Goal: Information Seeking & Learning: Learn about a topic

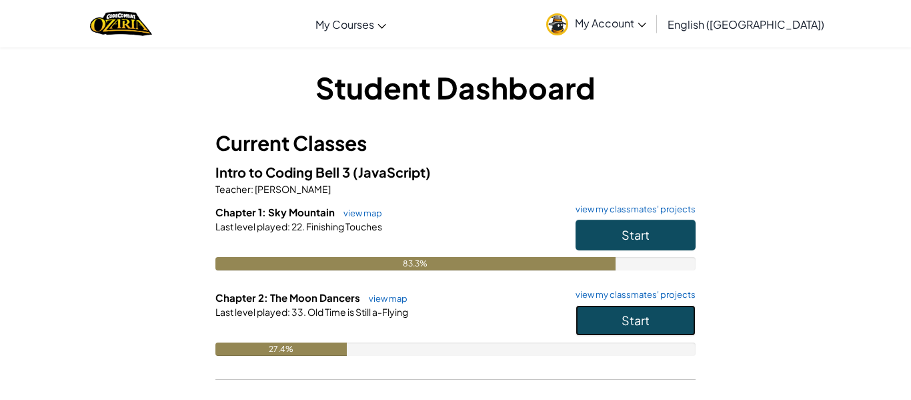
click at [618, 332] on button "Start" at bounding box center [636, 320] width 120 height 31
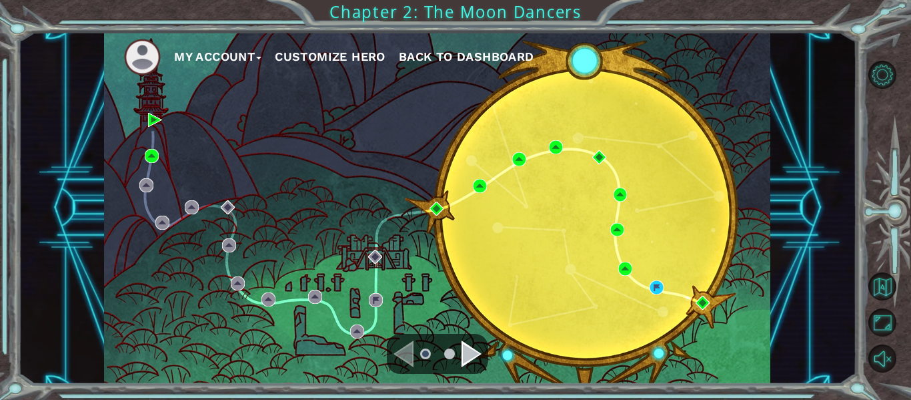
click at [463, 357] on div "Navigate to the next page" at bounding box center [472, 353] width 20 height 27
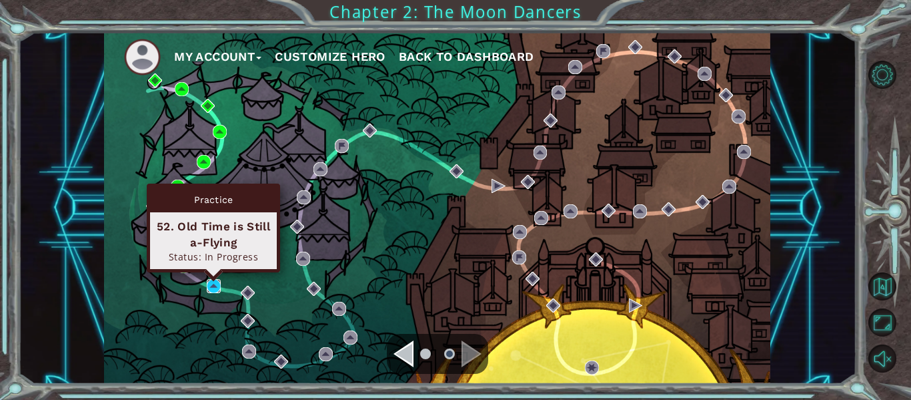
click at [207, 288] on img at bounding box center [214, 286] width 14 height 14
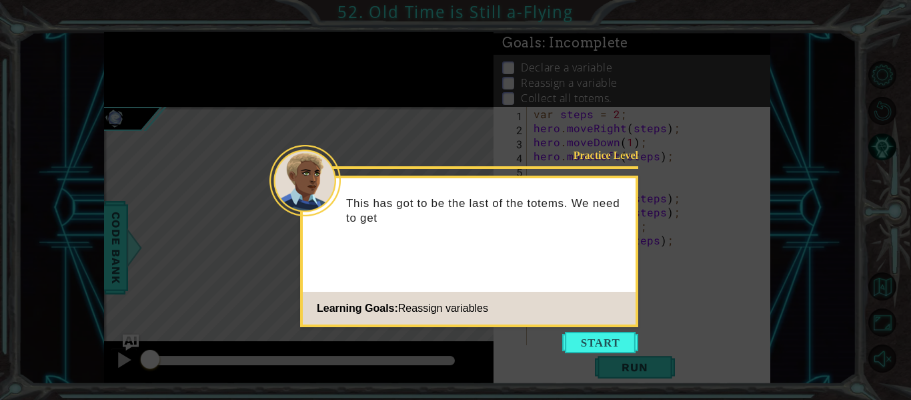
click at [607, 362] on icon at bounding box center [455, 200] width 911 height 400
click at [611, 338] on button "Start" at bounding box center [600, 342] width 76 height 21
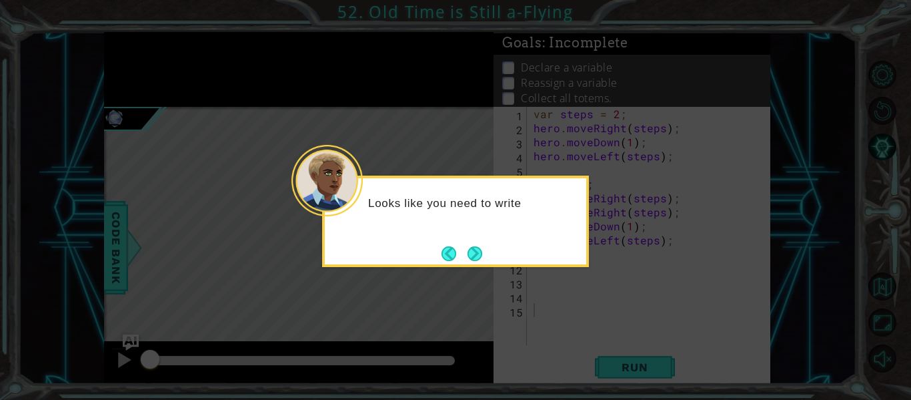
click at [466, 240] on div "Looks like you need to write" at bounding box center [455, 220] width 267 height 91
click at [474, 246] on button "Next" at bounding box center [475, 253] width 15 height 15
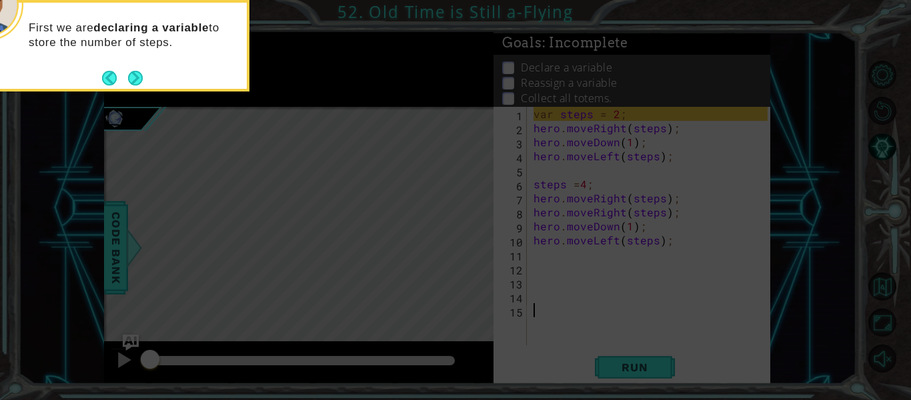
click at [119, 186] on icon at bounding box center [455, 60] width 911 height 680
click at [136, 75] on button "Next" at bounding box center [135, 78] width 16 height 16
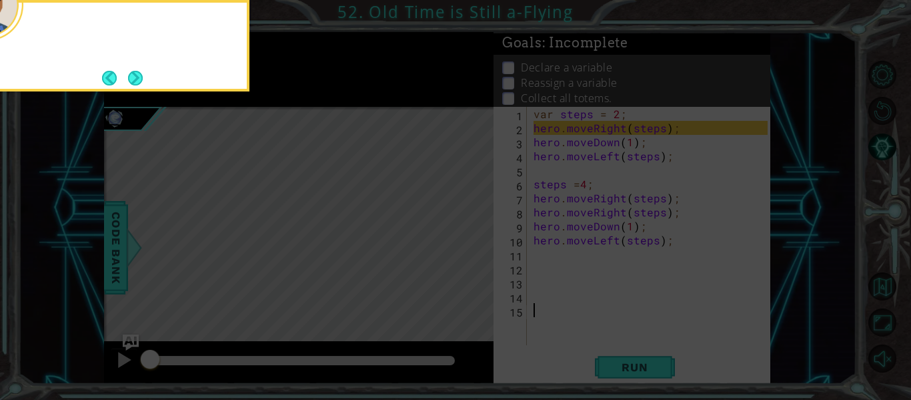
click at [136, 75] on button "Next" at bounding box center [135, 78] width 15 height 15
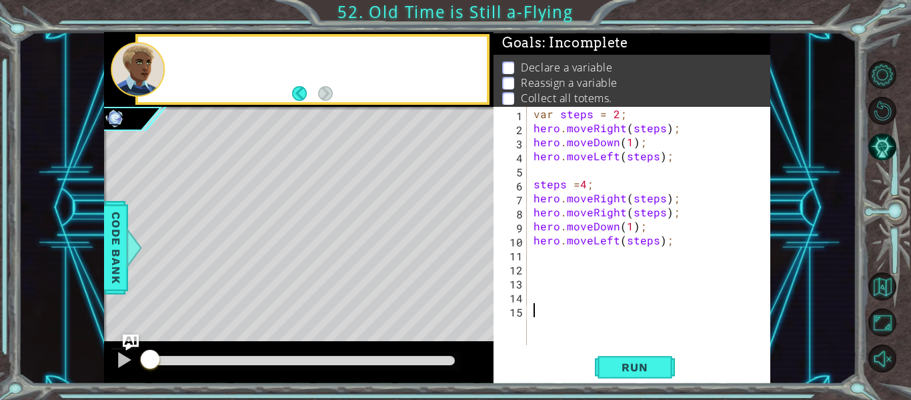
click at [136, 75] on div at bounding box center [138, 69] width 54 height 55
click at [623, 278] on div "var steps = 2 ; hero . moveRight ( steps ) ; hero . moveDown ( 1 ) ; hero . mov…" at bounding box center [653, 240] width 244 height 266
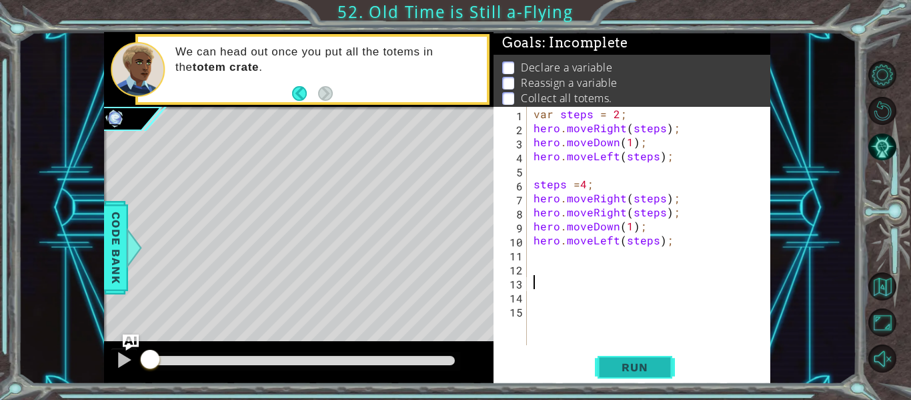
click at [612, 360] on span "Run" at bounding box center [634, 366] width 53 height 13
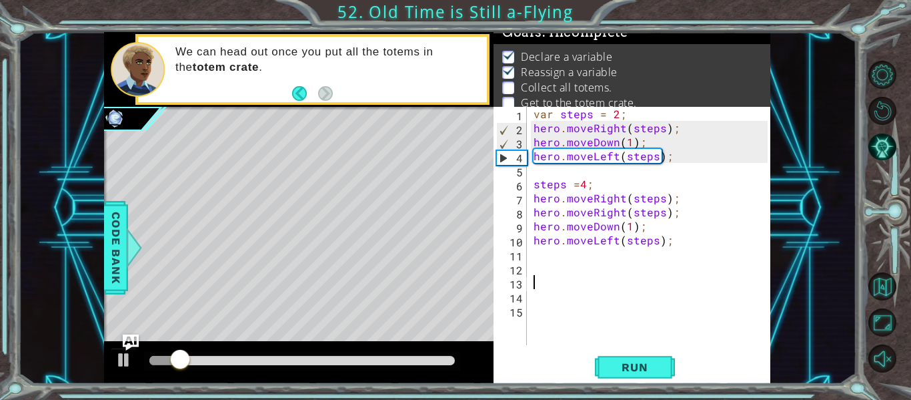
scroll to position [21, 0]
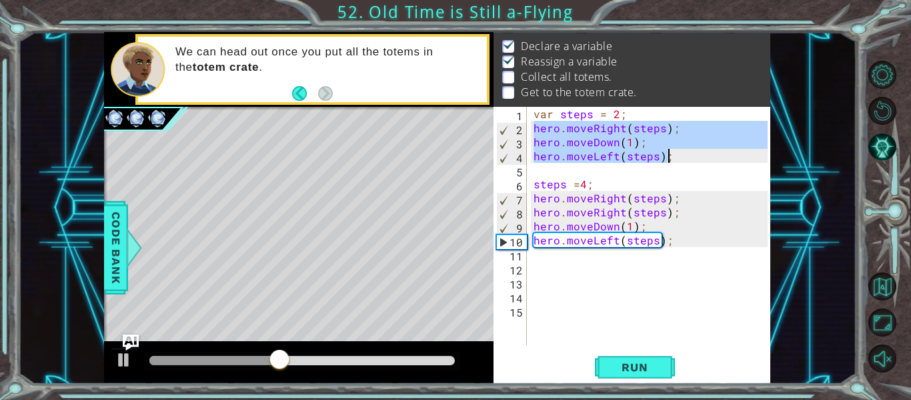
drag, startPoint x: 531, startPoint y: 123, endPoint x: 674, endPoint y: 161, distance: 147.9
click at [674, 161] on div "var steps = 2 ; hero . moveRight ( steps ) ; hero . moveDown ( 1 ) ; hero . mov…" at bounding box center [653, 240] width 244 height 266
type textarea "hero.moveDown(1); hero.moveLeft(steps);"
click at [584, 269] on div "var steps = 2 ; hero . moveRight ( steps ) ; hero . moveDown ( 1 ) ; hero . mov…" at bounding box center [653, 240] width 244 height 266
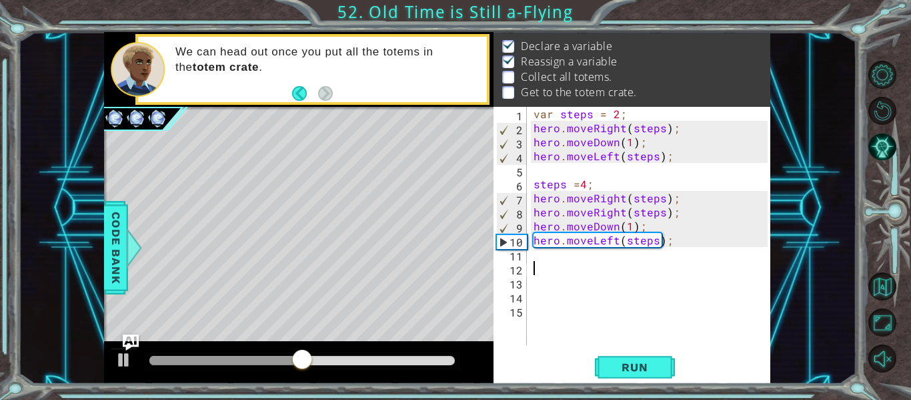
paste textarea "hero.moveLeft(steps);"
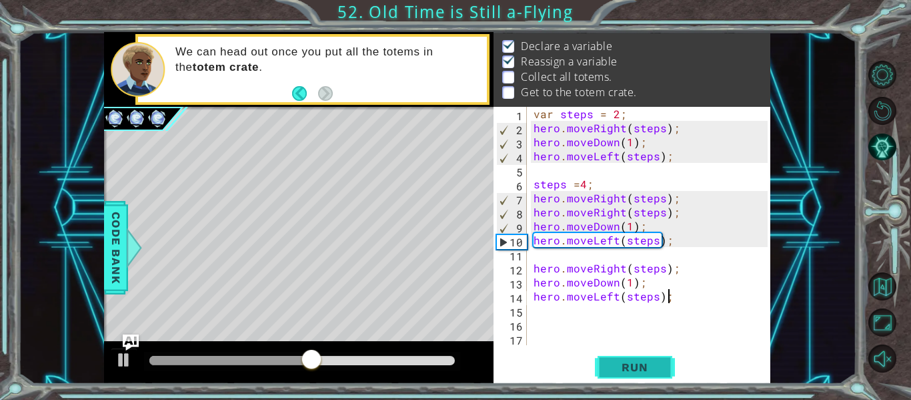
click at [632, 377] on button "Run" at bounding box center [635, 367] width 80 height 27
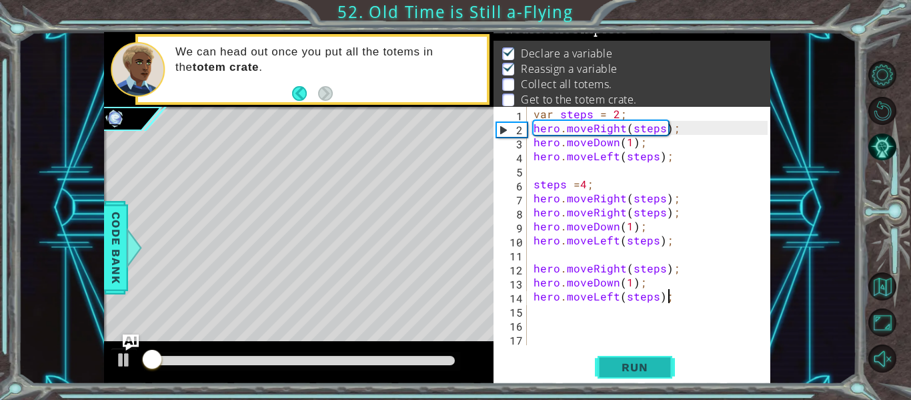
scroll to position [11, 0]
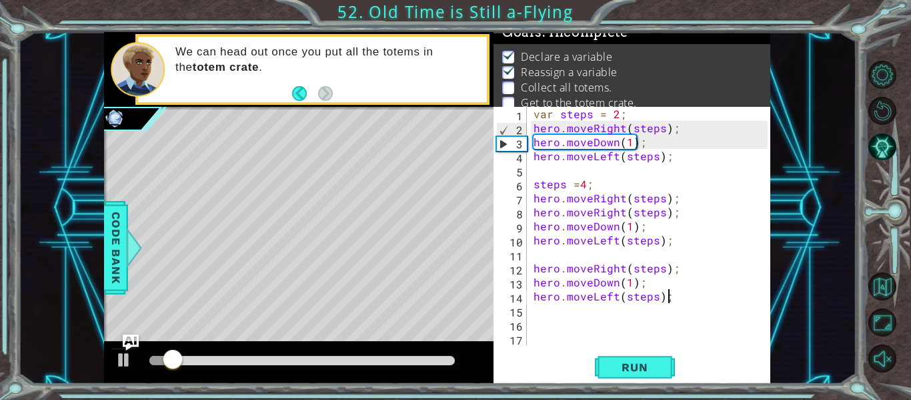
click at [683, 274] on div "var steps = 2 ; hero . moveRight ( steps ) ; hero . moveDown ( 1 ) ; hero . mov…" at bounding box center [653, 240] width 244 height 266
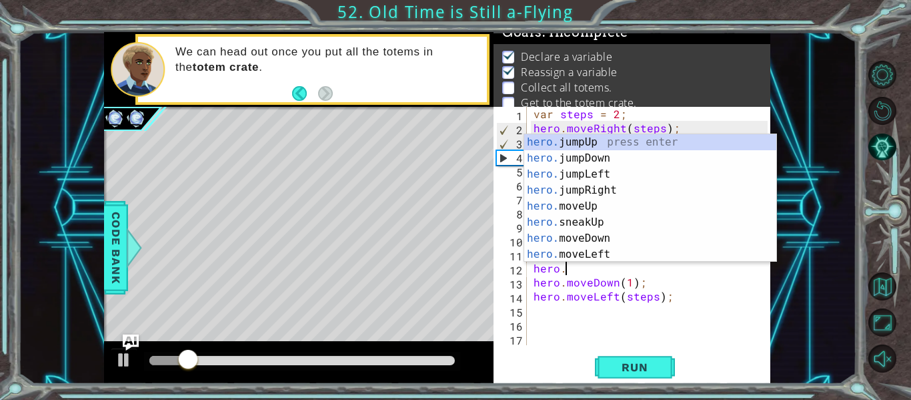
type textarea "h"
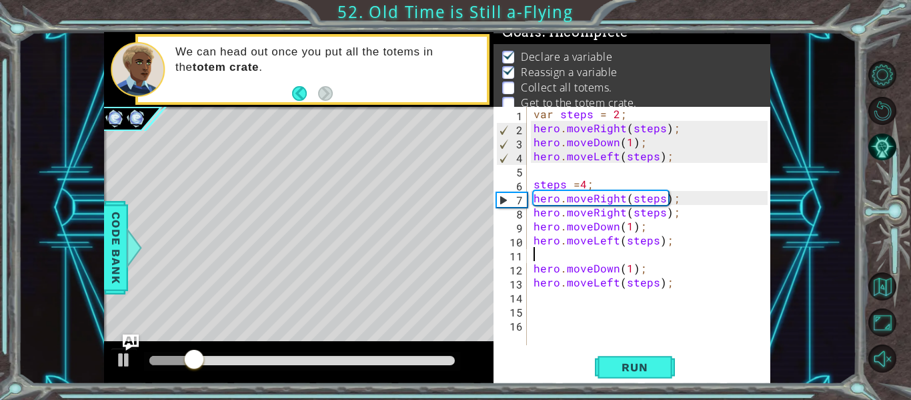
type textarea "hero.moveLeft(steps);"
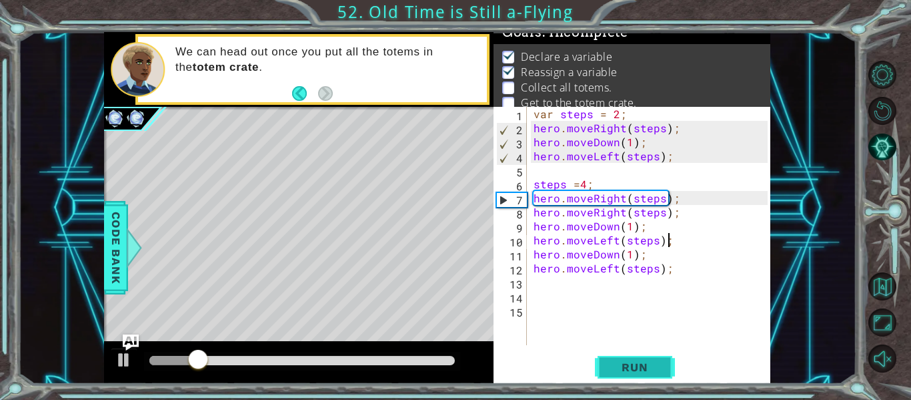
click at [653, 378] on button "Run" at bounding box center [635, 367] width 80 height 27
click at [654, 280] on div "var steps = 2 ; hero . moveRight ( steps ) ; hero . moveDown ( 1 ) ; hero . mov…" at bounding box center [653, 240] width 244 height 266
paste textarea "hero.moveLeft(steps);"
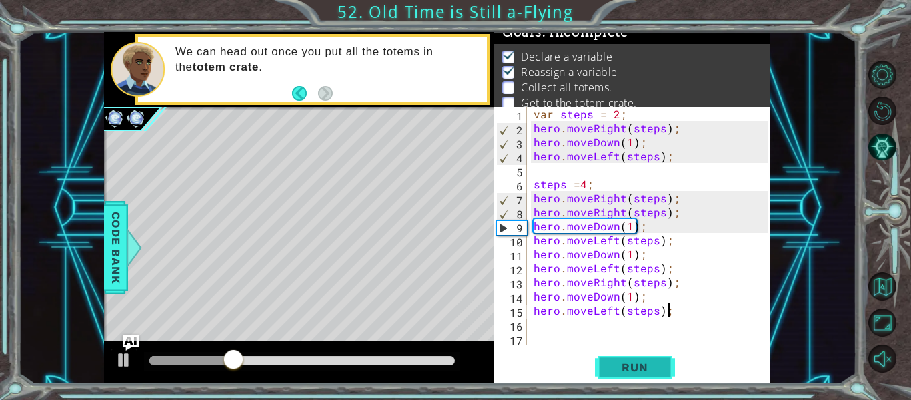
click at [641, 370] on span "Run" at bounding box center [634, 366] width 53 height 13
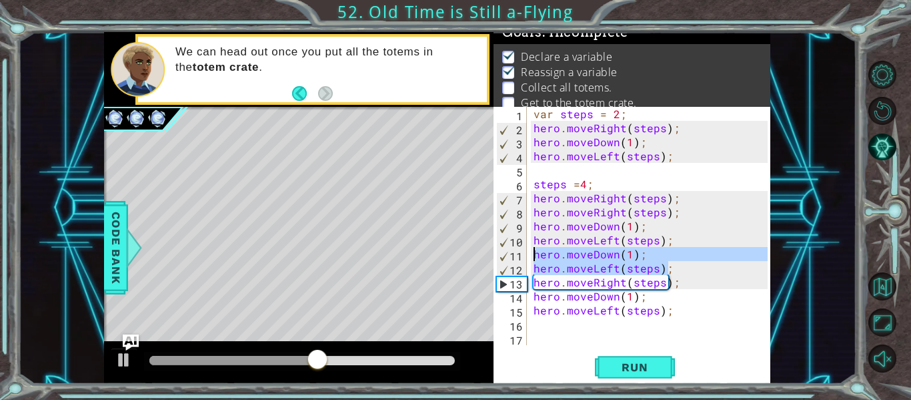
drag, startPoint x: 669, startPoint y: 268, endPoint x: 534, endPoint y: 257, distance: 134.5
click at [534, 257] on div "var steps = 2 ; hero . moveRight ( steps ) ; hero . moveDown ( 1 ) ; hero . mov…" at bounding box center [653, 240] width 244 height 266
type textarea "hero.moveDown(1); hero.moveLeft(steps);"
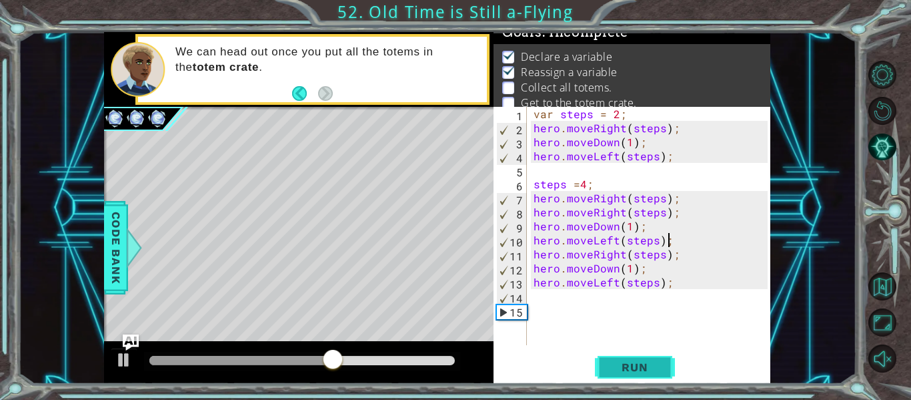
click at [639, 377] on button "Run" at bounding box center [635, 367] width 80 height 27
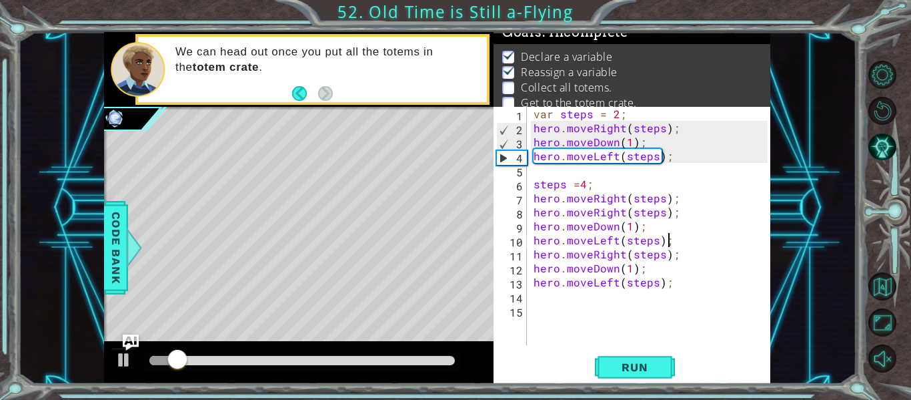
click at [683, 289] on div "var steps = 2 ; hero . moveRight ( steps ) ; hero . moveDown ( 1 ) ; hero . mov…" at bounding box center [653, 240] width 244 height 266
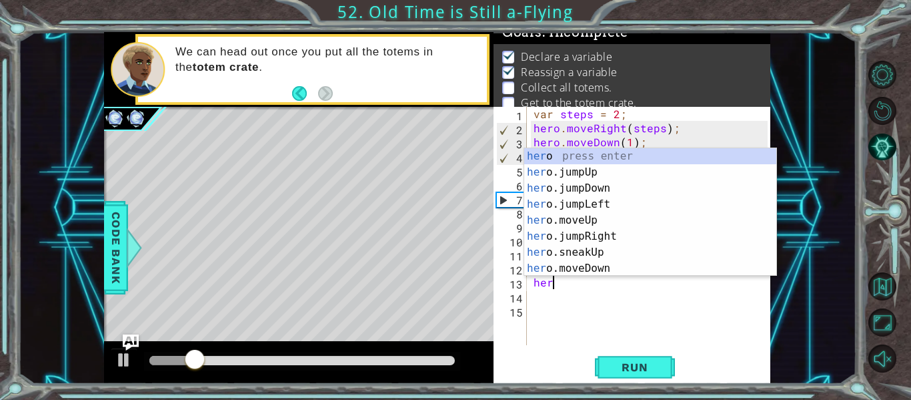
click at [693, 374] on div "Run" at bounding box center [634, 367] width 277 height 27
type textarea "h"
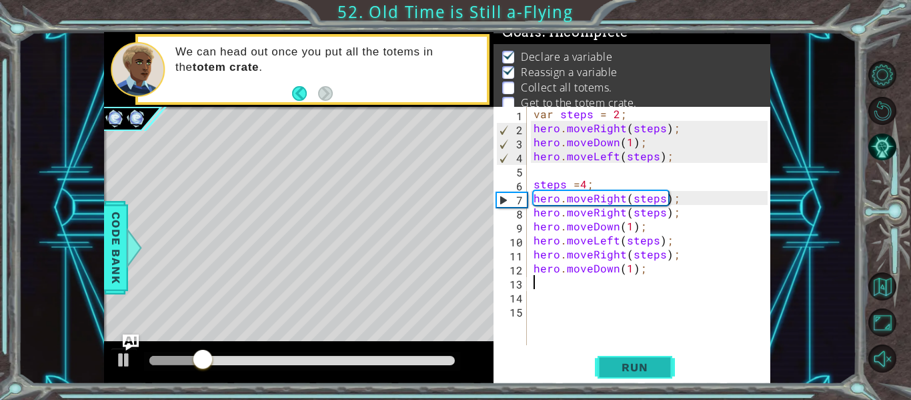
click at [659, 366] on span "Run" at bounding box center [634, 366] width 53 height 13
click at [659, 363] on span "Run" at bounding box center [634, 366] width 53 height 13
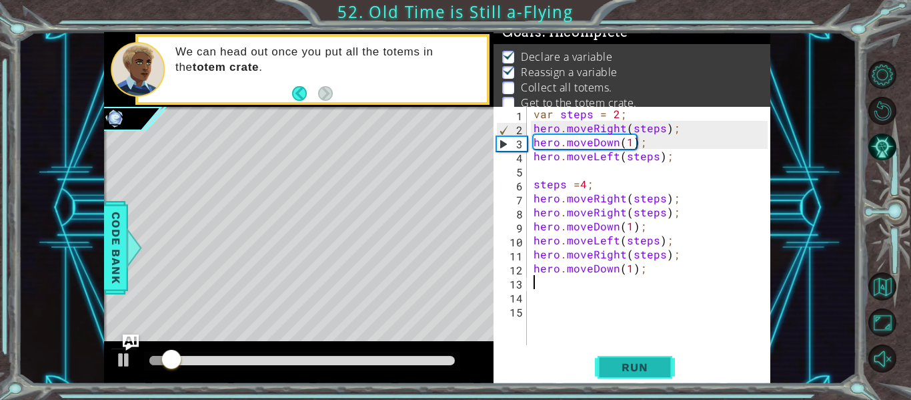
type textarea "h"
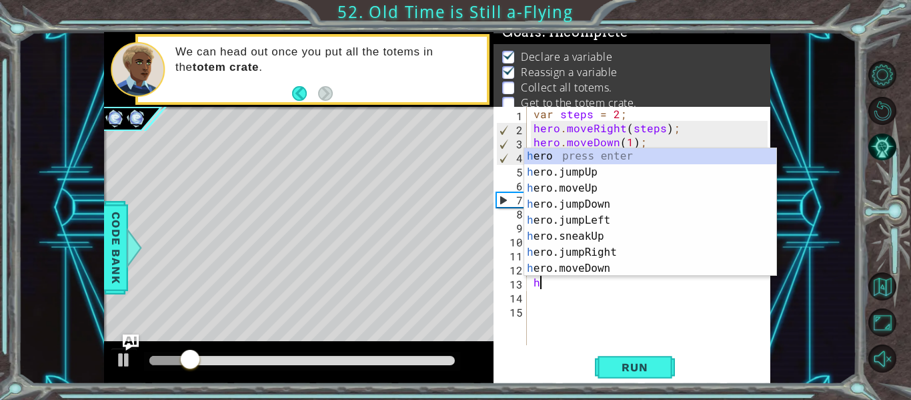
click at [673, 330] on div "var steps = 2 ; hero . moveRight ( steps ) ; hero . moveDown ( 1 ) ; hero . mov…" at bounding box center [653, 240] width 244 height 266
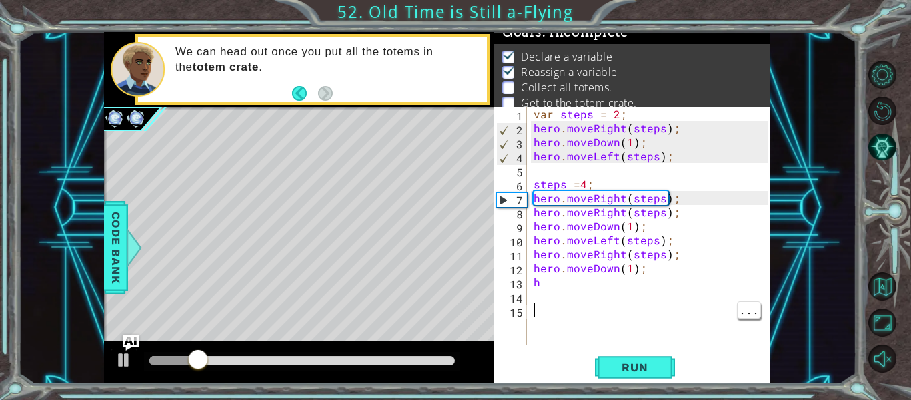
click at [677, 280] on div "var steps = 2 ; hero . moveRight ( steps ) ; hero . moveDown ( 1 ) ; hero . mov…" at bounding box center [653, 240] width 244 height 266
type textarea "h"
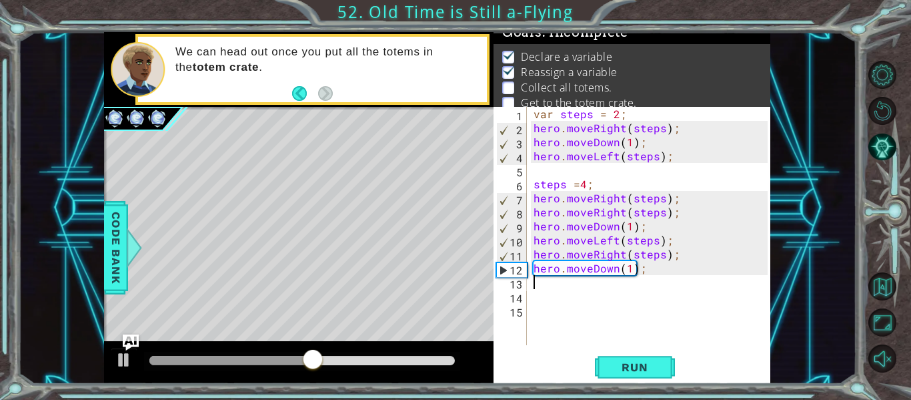
click at [712, 273] on div "var steps = 2 ; hero . moveRight ( steps ) ; hero . moveDown ( 1 ) ; hero . mov…" at bounding box center [653, 240] width 244 height 266
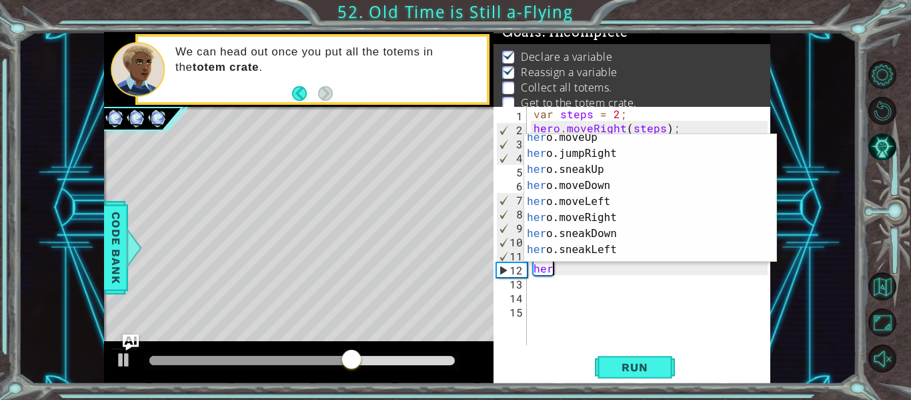
scroll to position [63, 0]
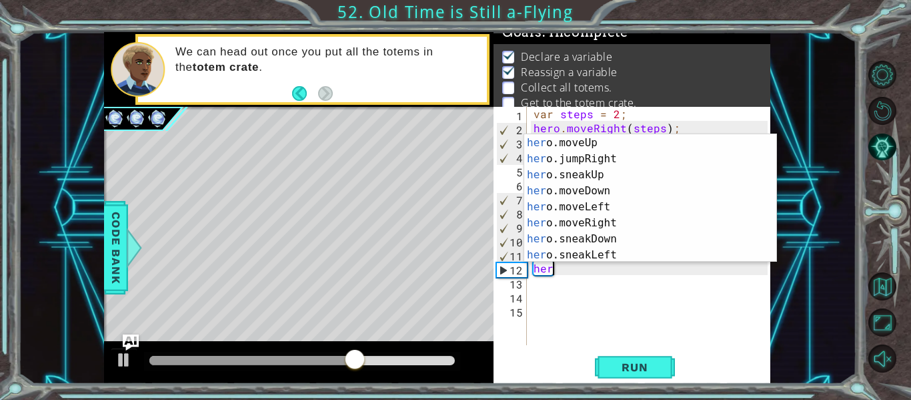
click at [735, 216] on div "her o.jumpLeft press enter her o.moveUp press enter her o.jumpRight press enter…" at bounding box center [650, 199] width 252 height 160
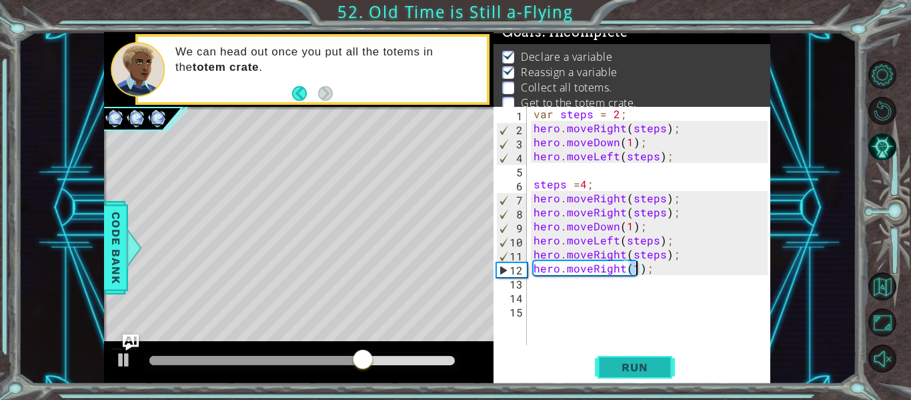
click at [667, 372] on button "Run" at bounding box center [635, 367] width 80 height 27
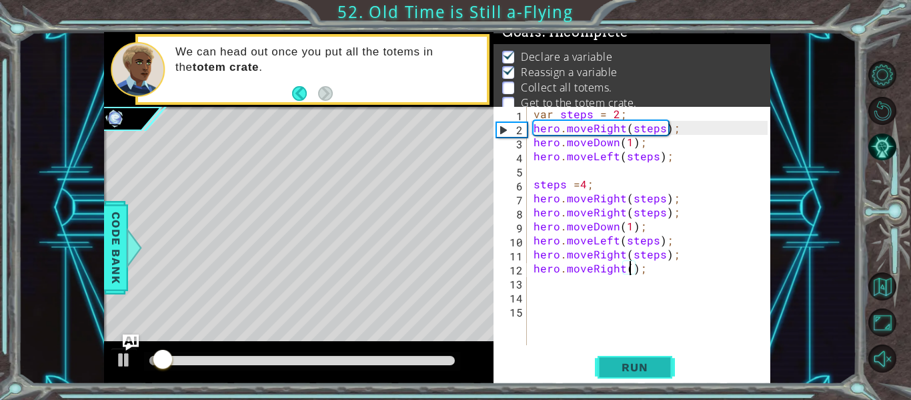
type textarea "hero.moveRight(2);"
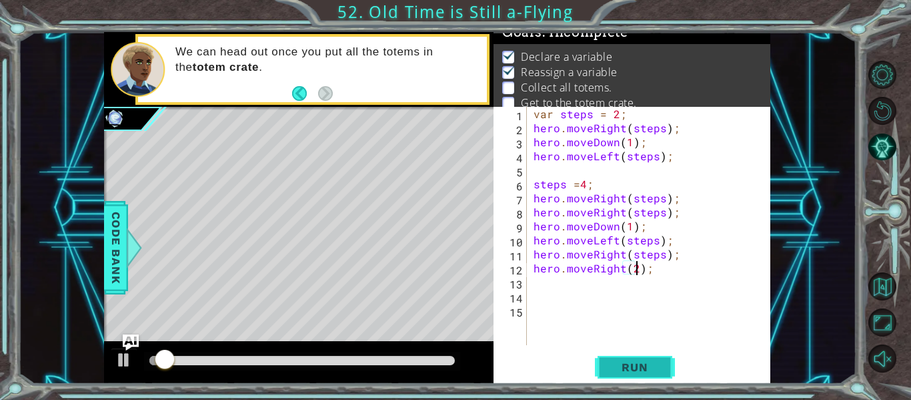
scroll to position [0, 7]
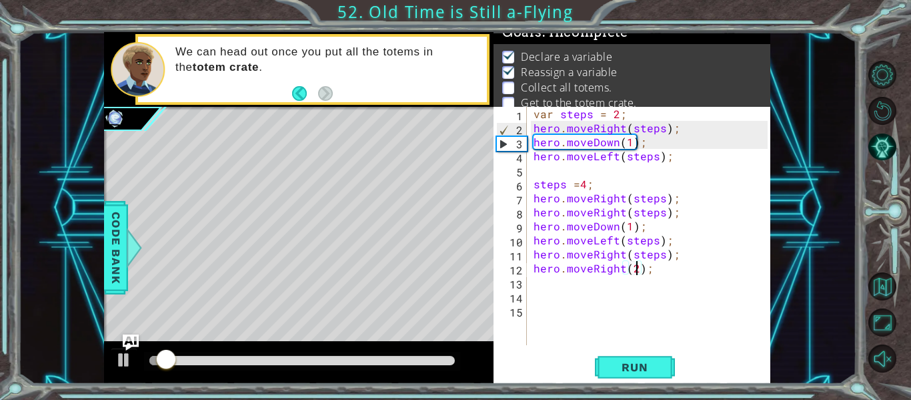
click at [685, 340] on div "var steps = 2 ; hero . moveRight ( steps ) ; hero . moveDown ( 1 ) ; hero . mov…" at bounding box center [653, 240] width 244 height 266
click at [659, 354] on button "Run" at bounding box center [635, 367] width 80 height 27
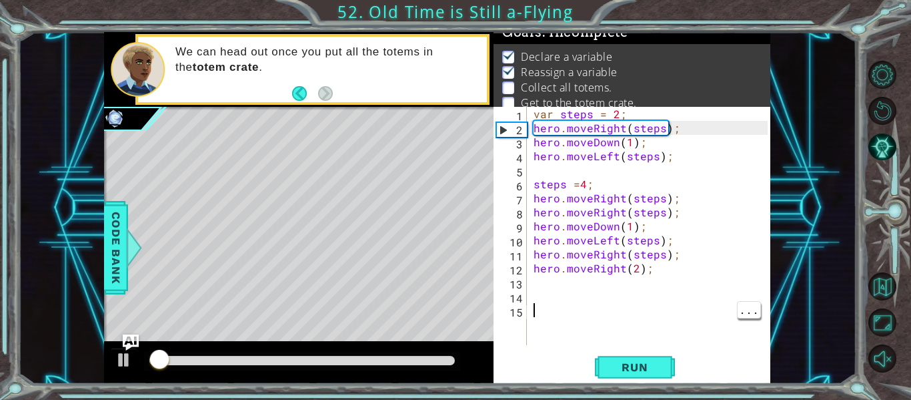
click at [697, 286] on div "var steps = 2 ; hero . moveRight ( steps ) ; hero . moveDown ( 1 ) ; hero . mov…" at bounding box center [653, 240] width 244 height 266
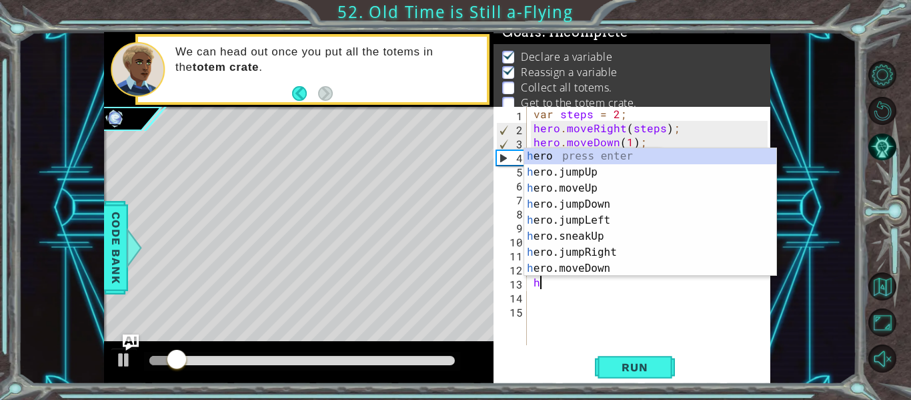
click at [681, 273] on div "h ero press enter h ero.jumpUp press enter h ero.moveUp press enter h ero.jumpD…" at bounding box center [650, 228] width 252 height 160
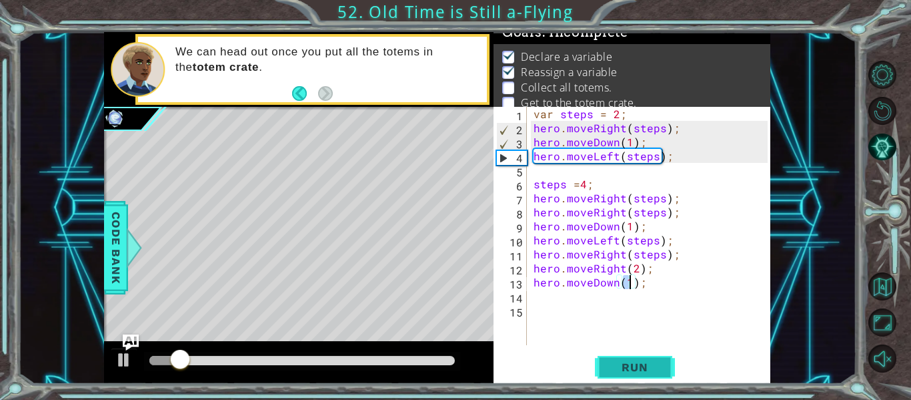
type textarea "hero.moveDown(1);"
click at [644, 360] on span "Run" at bounding box center [634, 366] width 53 height 13
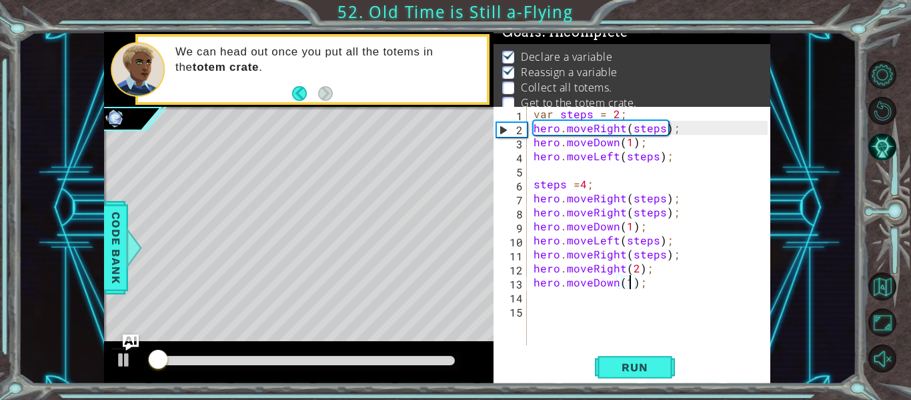
click at [655, 312] on div "var steps = 2 ; hero . moveRight ( steps ) ; hero . moveDown ( 1 ) ; hero . mov…" at bounding box center [653, 240] width 244 height 266
click at [655, 299] on div "var steps = 2 ; hero . moveRight ( steps ) ; hero . moveDown ( 1 ) ; hero . mov…" at bounding box center [653, 240] width 244 height 266
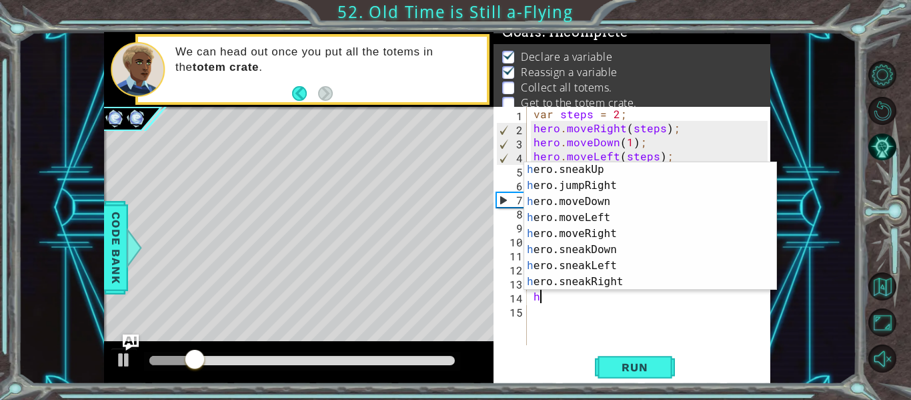
scroll to position [83, 0]
click at [635, 233] on div "h ero.sneakUp press enter h ero.jumpRight press enter h ero.moveDown press ente…" at bounding box center [650, 241] width 252 height 160
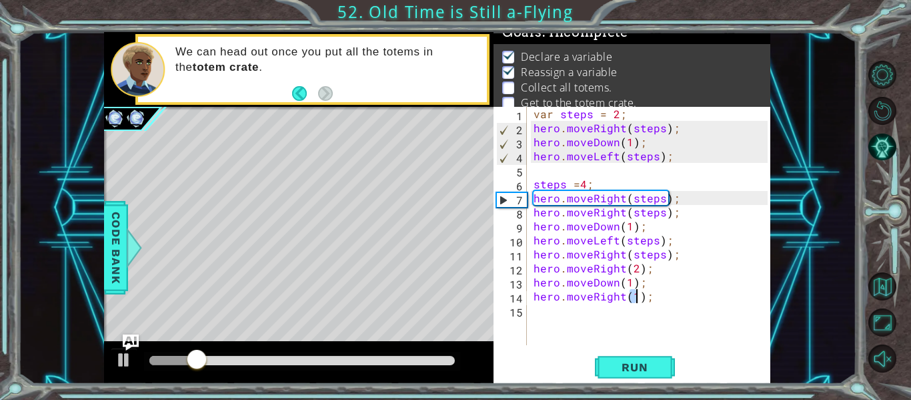
click at [640, 234] on div "var steps = 2 ; hero . moveRight ( steps ) ; hero . moveDown ( 1 ) ; hero . mov…" at bounding box center [653, 240] width 244 height 266
click at [653, 302] on div "var steps = 2 ; hero . moveRight ( steps ) ; hero . moveDown ( 1 ) ; hero . mov…" at bounding box center [653, 240] width 244 height 266
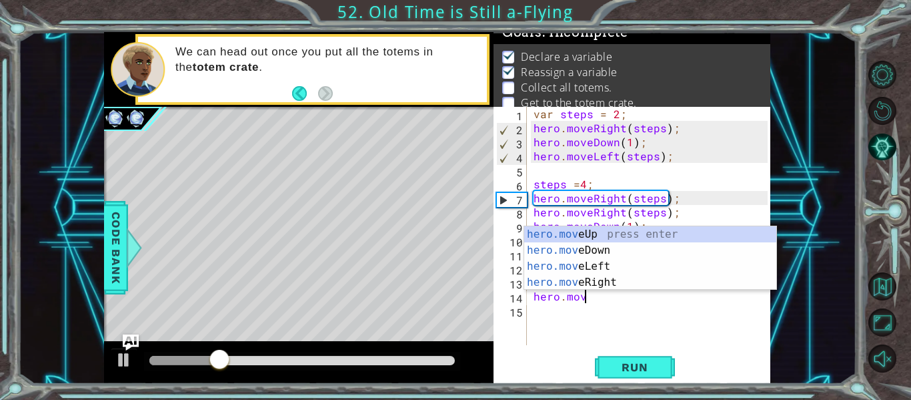
click at [657, 272] on div "hero.mov eUp press enter hero.mov eDown press enter hero.mov eLeft press enter …" at bounding box center [650, 274] width 252 height 96
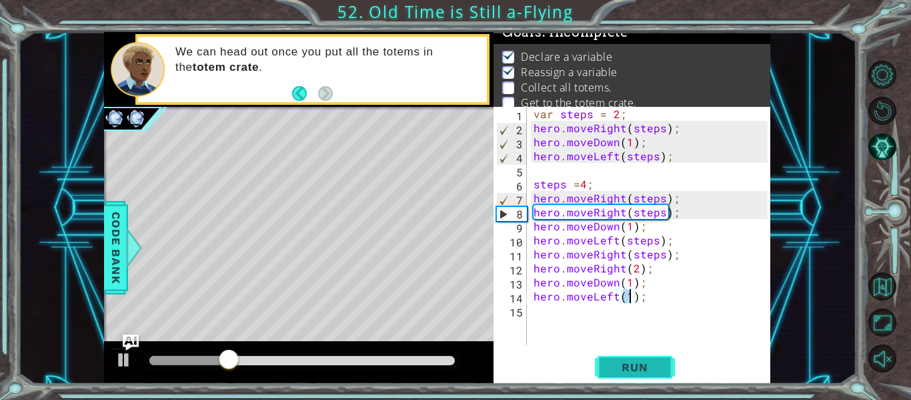
click at [646, 375] on button "Run" at bounding box center [635, 367] width 80 height 27
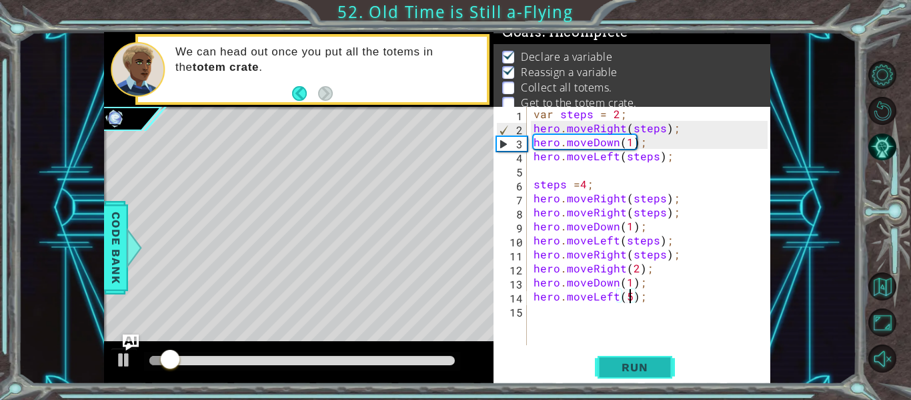
scroll to position [0, 6]
type textarea "hero.moveLeft(5);"
click at [637, 368] on span "Run" at bounding box center [634, 366] width 53 height 13
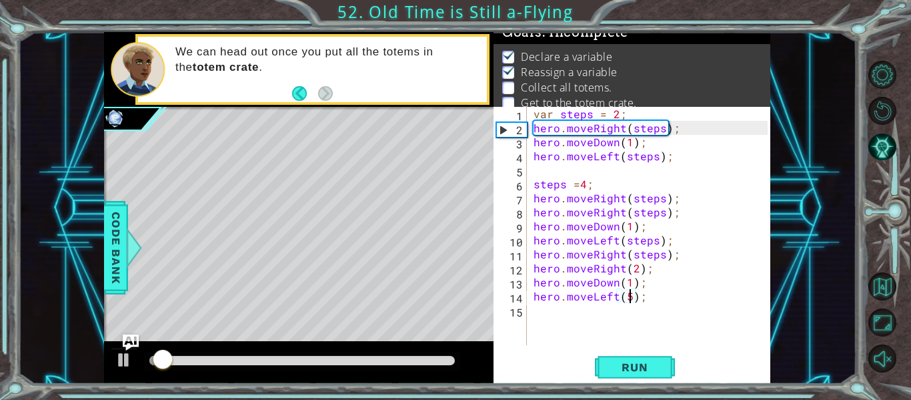
click at [637, 316] on div "var steps = 2 ; hero . moveRight ( steps ) ; hero . moveDown ( 1 ) ; hero . mov…" at bounding box center [653, 240] width 244 height 266
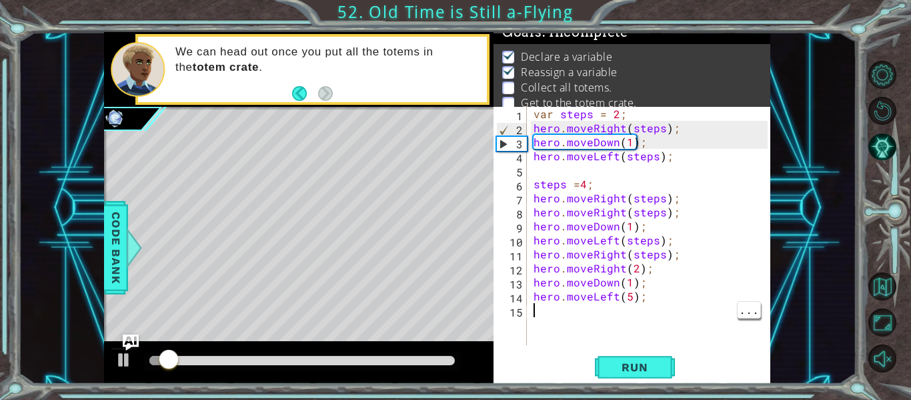
click at [629, 307] on div "var steps = 2 ; hero . moveRight ( steps ) ; hero . moveDown ( 1 ) ; hero . mov…" at bounding box center [653, 240] width 244 height 266
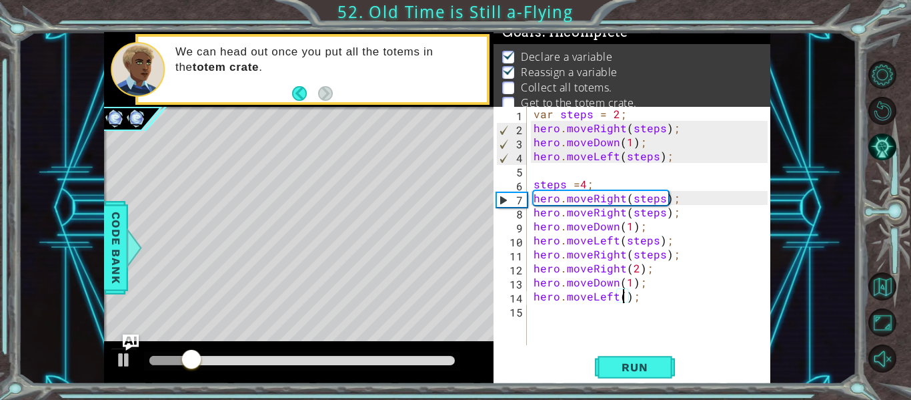
scroll to position [0, 6]
type textarea "hero.moveLeft(6);"
click at [638, 363] on span "Run" at bounding box center [634, 366] width 53 height 13
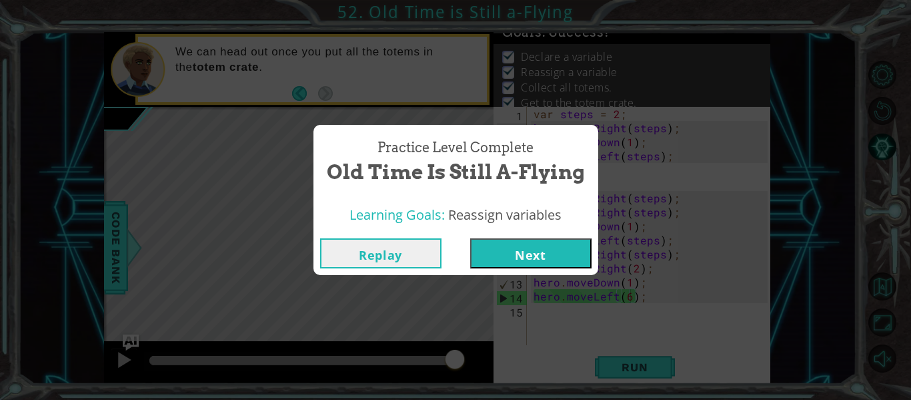
click at [548, 244] on button "Next" at bounding box center [530, 253] width 121 height 30
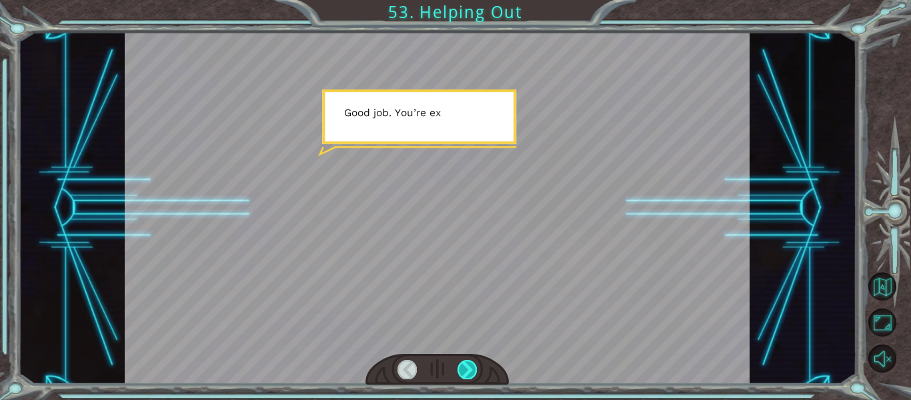
click at [474, 368] on div at bounding box center [467, 369] width 19 height 19
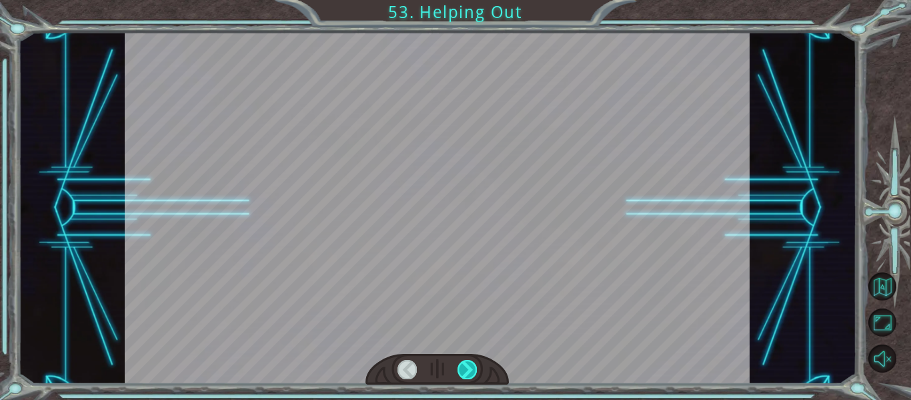
click at [474, 374] on div at bounding box center [467, 369] width 19 height 19
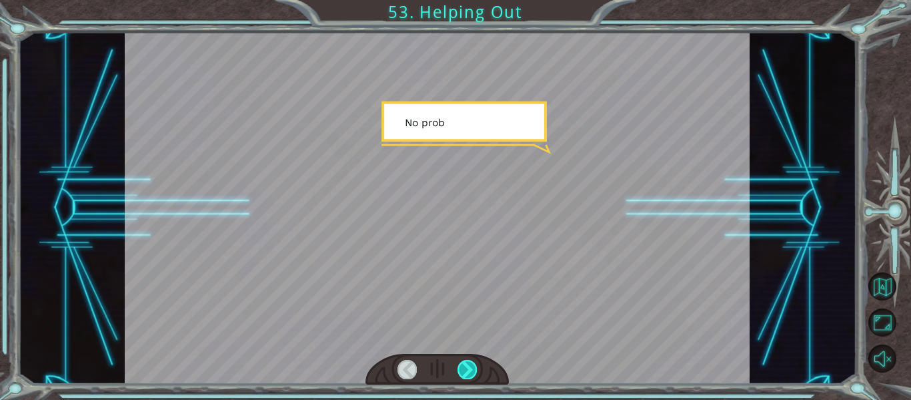
click at [474, 367] on div at bounding box center [467, 369] width 19 height 19
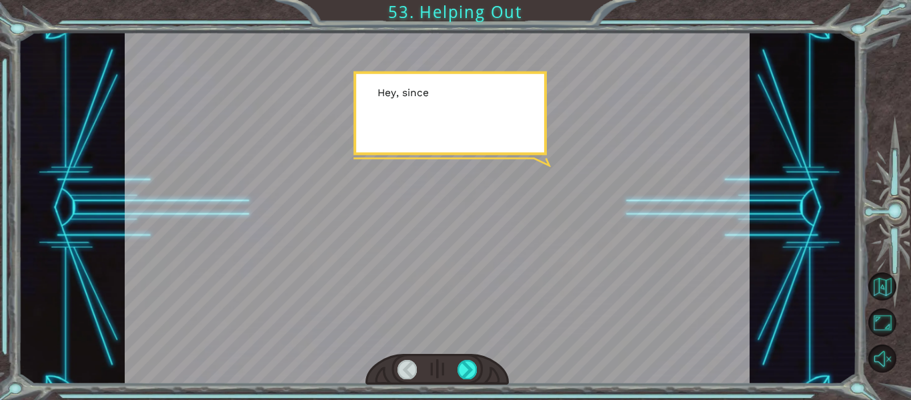
click at [472, 382] on div at bounding box center [438, 369] width 144 height 31
click at [470, 375] on div at bounding box center [467, 369] width 19 height 19
click at [470, 374] on div at bounding box center [467, 369] width 19 height 19
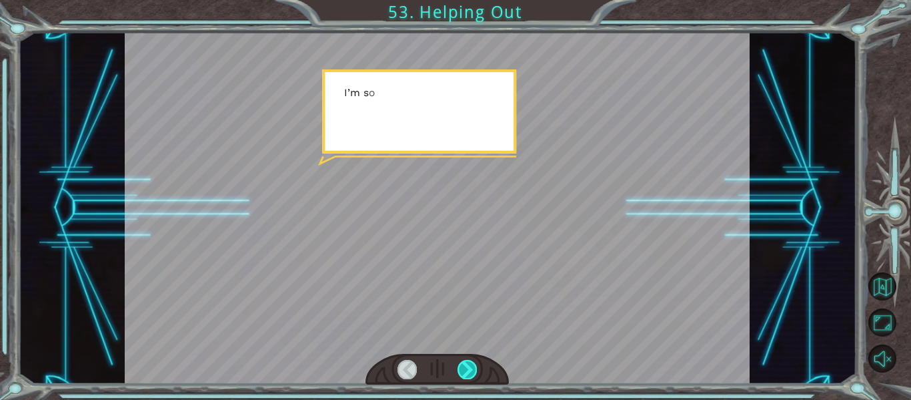
click at [466, 368] on div at bounding box center [467, 369] width 19 height 19
click at [466, 375] on div at bounding box center [467, 369] width 19 height 19
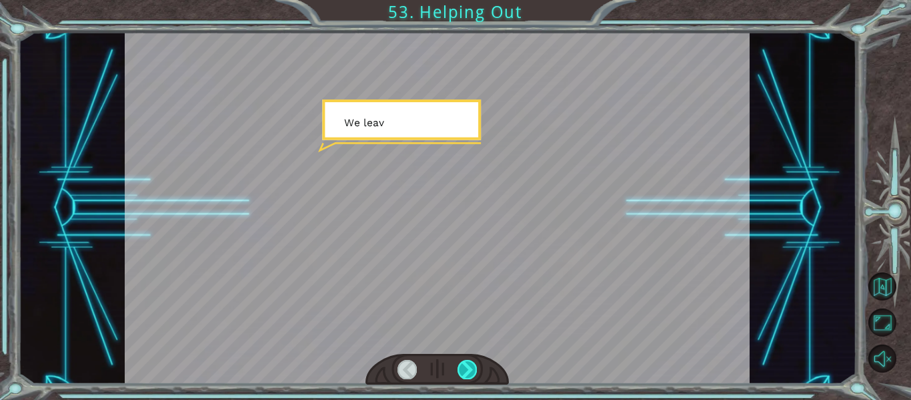
click at [468, 370] on div at bounding box center [467, 369] width 19 height 19
click at [470, 373] on div at bounding box center [467, 369] width 19 height 19
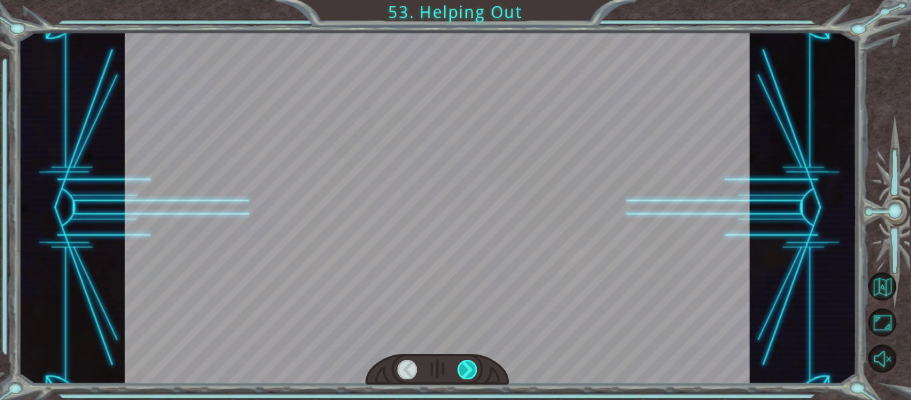
click at [471, 373] on div at bounding box center [467, 369] width 19 height 19
click at [469, 369] on div at bounding box center [467, 369] width 19 height 19
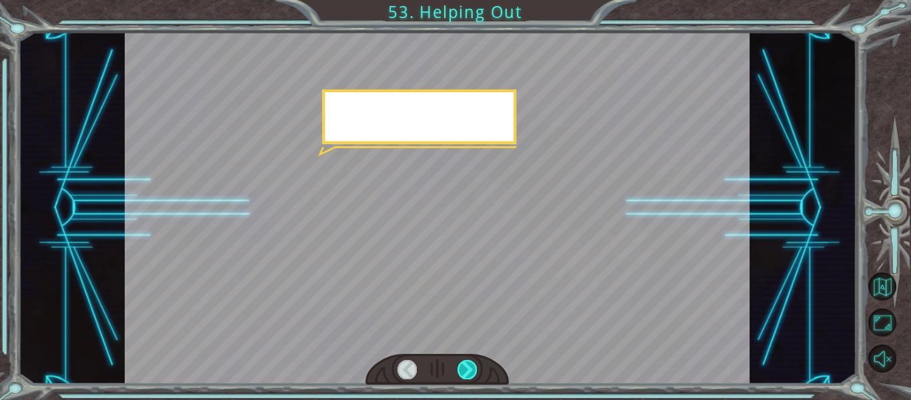
click at [467, 366] on div at bounding box center [467, 369] width 19 height 19
click at [467, 364] on div at bounding box center [467, 369] width 19 height 19
click at [468, 366] on div at bounding box center [467, 369] width 19 height 19
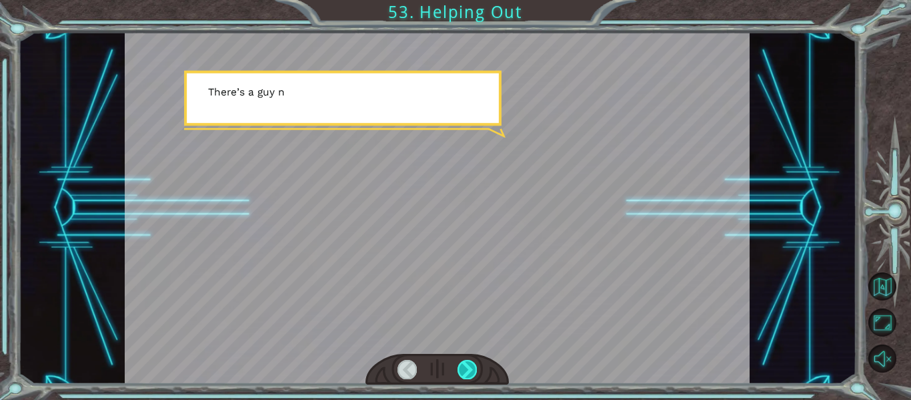
click at [466, 374] on div at bounding box center [467, 369] width 19 height 19
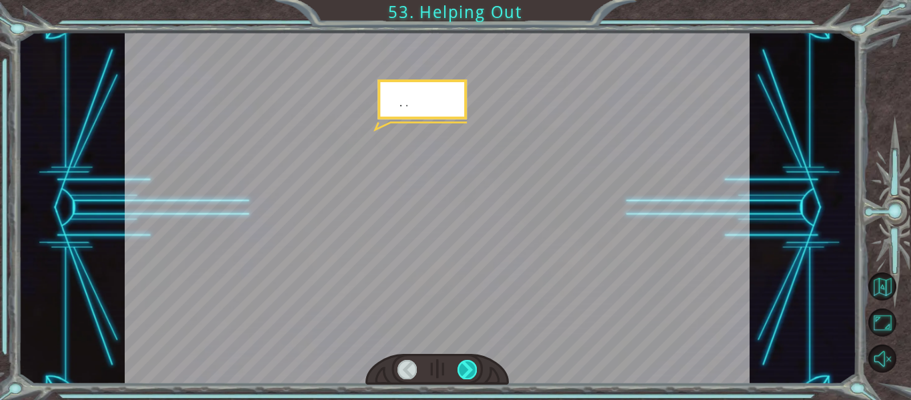
click at [468, 377] on div at bounding box center [467, 369] width 19 height 19
click at [470, 376] on div at bounding box center [467, 369] width 19 height 19
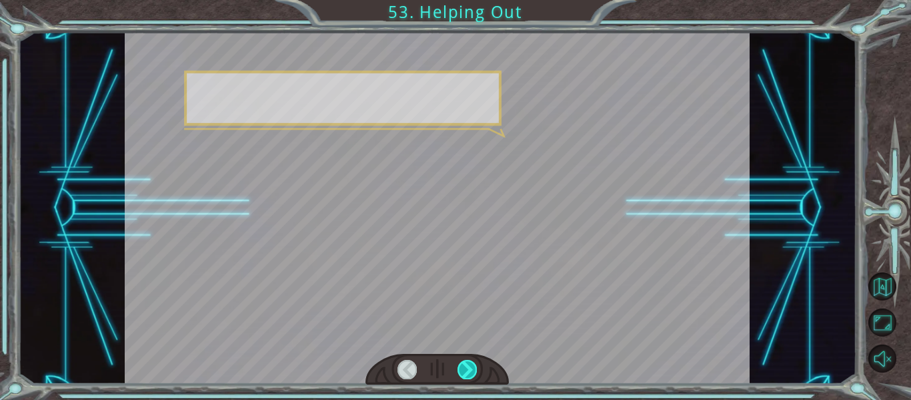
click at [470, 360] on div at bounding box center [467, 369] width 19 height 19
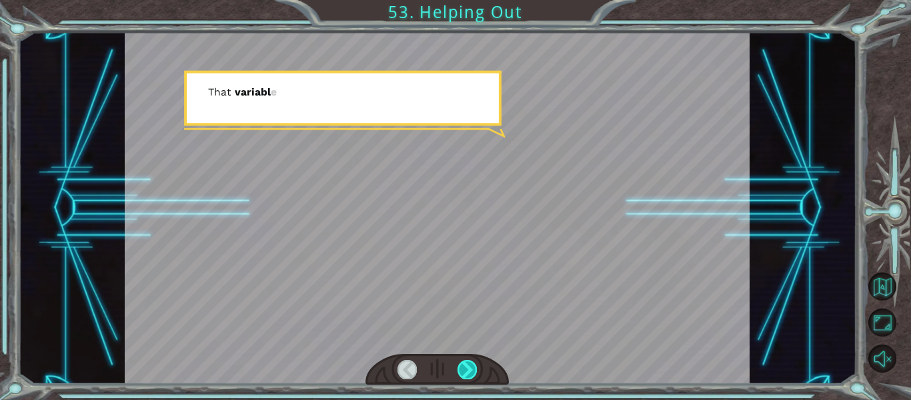
click at [471, 368] on div at bounding box center [467, 369] width 19 height 19
click at [474, 372] on div at bounding box center [467, 369] width 19 height 19
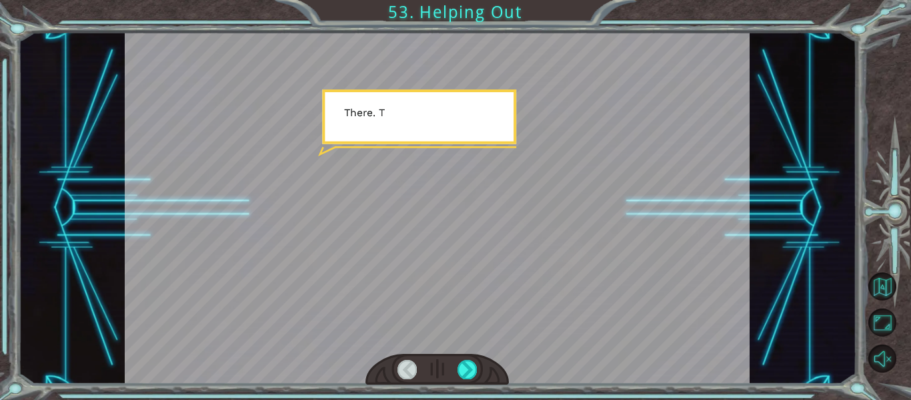
click at [470, 383] on div at bounding box center [438, 369] width 144 height 31
click at [474, 378] on div at bounding box center [467, 369] width 19 height 19
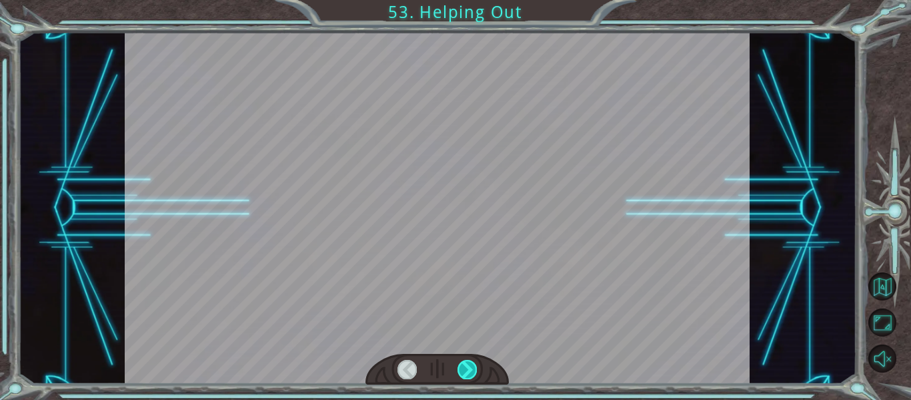
click at [475, 367] on div at bounding box center [467, 369] width 19 height 19
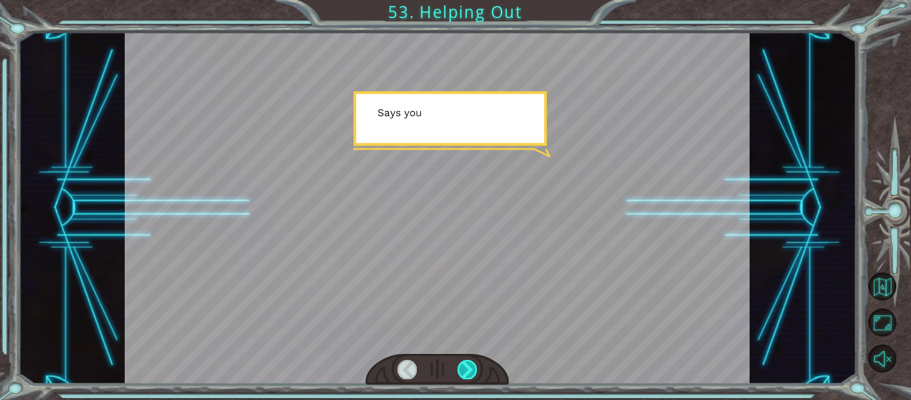
click at [474, 371] on div at bounding box center [467, 369] width 19 height 19
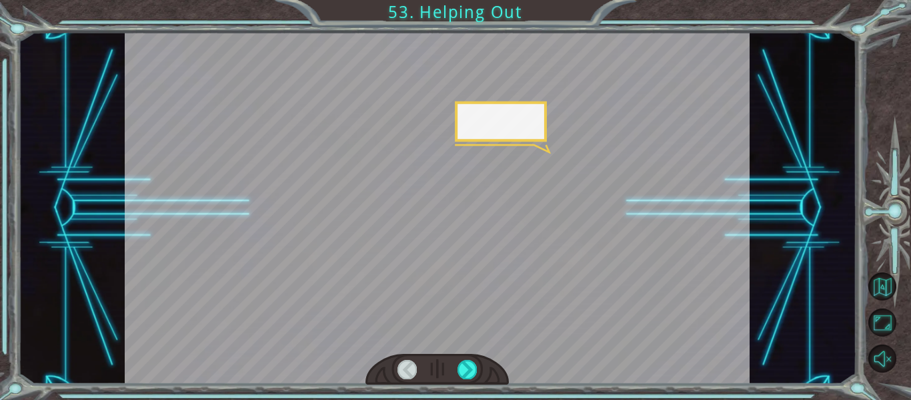
click at [472, 379] on div at bounding box center [438, 369] width 144 height 31
click at [473, 372] on div at bounding box center [467, 369] width 19 height 19
click at [475, 362] on div at bounding box center [467, 369] width 19 height 19
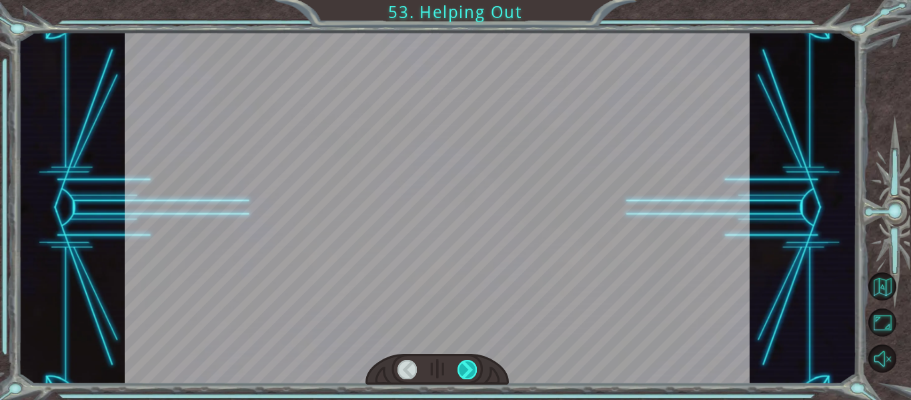
click at [466, 370] on div at bounding box center [467, 369] width 19 height 19
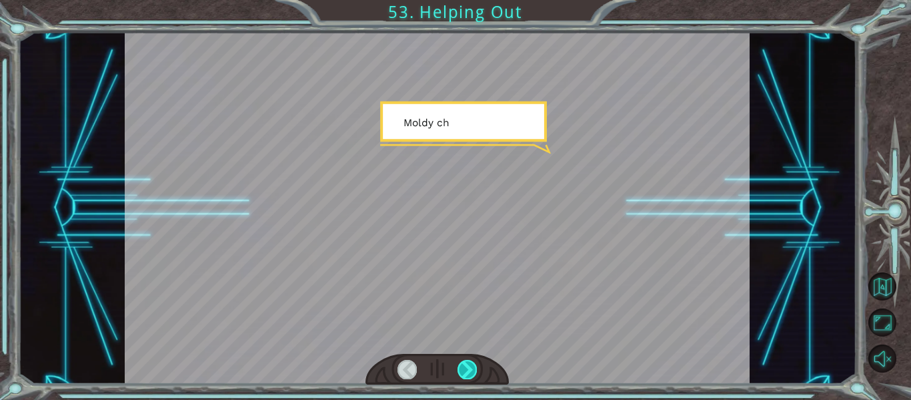
click at [467, 376] on div at bounding box center [467, 369] width 19 height 19
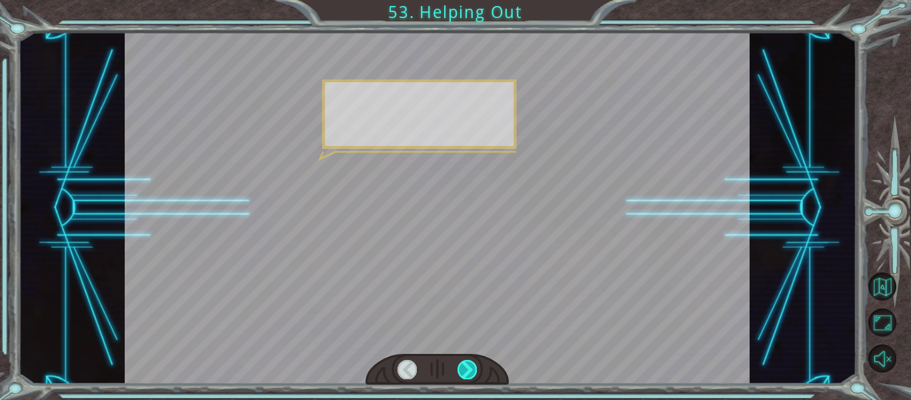
click at [472, 370] on div at bounding box center [467, 369] width 19 height 19
click at [472, 380] on div at bounding box center [438, 369] width 144 height 31
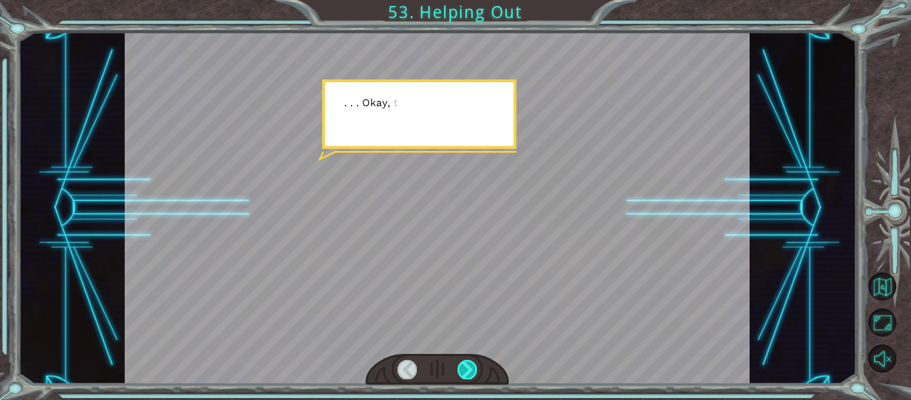
click at [472, 377] on div at bounding box center [467, 369] width 19 height 19
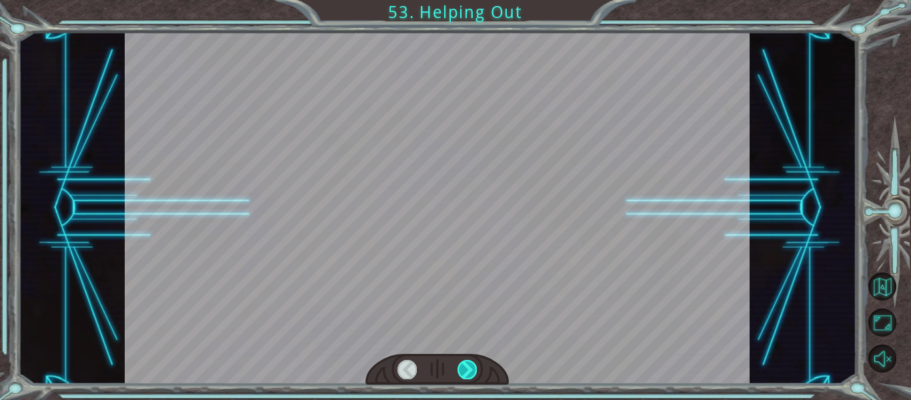
click at [476, 372] on div at bounding box center [467, 369] width 19 height 19
click at [470, 380] on div at bounding box center [438, 369] width 144 height 31
click at [472, 376] on div at bounding box center [467, 369] width 19 height 19
click at [472, 375] on div at bounding box center [467, 369] width 19 height 19
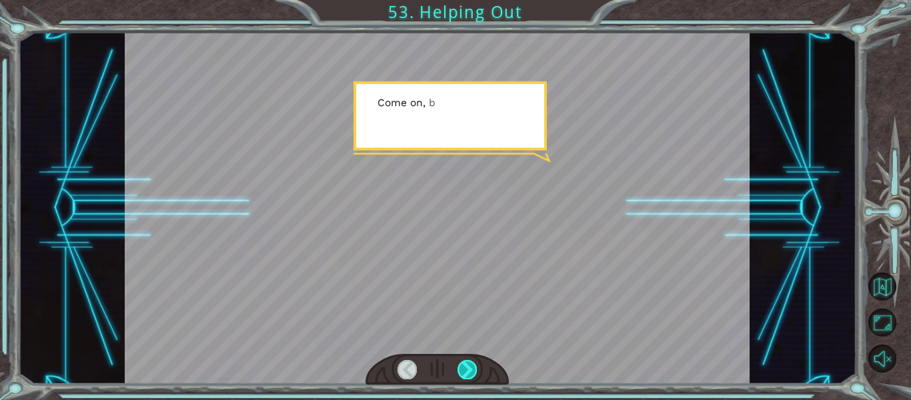
click at [471, 370] on div at bounding box center [467, 369] width 19 height 19
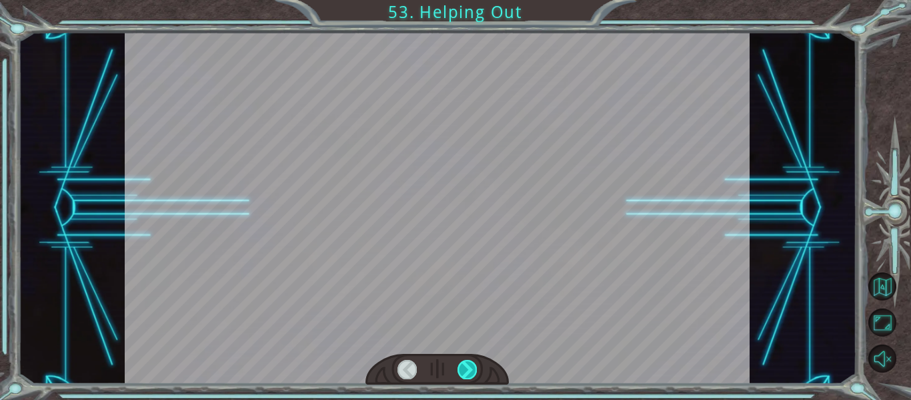
click at [470, 376] on div at bounding box center [467, 369] width 19 height 19
click at [461, 382] on div at bounding box center [438, 369] width 144 height 31
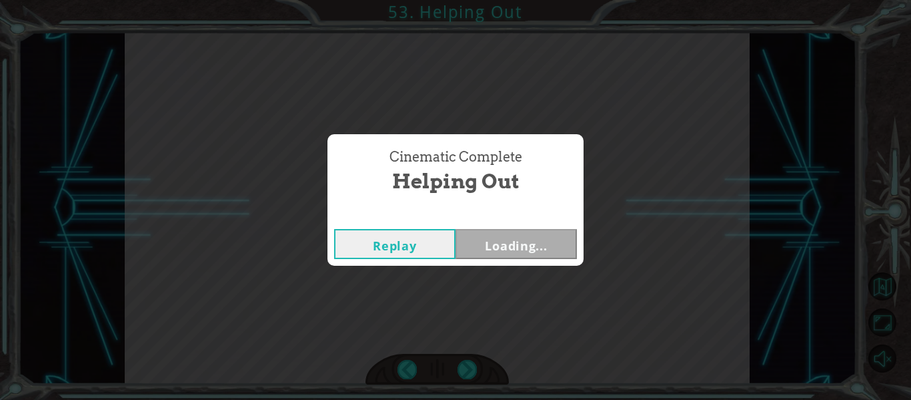
click at [472, 372] on div "Cinematic Complete Helping Out Replay Loading..." at bounding box center [455, 200] width 911 height 400
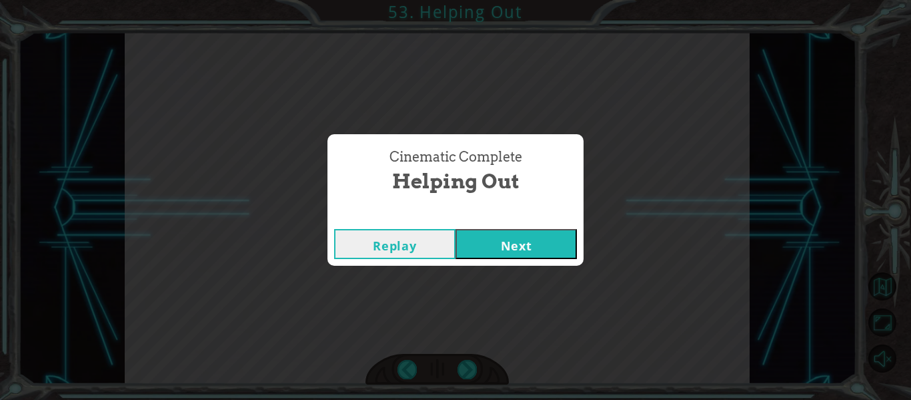
click at [472, 374] on div "Cinematic Complete Helping Out Replay Next" at bounding box center [455, 200] width 911 height 400
click at [554, 244] on button "Next" at bounding box center [516, 244] width 121 height 30
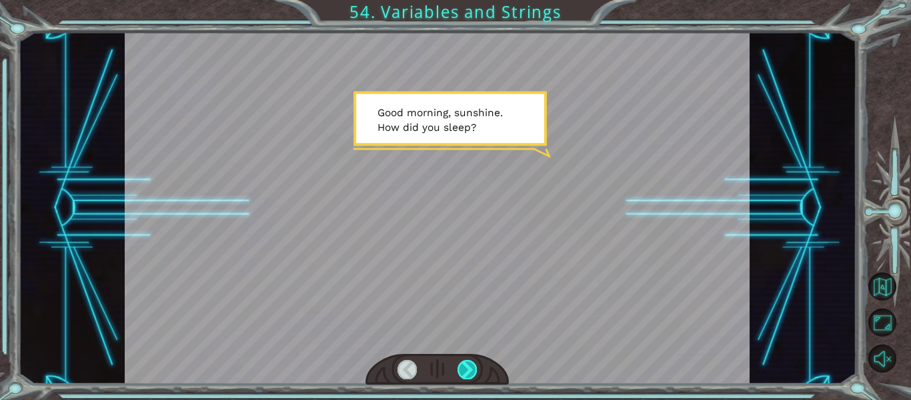
click at [467, 365] on div at bounding box center [467, 369] width 19 height 19
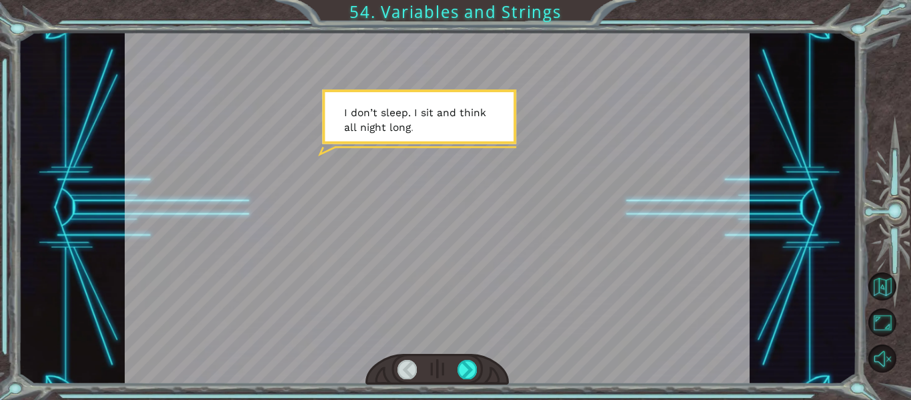
click at [481, 367] on div at bounding box center [438, 369] width 144 height 31
click at [468, 364] on div at bounding box center [467, 369] width 19 height 19
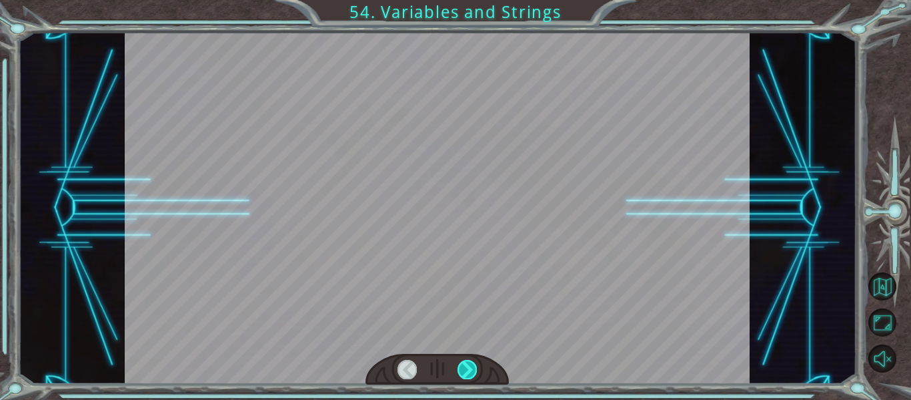
click at [468, 364] on div at bounding box center [467, 369] width 19 height 19
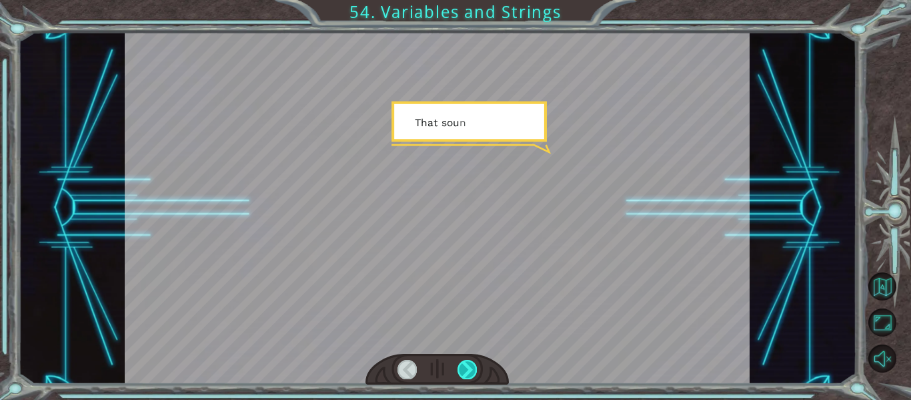
click at [468, 364] on div at bounding box center [467, 369] width 19 height 19
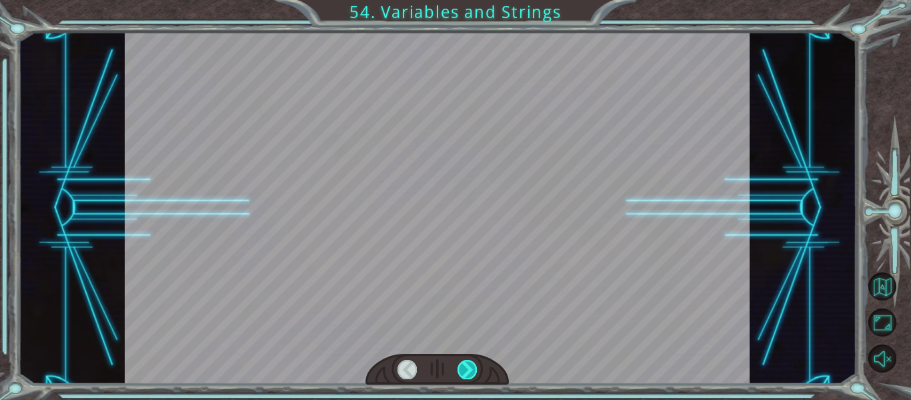
click at [468, 364] on div at bounding box center [467, 369] width 19 height 19
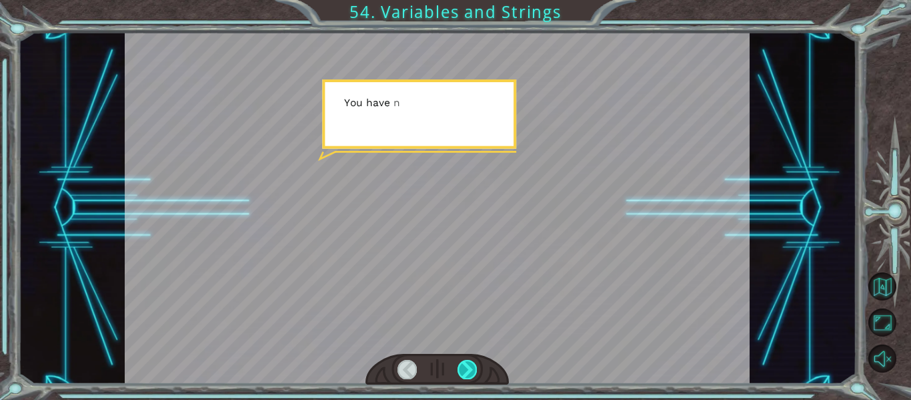
click at [468, 364] on div at bounding box center [467, 369] width 19 height 19
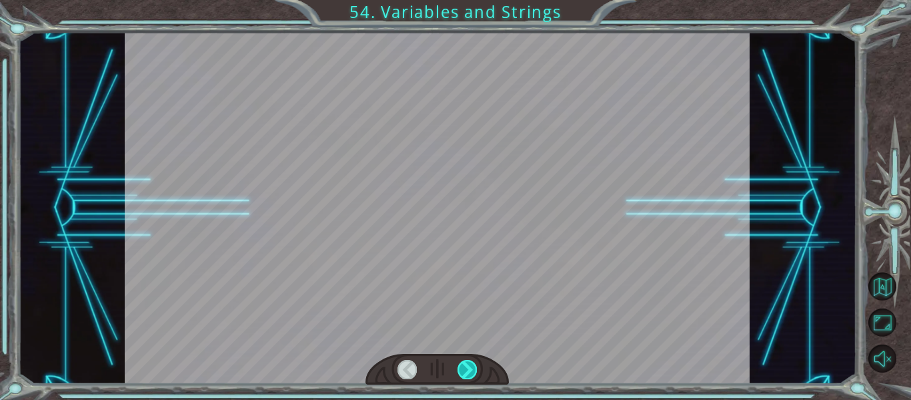
click at [468, 364] on div at bounding box center [467, 369] width 19 height 19
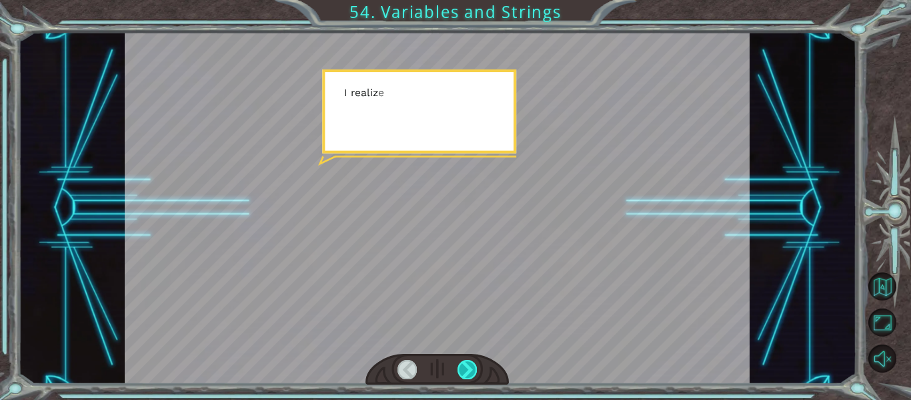
click at [468, 364] on div at bounding box center [467, 369] width 19 height 19
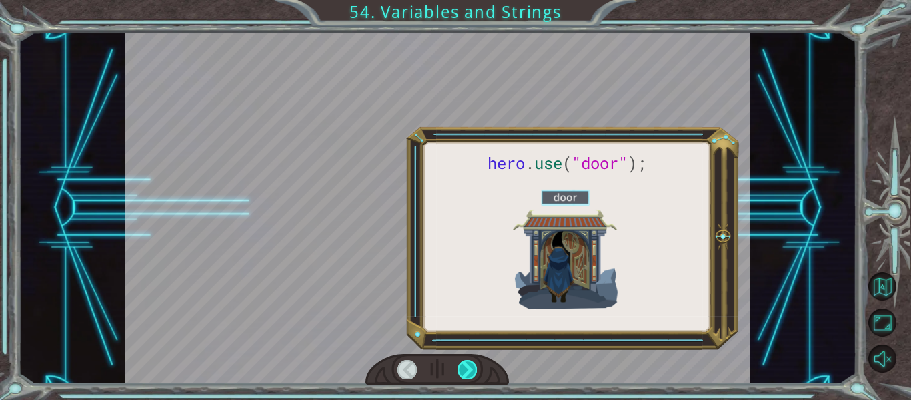
click at [468, 364] on div at bounding box center [467, 369] width 19 height 19
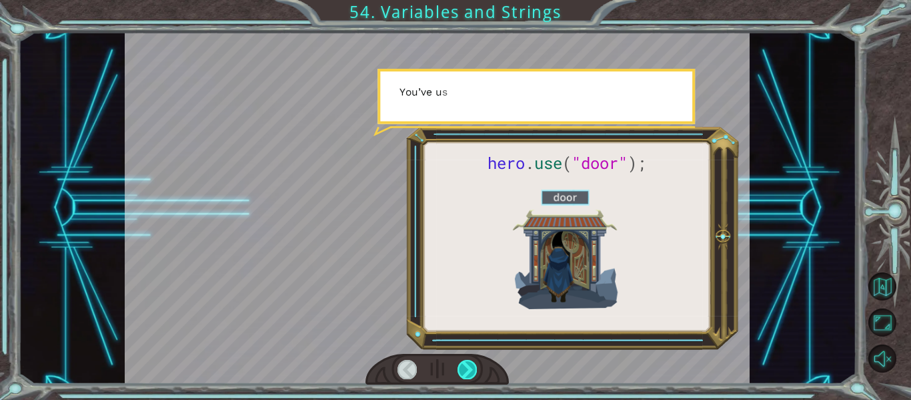
click at [468, 364] on div at bounding box center [467, 369] width 19 height 19
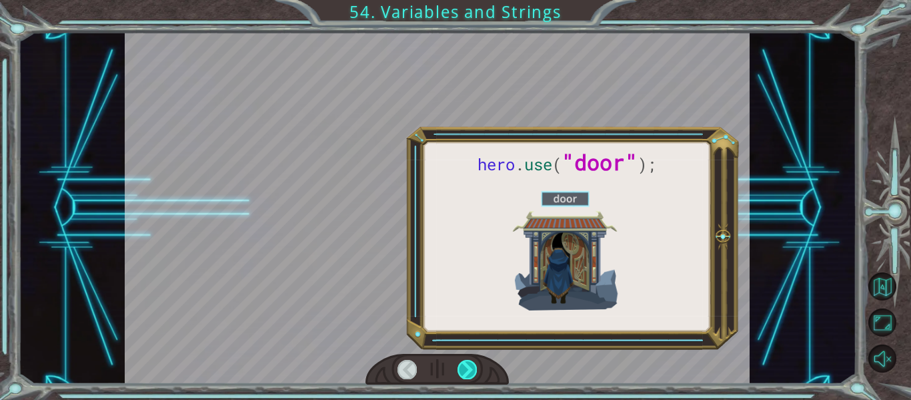
click at [468, 364] on div at bounding box center [467, 369] width 19 height 19
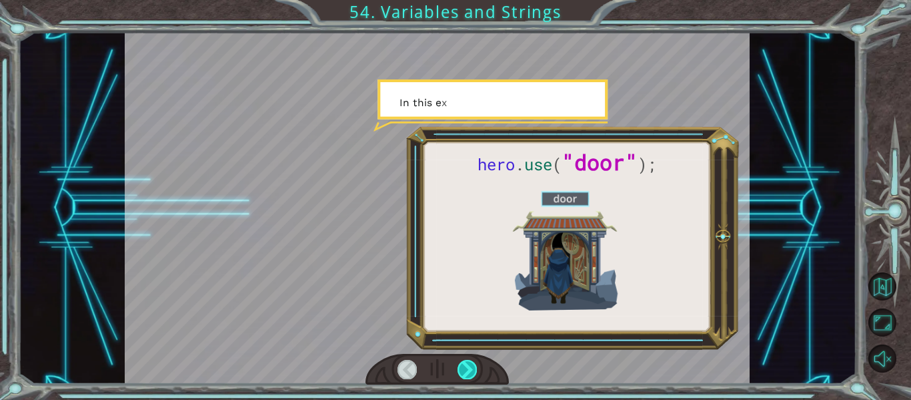
click at [468, 364] on div at bounding box center [467, 369] width 19 height 19
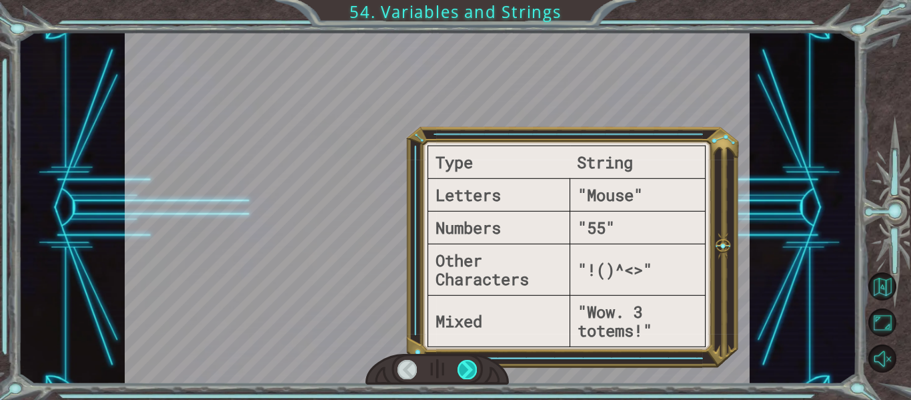
click at [468, 364] on div at bounding box center [467, 369] width 19 height 19
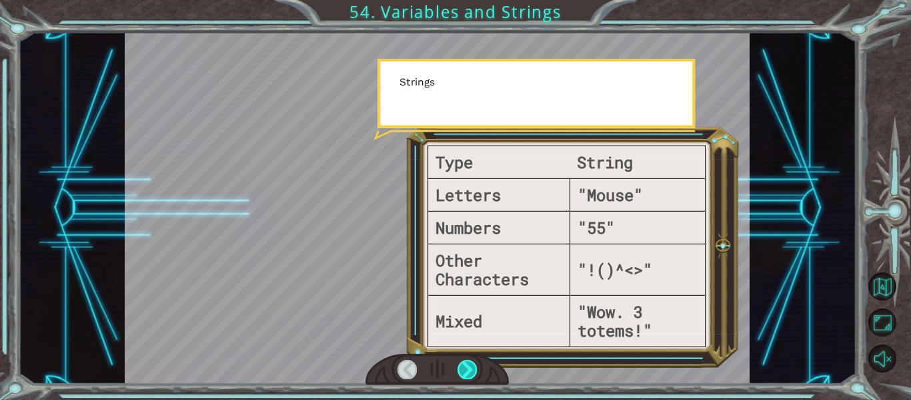
click at [468, 364] on div at bounding box center [467, 369] width 19 height 19
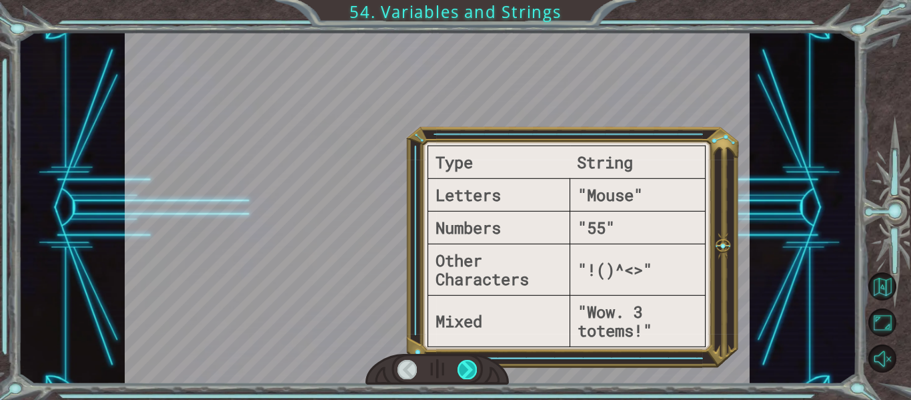
click at [468, 364] on div at bounding box center [467, 369] width 19 height 19
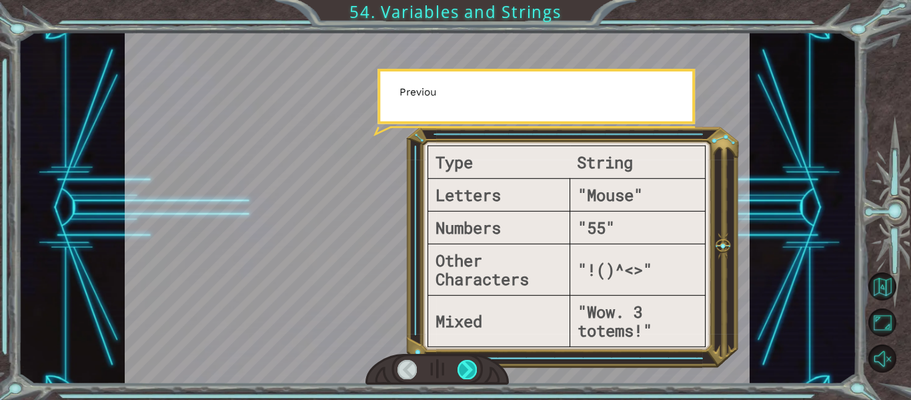
click at [468, 364] on div at bounding box center [467, 369] width 19 height 19
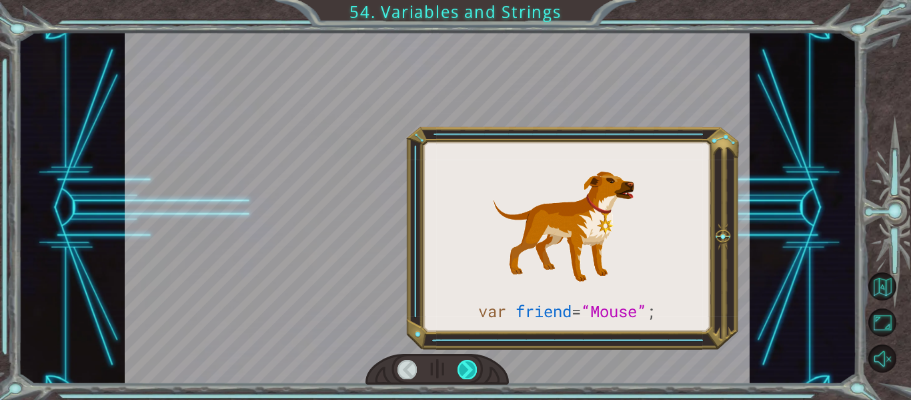
click at [468, 364] on div at bounding box center [467, 369] width 19 height 19
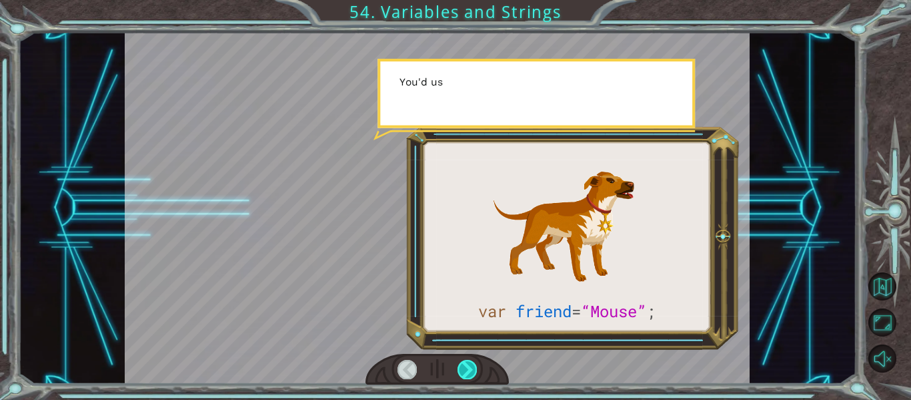
click at [468, 364] on div at bounding box center [467, 369] width 19 height 19
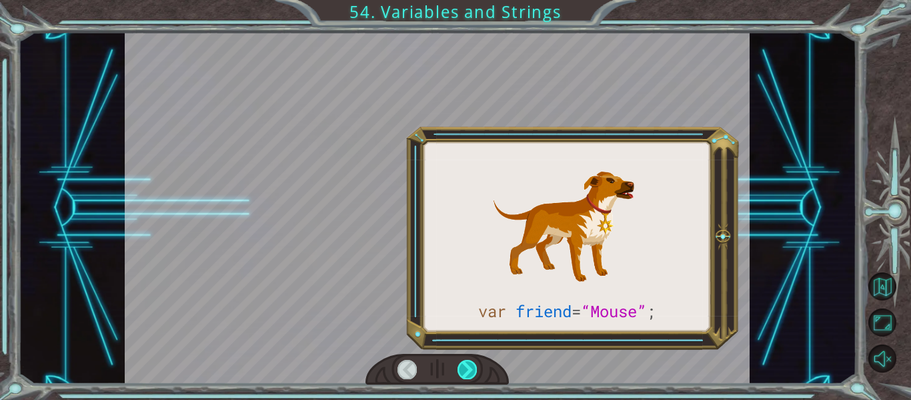
click at [468, 364] on div at bounding box center [467, 369] width 19 height 19
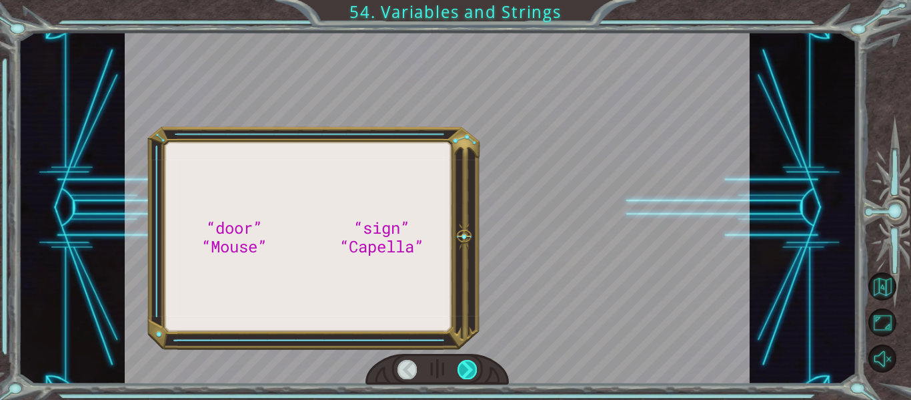
click at [468, 364] on div at bounding box center [467, 369] width 19 height 19
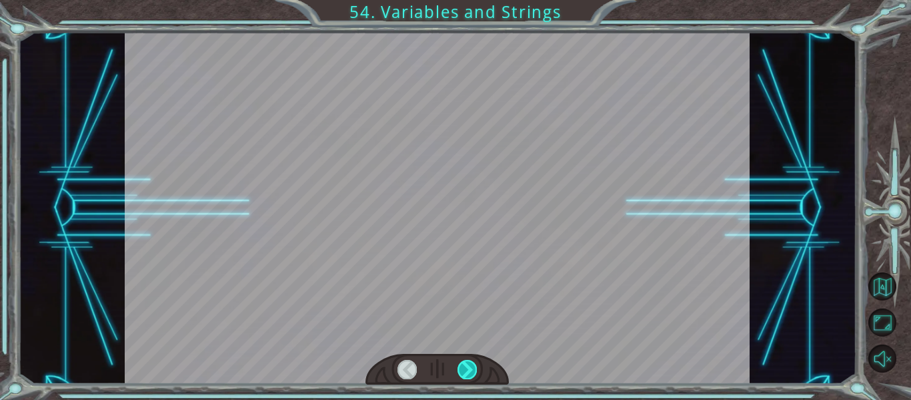
click at [468, 364] on div at bounding box center [467, 369] width 19 height 19
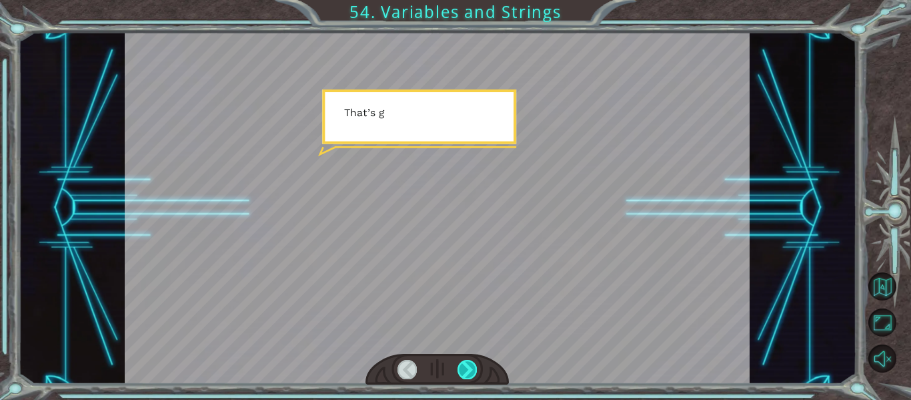
click at [468, 364] on div at bounding box center [467, 369] width 19 height 19
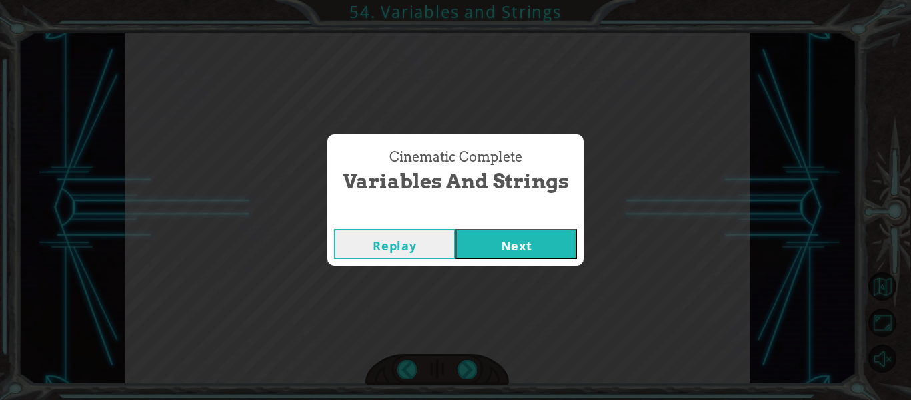
click at [508, 246] on button "Next" at bounding box center [516, 244] width 121 height 30
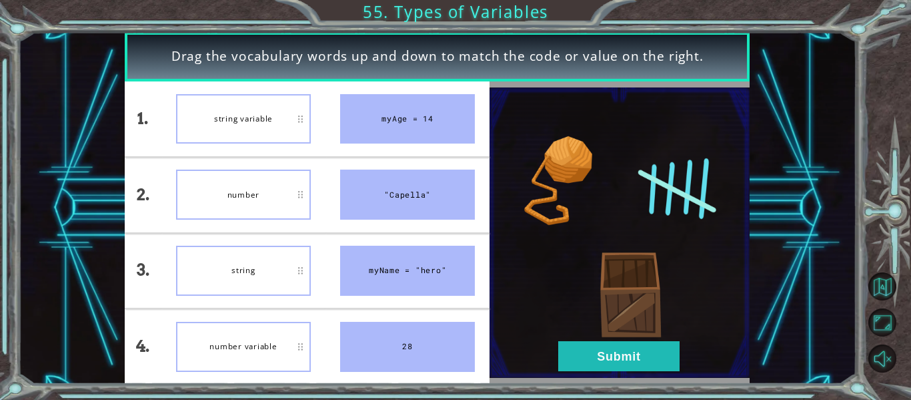
click at [318, 120] on li "string variable" at bounding box center [243, 118] width 164 height 75
click at [569, 368] on button "Submit" at bounding box center [618, 356] width 121 height 30
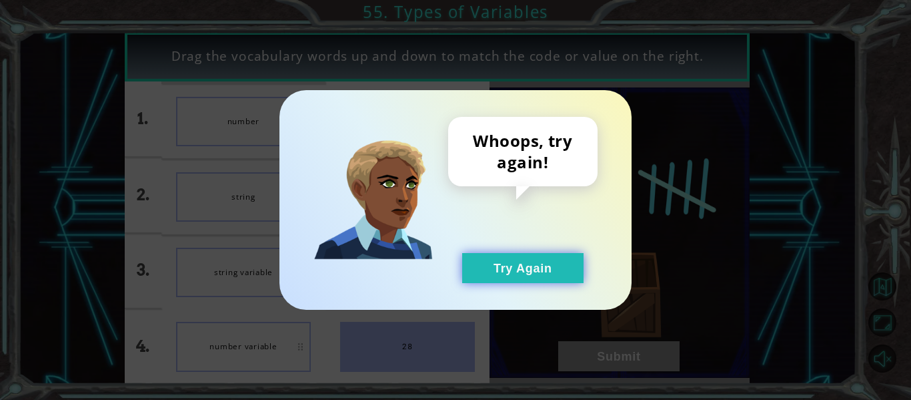
click at [502, 261] on button "Try Again" at bounding box center [522, 268] width 121 height 30
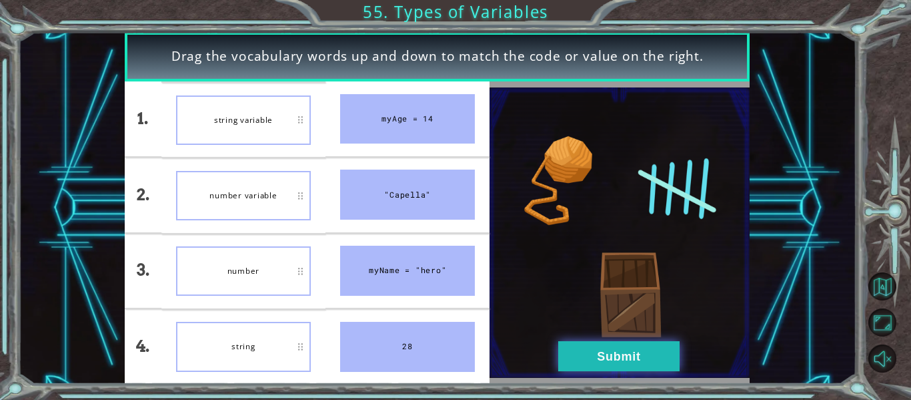
click at [590, 369] on button "Submit" at bounding box center [618, 356] width 121 height 30
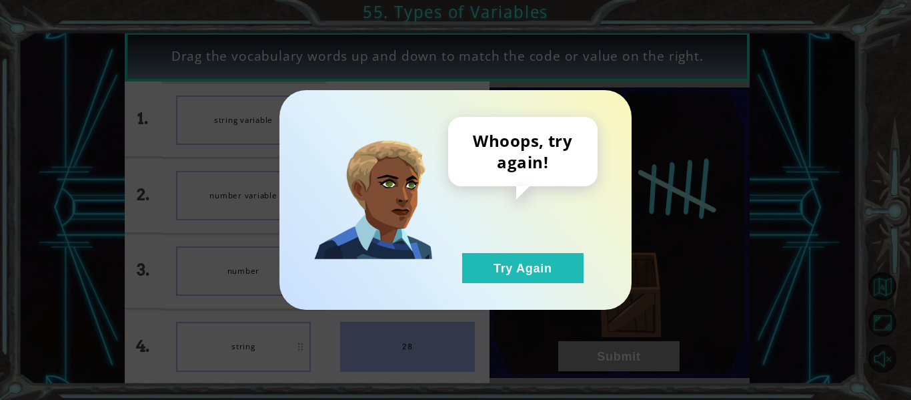
click at [576, 284] on div "Whoops, try again! Try Again" at bounding box center [456, 200] width 352 height 220
click at [563, 284] on div "Whoops, try again! Try Again" at bounding box center [456, 200] width 352 height 220
click at [546, 279] on button "Try Again" at bounding box center [522, 268] width 121 height 30
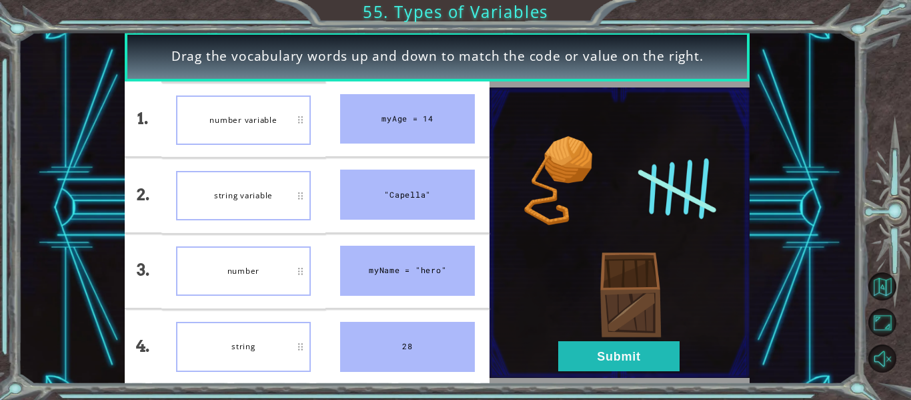
click at [566, 337] on img at bounding box center [620, 232] width 260 height 290
click at [567, 354] on button "Submit" at bounding box center [618, 356] width 121 height 30
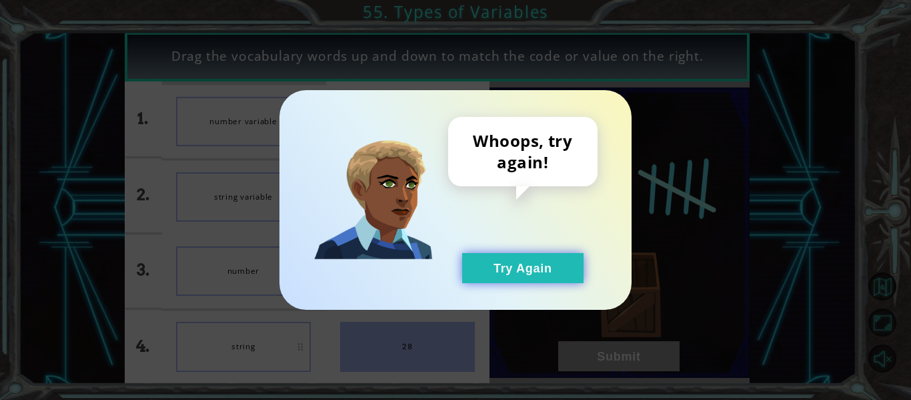
click at [494, 253] on button "Try Again" at bounding box center [522, 268] width 121 height 30
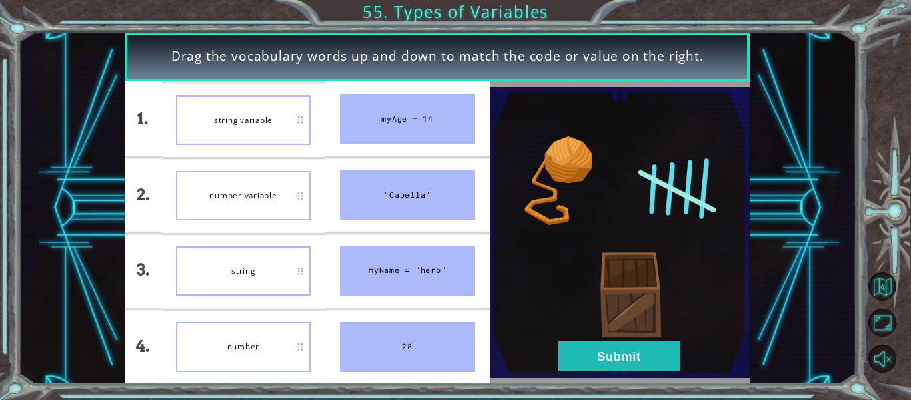
click at [262, 344] on div "number" at bounding box center [243, 346] width 135 height 49
click at [637, 358] on button "Submit" at bounding box center [618, 356] width 121 height 30
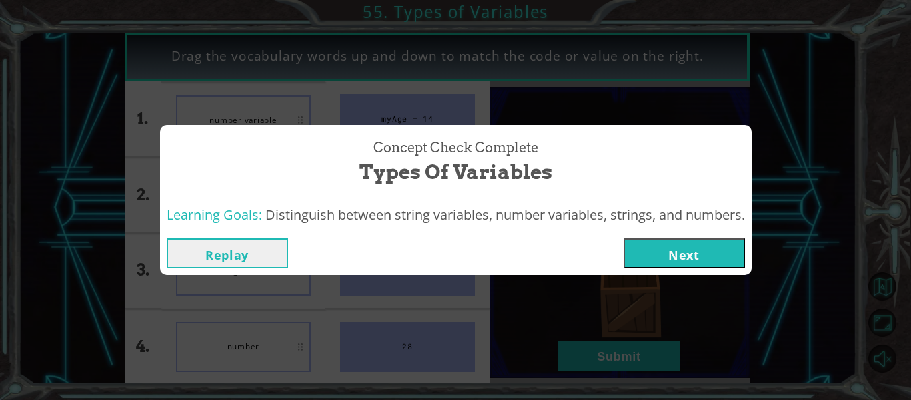
click at [699, 279] on div "Concept Check Complete Types of Variables Learning Goals: Distinguish between s…" at bounding box center [455, 200] width 911 height 400
click at [727, 238] on button "Next" at bounding box center [684, 253] width 121 height 30
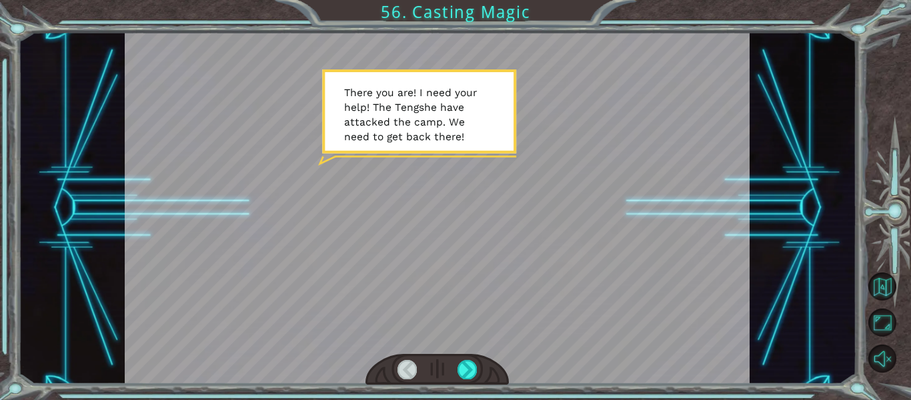
click at [905, 155] on div at bounding box center [891, 217] width 41 height 320
click at [474, 362] on div at bounding box center [467, 369] width 19 height 19
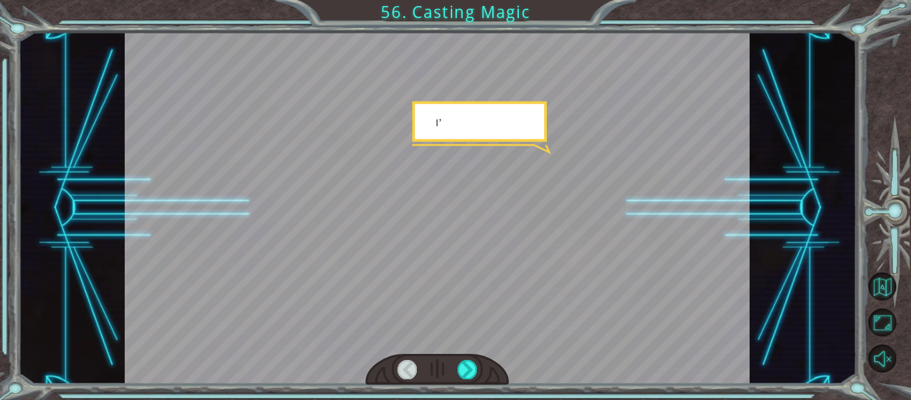
click at [470, 383] on div at bounding box center [438, 369] width 144 height 31
click at [469, 364] on div at bounding box center [467, 369] width 19 height 19
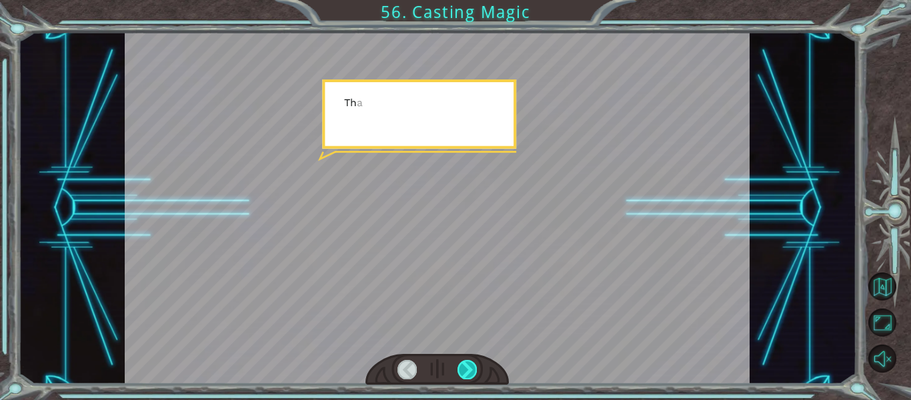
click at [461, 378] on div at bounding box center [467, 369] width 19 height 19
click at [473, 374] on div at bounding box center [467, 369] width 19 height 19
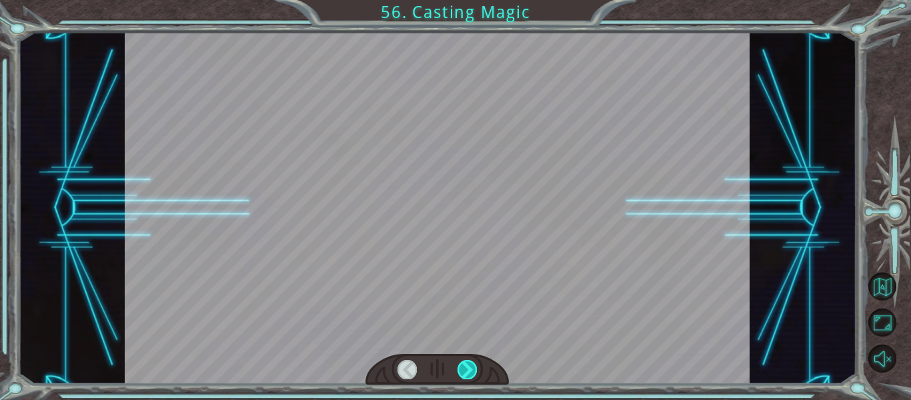
click at [469, 372] on div at bounding box center [467, 369] width 19 height 19
click at [461, 384] on div at bounding box center [438, 369] width 144 height 31
click at [470, 379] on div at bounding box center [438, 369] width 144 height 31
click at [470, 374] on div at bounding box center [467, 369] width 19 height 19
click at [472, 373] on div at bounding box center [467, 369] width 19 height 19
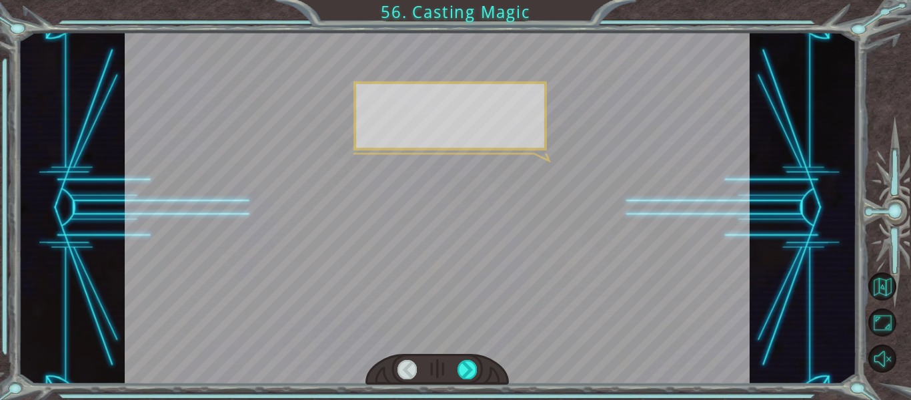
click at [471, 380] on div at bounding box center [438, 369] width 144 height 31
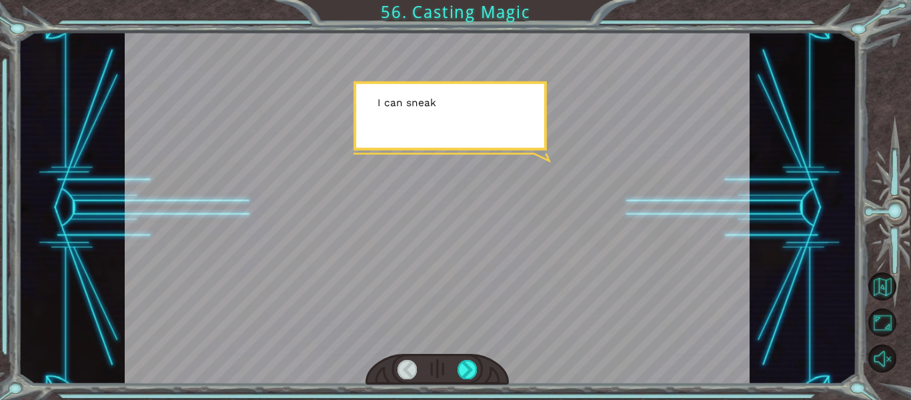
click at [472, 381] on div at bounding box center [438, 369] width 144 height 31
click at [470, 382] on div at bounding box center [438, 369] width 144 height 31
click at [468, 378] on div at bounding box center [467, 369] width 19 height 19
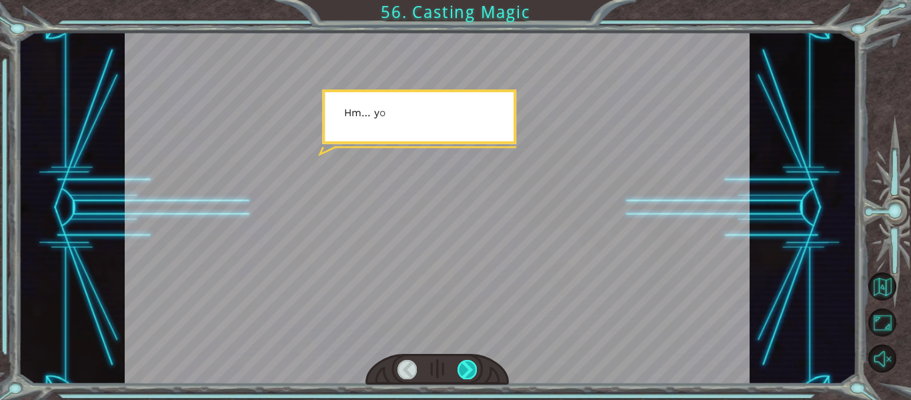
click at [470, 371] on div at bounding box center [467, 369] width 19 height 19
click at [472, 374] on div at bounding box center [467, 369] width 19 height 19
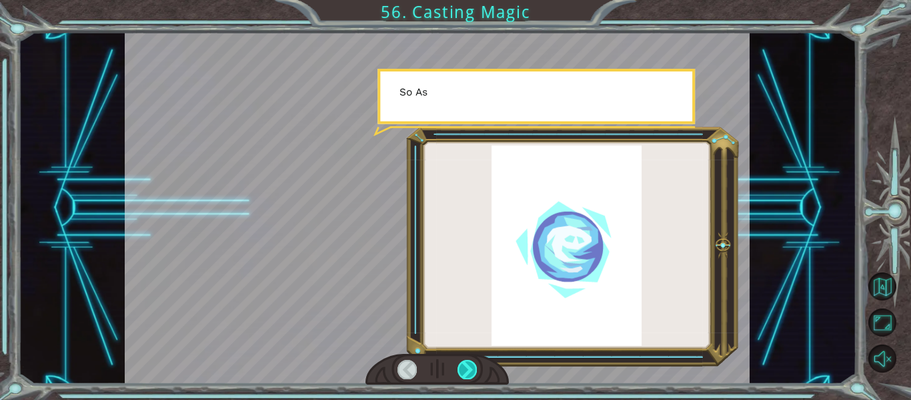
click at [474, 368] on div at bounding box center [467, 369] width 19 height 19
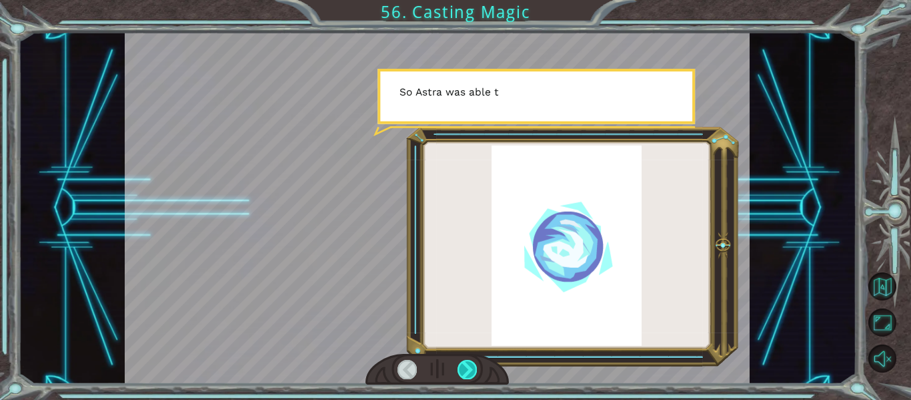
click at [468, 376] on div at bounding box center [467, 369] width 19 height 19
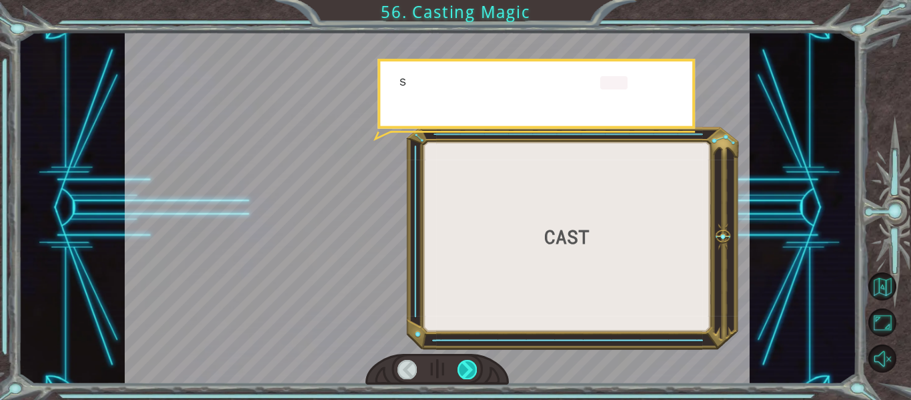
click at [470, 378] on div at bounding box center [467, 369] width 19 height 19
click at [469, 378] on div at bounding box center [467, 369] width 19 height 19
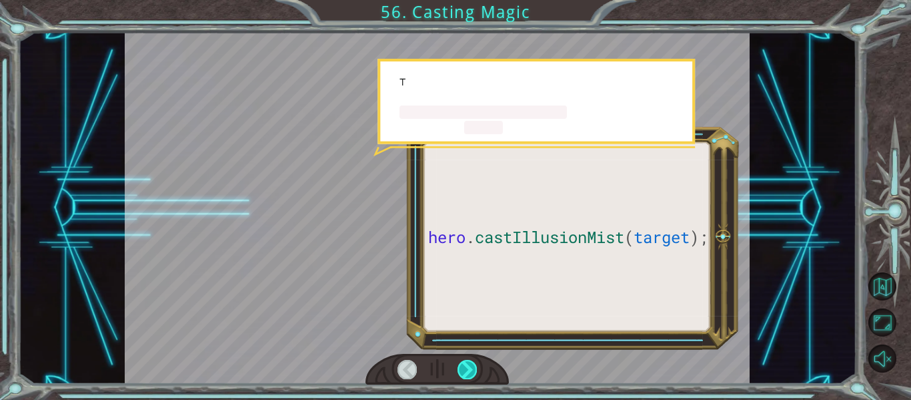
click at [470, 378] on div at bounding box center [467, 369] width 19 height 19
click at [470, 372] on div at bounding box center [467, 369] width 19 height 19
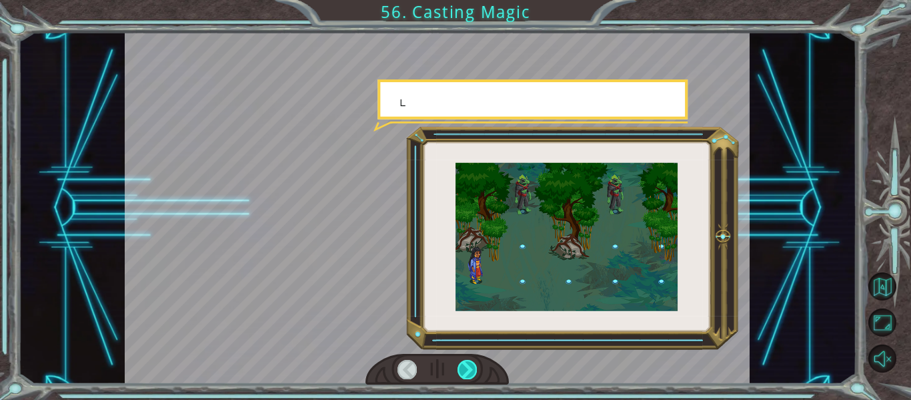
click at [470, 372] on div at bounding box center [467, 369] width 19 height 19
click at [472, 369] on div at bounding box center [467, 369] width 19 height 19
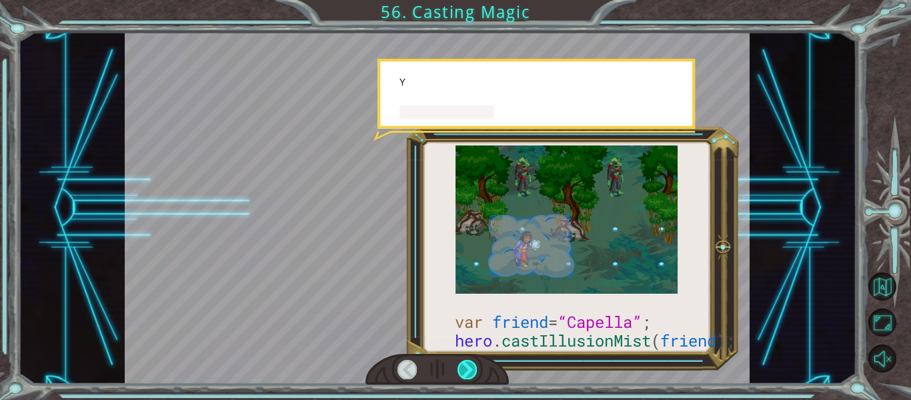
click at [472, 364] on div at bounding box center [467, 369] width 19 height 19
click at [470, 367] on div at bounding box center [467, 369] width 19 height 19
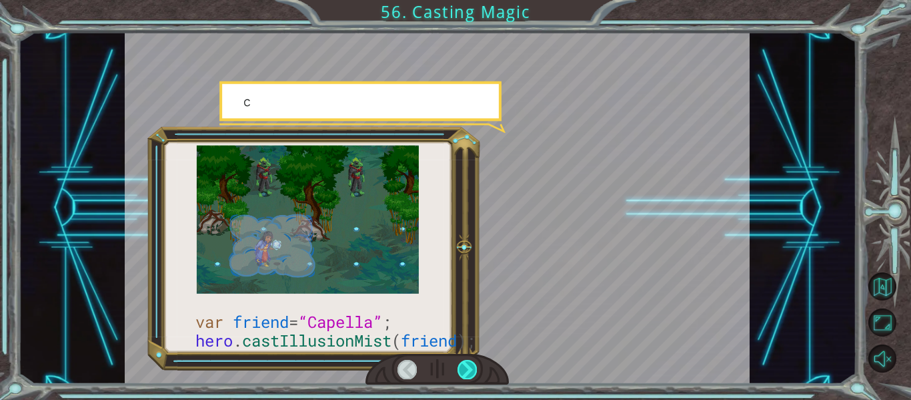
click at [468, 368] on div at bounding box center [467, 369] width 19 height 19
click at [476, 361] on div at bounding box center [467, 369] width 19 height 19
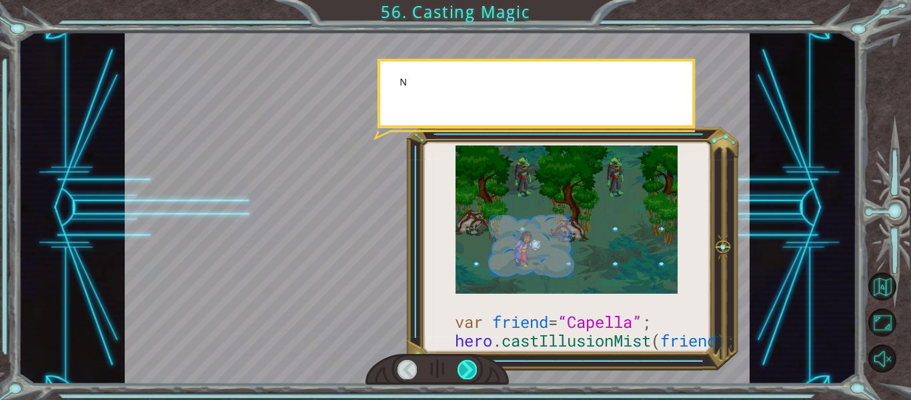
click at [476, 364] on div at bounding box center [467, 369] width 19 height 19
click at [472, 370] on div at bounding box center [467, 369] width 19 height 19
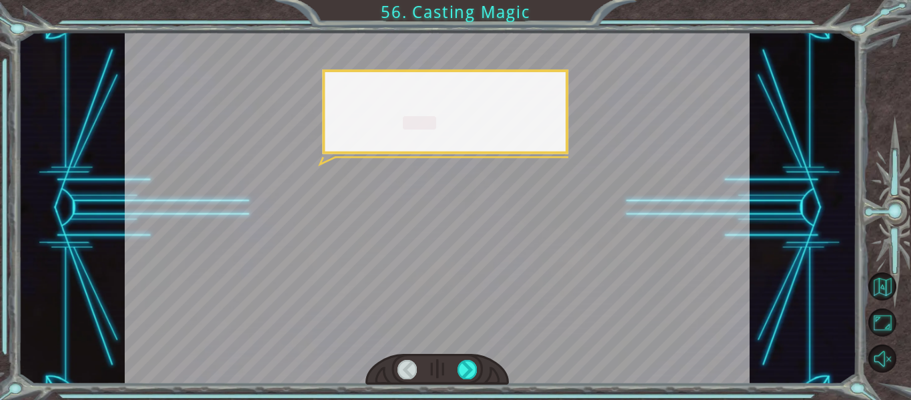
click at [468, 380] on div at bounding box center [438, 369] width 144 height 31
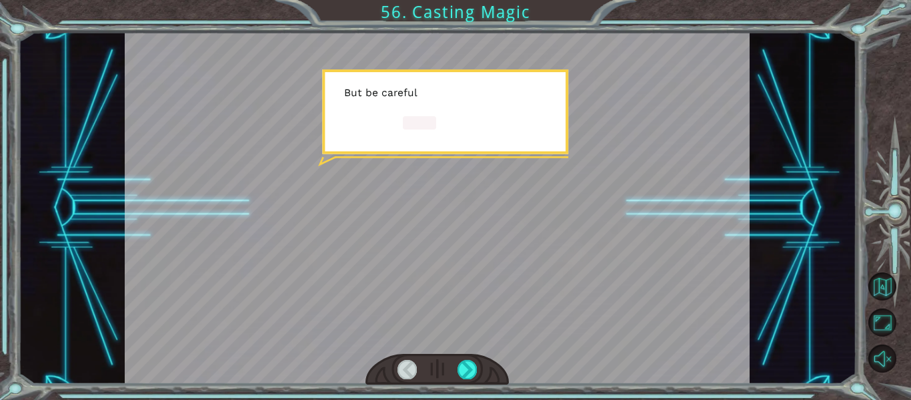
click at [468, 376] on div at bounding box center [467, 369] width 19 height 19
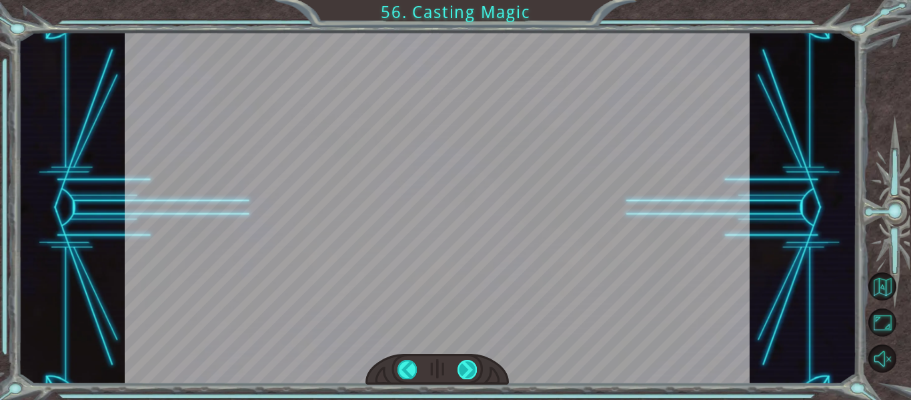
click at [472, 368] on div at bounding box center [467, 369] width 19 height 19
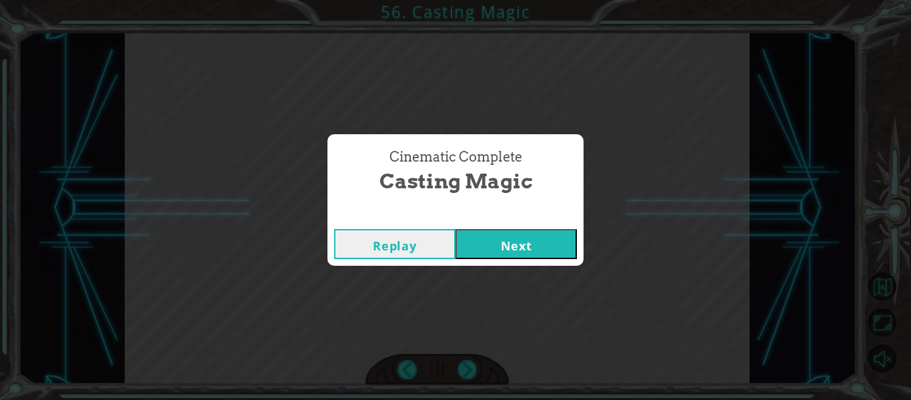
click at [522, 252] on button "Next" at bounding box center [516, 244] width 121 height 30
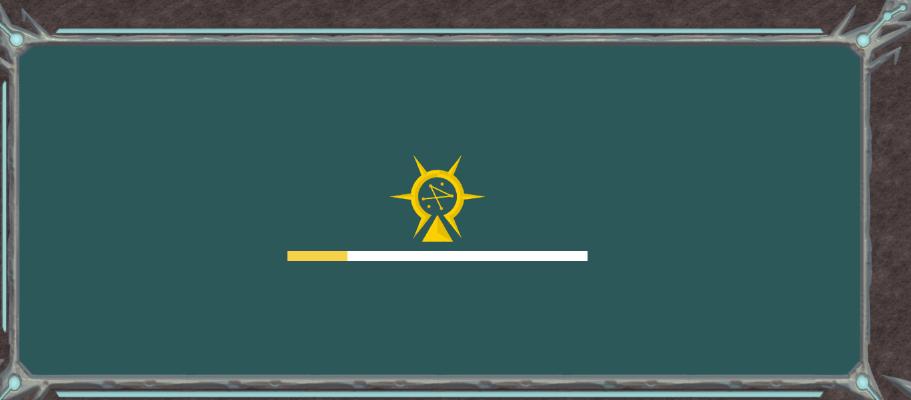
click at [476, 396] on div "Goals Error loading from server. Try refreshing the page. You'll need to join a…" at bounding box center [455, 200] width 911 height 400
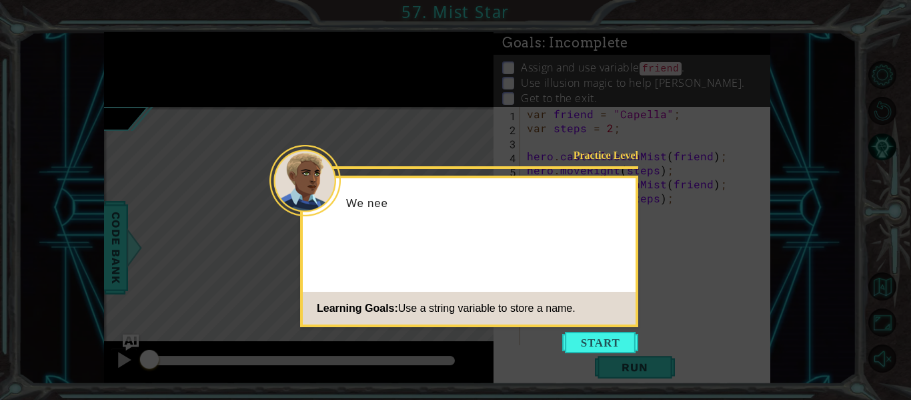
click at [572, 330] on icon at bounding box center [455, 200] width 911 height 400
click at [570, 347] on button "Start" at bounding box center [600, 342] width 76 height 21
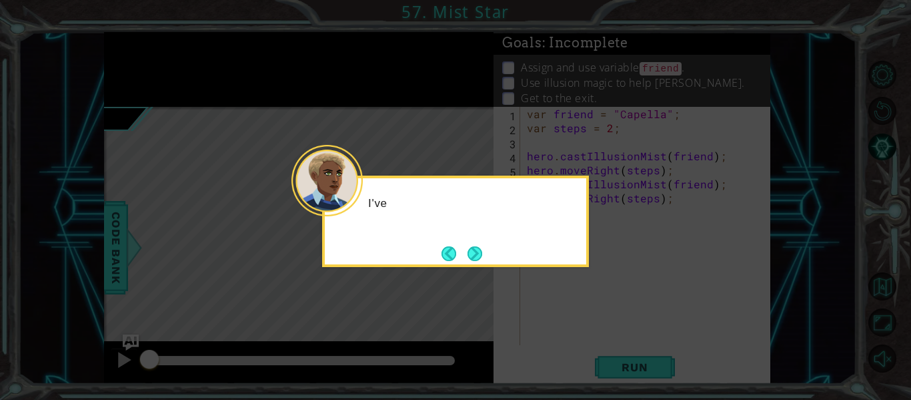
click at [498, 210] on p "I've" at bounding box center [472, 203] width 209 height 15
click at [487, 268] on icon at bounding box center [455, 200] width 911 height 400
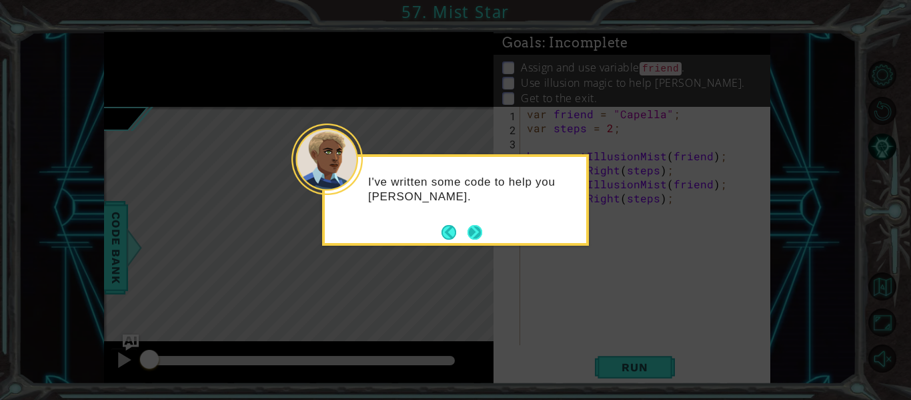
click at [474, 237] on button "Next" at bounding box center [474, 231] width 15 height 15
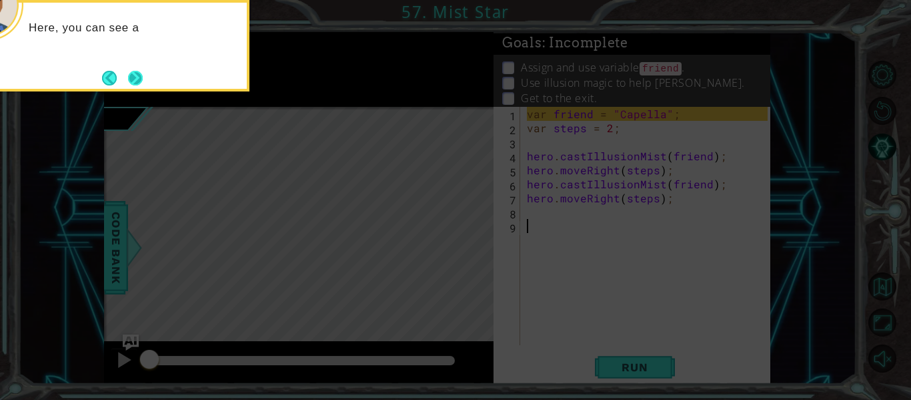
click at [137, 71] on button "Next" at bounding box center [135, 78] width 15 height 15
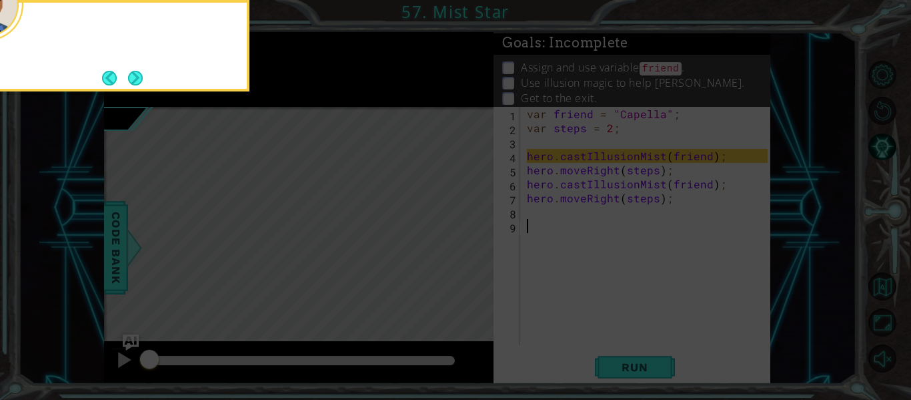
click at [137, 91] on icon at bounding box center [455, 60] width 911 height 680
click at [129, 85] on button "Next" at bounding box center [135, 78] width 15 height 15
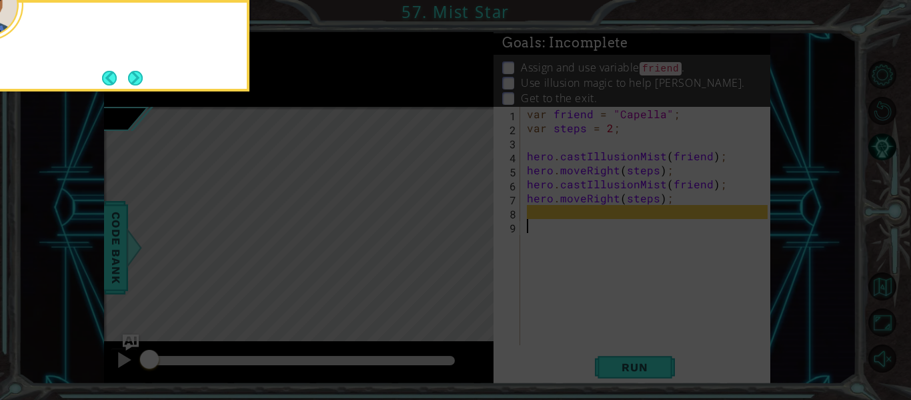
click at [127, 93] on icon at bounding box center [455, 60] width 911 height 680
click at [143, 73] on button "Next" at bounding box center [135, 77] width 17 height 17
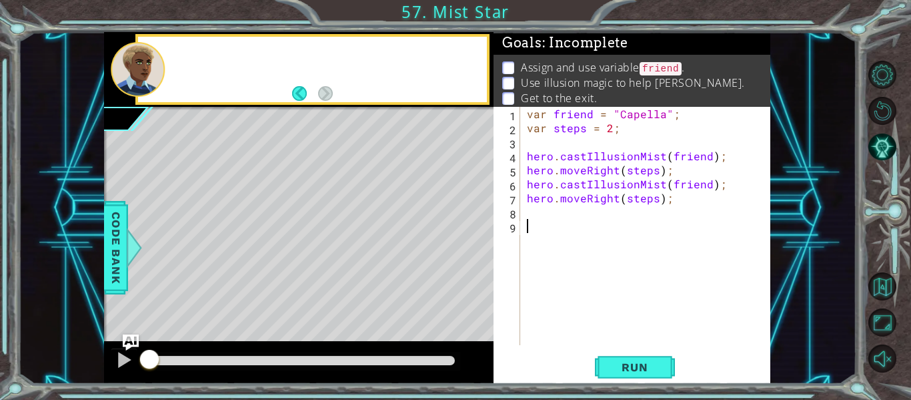
click at [140, 88] on div at bounding box center [138, 69] width 54 height 55
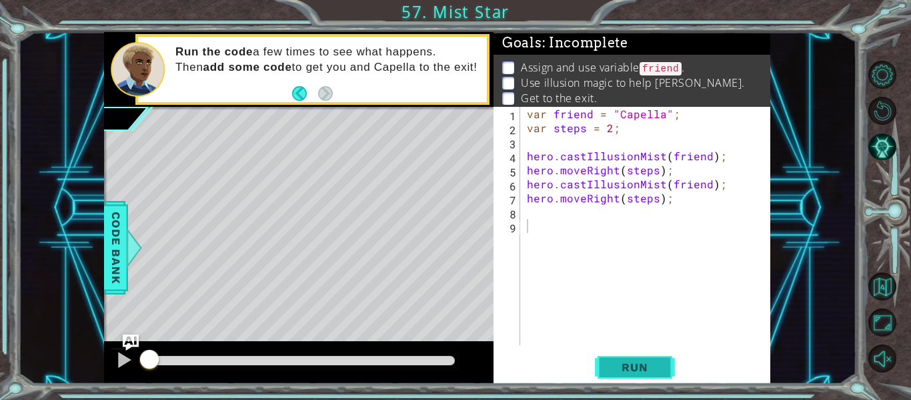
click at [624, 358] on button "Run" at bounding box center [635, 367] width 80 height 27
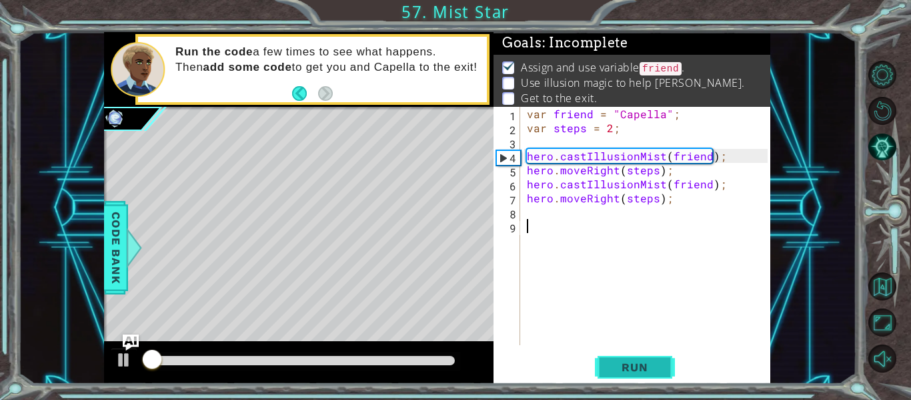
scroll to position [3, 0]
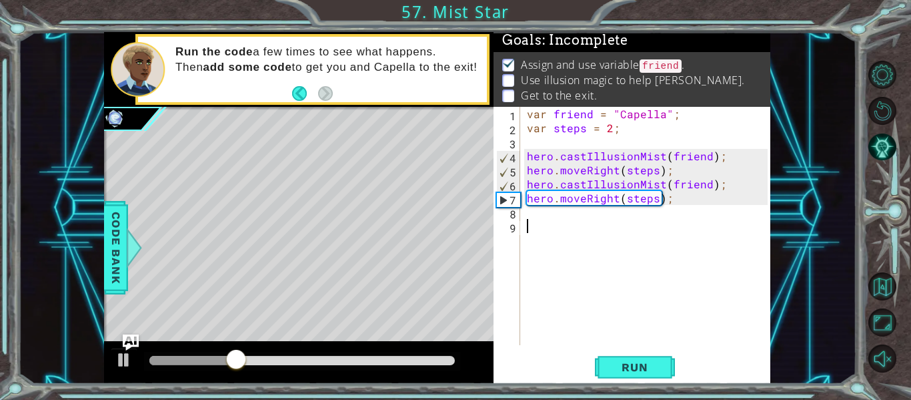
click at [626, 182] on div "var friend = "Capella" ; var steps = 2 ; hero . castIllusionMist ( friend ) ; h…" at bounding box center [649, 240] width 250 height 266
type textarea "hero.castIllusionMist(friend);"
click at [633, 220] on div "var friend = "Capella" ; var steps = 2 ; hero . castIllusionMist ( friend ) ; h…" at bounding box center [649, 240] width 250 height 266
click at [633, 223] on div "var friend = "Capella" ; var steps = 2 ; hero . castIllusionMist ( friend ) ; h…" at bounding box center [649, 240] width 250 height 266
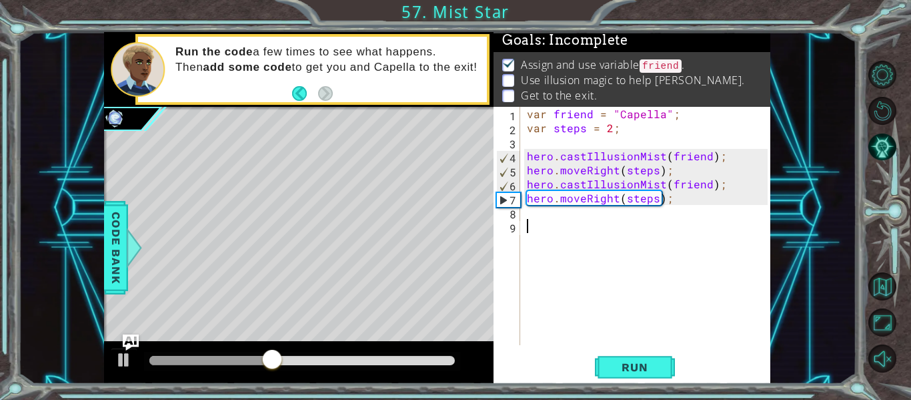
click at [648, 218] on div "var friend = "Capella" ; var steps = 2 ; hero . castIllusionMist ( friend ) ; h…" at bounding box center [649, 240] width 250 height 266
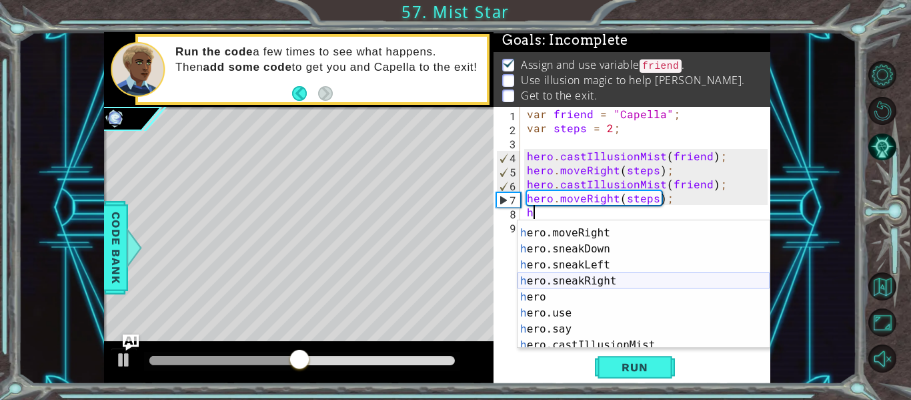
scroll to position [128, 0]
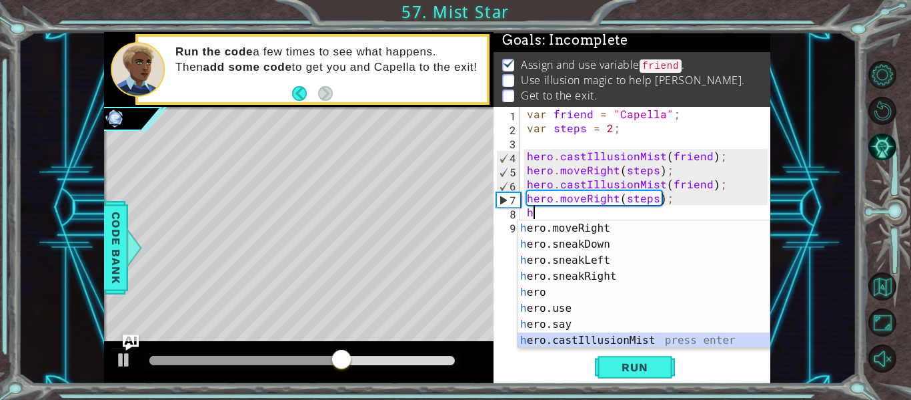
click at [636, 336] on div "h ero.moveRight press enter h ero.sneakDown press enter h ero.sneakLeft press e…" at bounding box center [644, 300] width 252 height 160
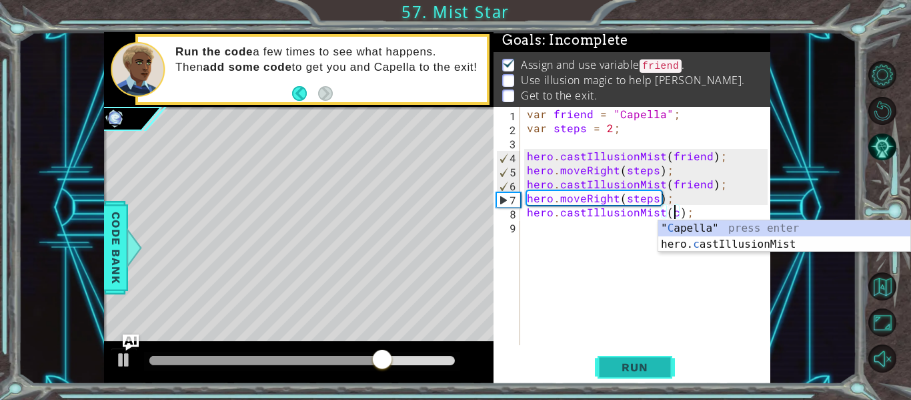
scroll to position [0, 10]
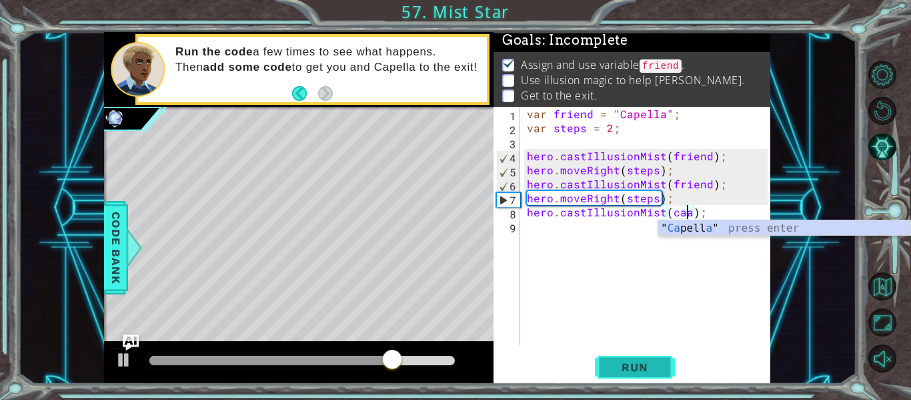
type textarea "hero.castIllusionMist(caa);"
click at [792, 236] on div "1 ההההההההההההההההההההההההההההההההההההההההההההההההההההההההההההההההההההההההההההה…" at bounding box center [437, 208] width 839 height 352
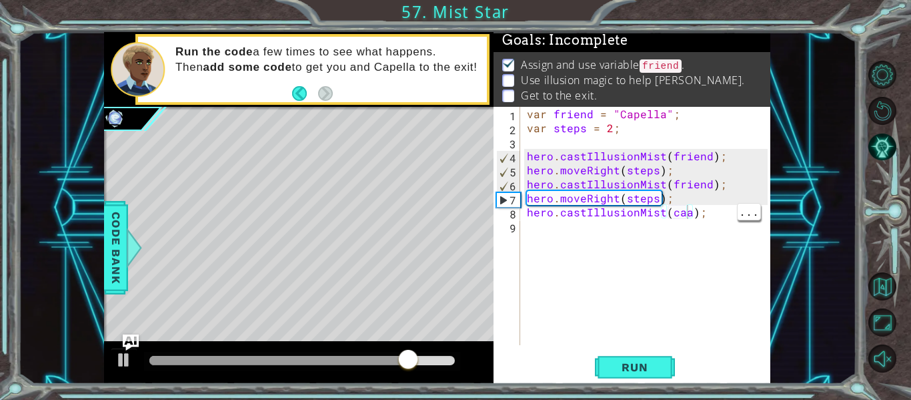
click at [679, 218] on div "var friend = "Capella" ; var steps = 2 ; hero . castIllusionMist ( friend ) ; h…" at bounding box center [649, 240] width 250 height 266
click at [691, 213] on div "var friend = "Capella" ; var steps = 2 ; hero . castIllusionMist ( friend ) ; h…" at bounding box center [649, 240] width 250 height 266
click at [685, 221] on div "var friend = "Capella" ; var steps = 2 ; hero . castIllusionMist ( friend ) ; h…" at bounding box center [649, 240] width 250 height 266
click at [695, 209] on div "var friend = "Capella" ; var steps = 2 ; hero . castIllusionMist ( friend ) ; h…" at bounding box center [649, 240] width 250 height 266
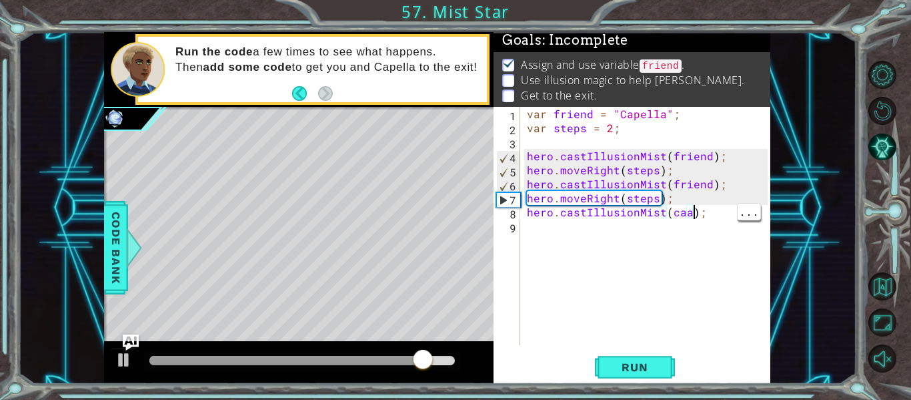
click at [686, 217] on div "var friend = "Capella" ; var steps = 2 ; hero . castIllusionMist ( friend ) ; h…" at bounding box center [649, 240] width 250 height 266
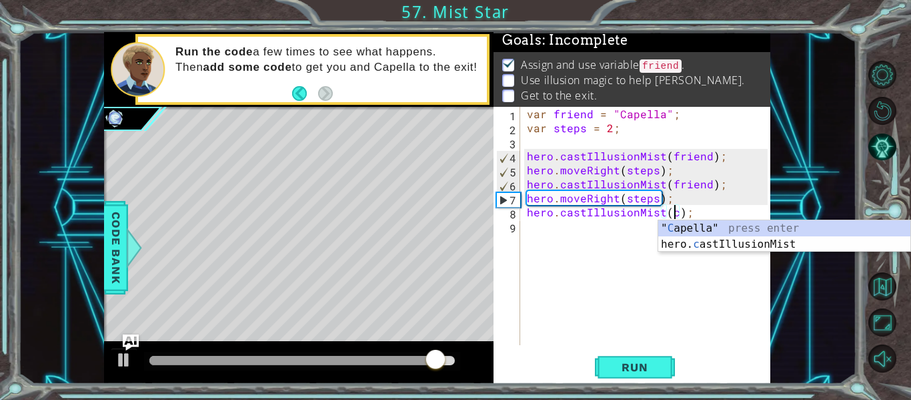
click at [782, 227] on div "" C apella" press enter hero. c astIllusionMist press enter" at bounding box center [785, 252] width 252 height 64
type textarea "hero.castIllusionMist("Capella);"
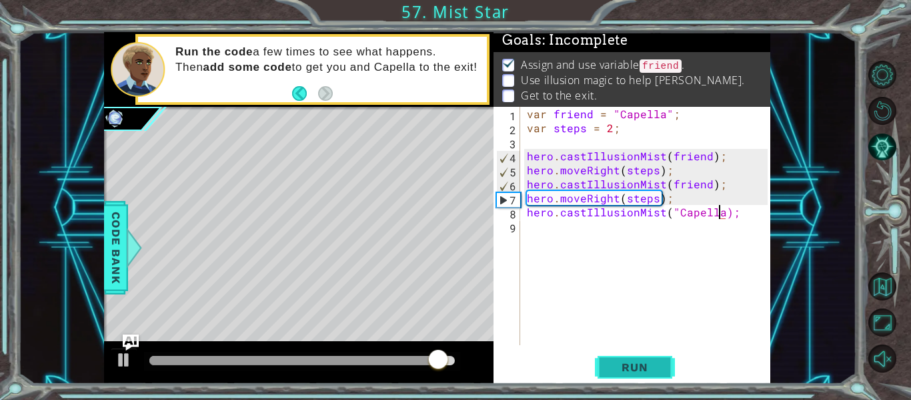
click at [653, 364] on span "Run" at bounding box center [634, 366] width 53 height 13
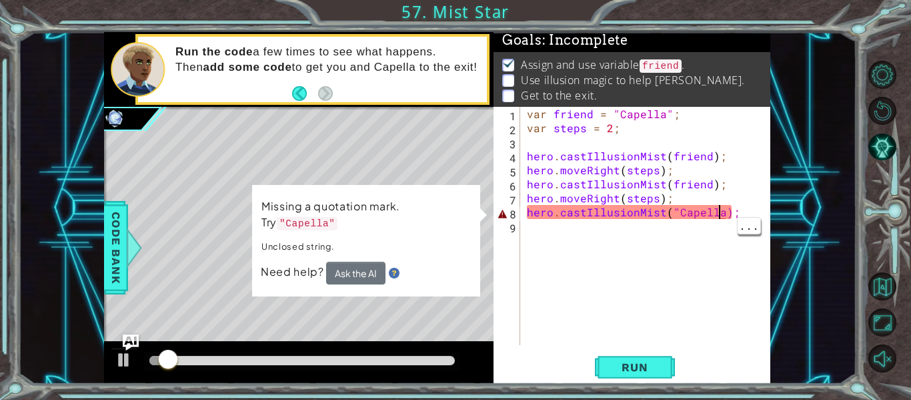
click at [743, 252] on div "var friend = "Capella" ; var steps = 2 ; hero . castIllusionMist ( friend ) ; h…" at bounding box center [649, 240] width 250 height 266
click at [737, 202] on div "var friend = "Capella" ; var steps = 2 ; hero . castIllusionMist ( friend ) ; h…" at bounding box center [649, 240] width 250 height 266
click at [748, 205] on div "var friend = "Capella" ; var steps = 2 ; hero . castIllusionMist ( friend ) ; h…" at bounding box center [649, 240] width 250 height 266
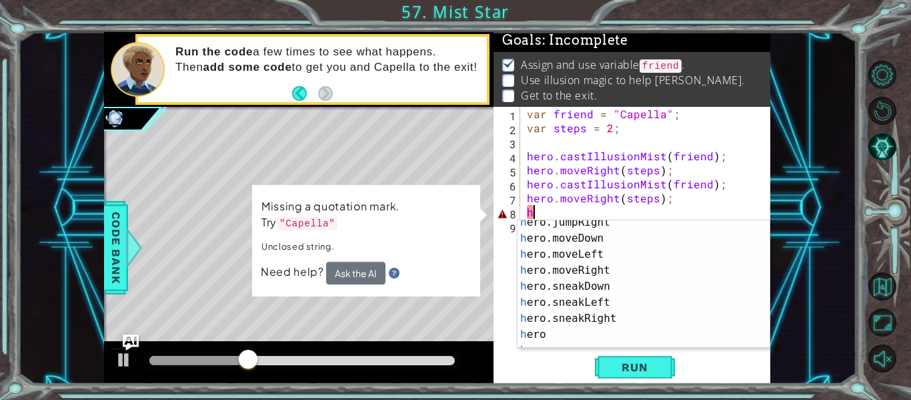
scroll to position [85, 0]
click at [656, 264] on div "h ero.jumpRight press enter h ero.moveDown press enter h ero.moveLeft press ent…" at bounding box center [644, 294] width 252 height 160
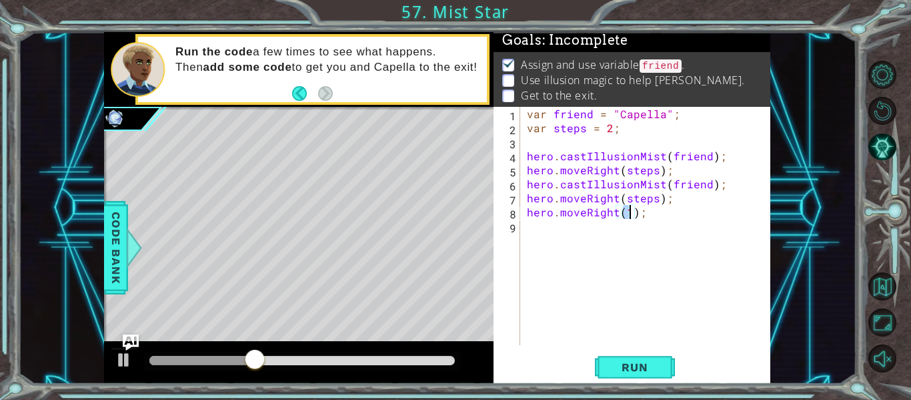
click at [645, 348] on div "hero.moveRight(1); 1 2 3 4 5 6 7 8 9 var friend = "[PERSON_NAME]" ; var steps =…" at bounding box center [632, 245] width 277 height 277
click at [649, 357] on button "Run" at bounding box center [635, 367] width 80 height 27
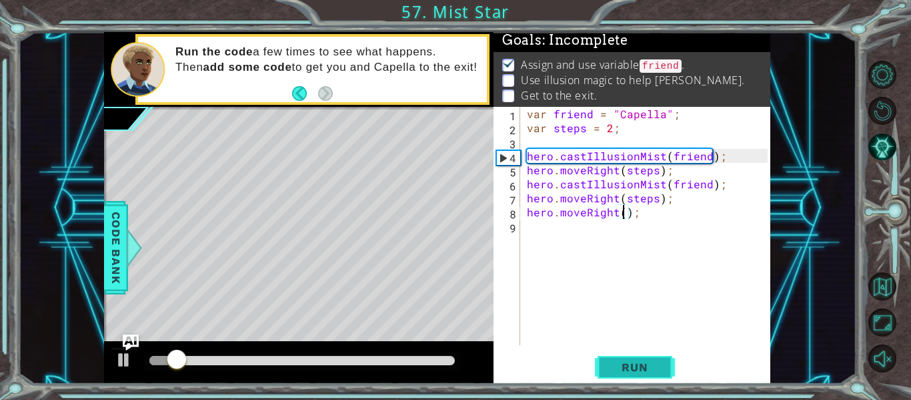
scroll to position [0, 7]
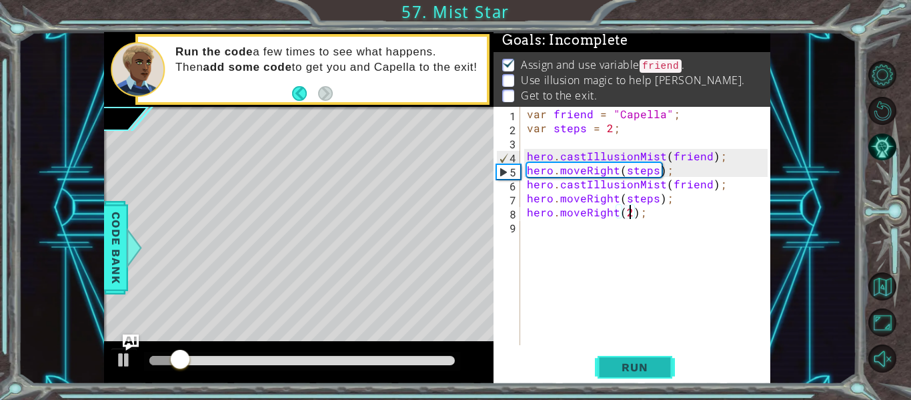
click at [667, 365] on button "Run" at bounding box center [635, 367] width 80 height 27
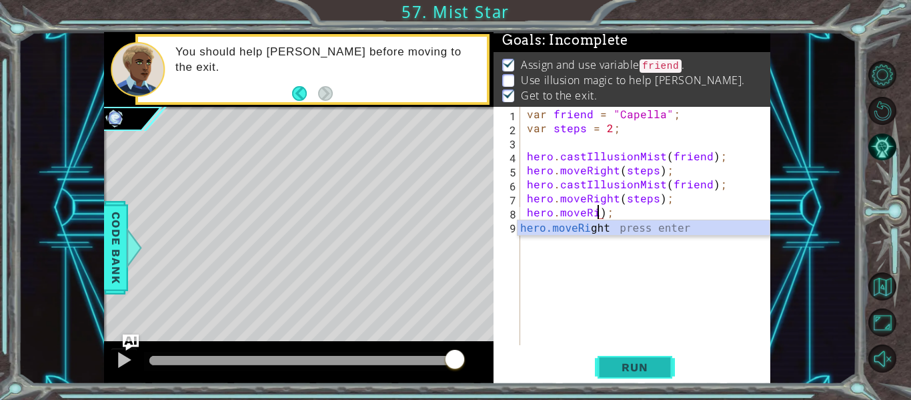
scroll to position [0, 4]
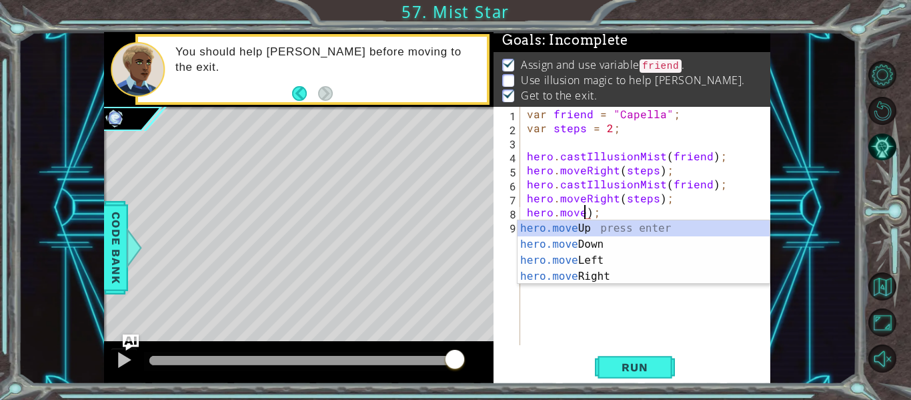
click at [695, 262] on div "hero.move Up press enter hero.move Down press enter hero.move Left press enter …" at bounding box center [644, 268] width 252 height 96
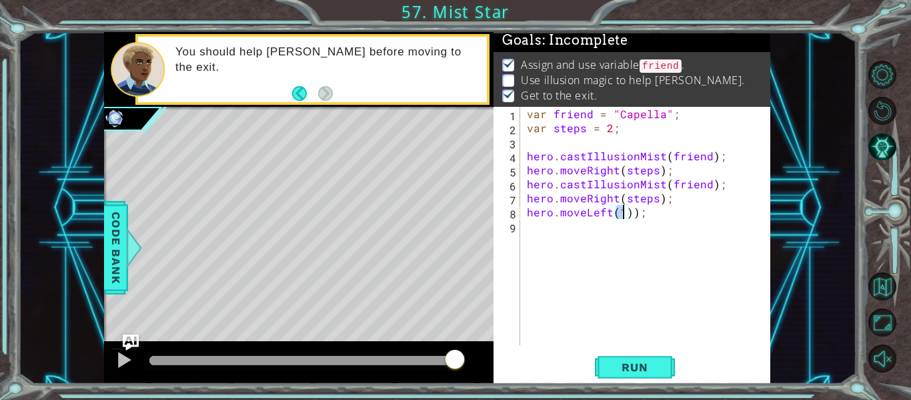
click at [632, 352] on div "hero.moveLeft(1)); 1 2 3 4 5 6 7 8 9 var friend = "[PERSON_NAME]" ; var steps =…" at bounding box center [632, 245] width 277 height 277
click at [638, 357] on button "Run" at bounding box center [635, 367] width 80 height 27
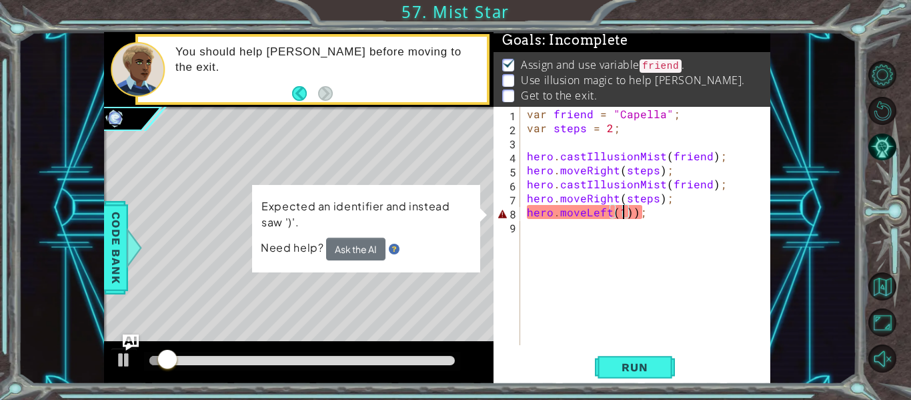
click at [715, 213] on div "var friend = "Capella" ; var steps = 2 ; hero . castIllusionMist ( friend ) ; h…" at bounding box center [649, 240] width 250 height 266
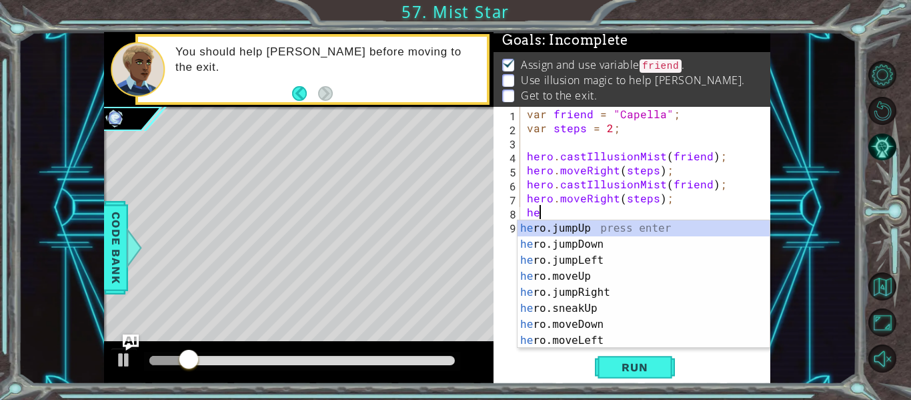
scroll to position [0, 0]
type textarea "h"
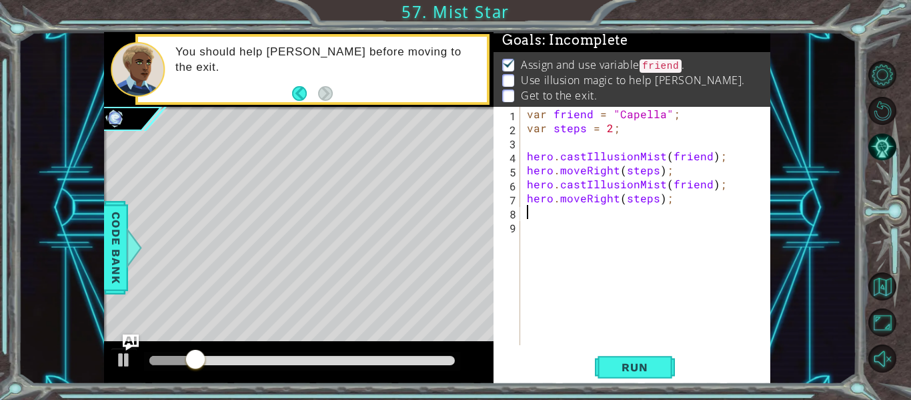
click at [658, 383] on div "1 2 3 4 5 6 7 8 9 var friend = "[PERSON_NAME]" ; var steps = 2 ; hero . castIll…" at bounding box center [632, 245] width 277 height 277
click at [655, 366] on span "Run" at bounding box center [634, 366] width 53 height 13
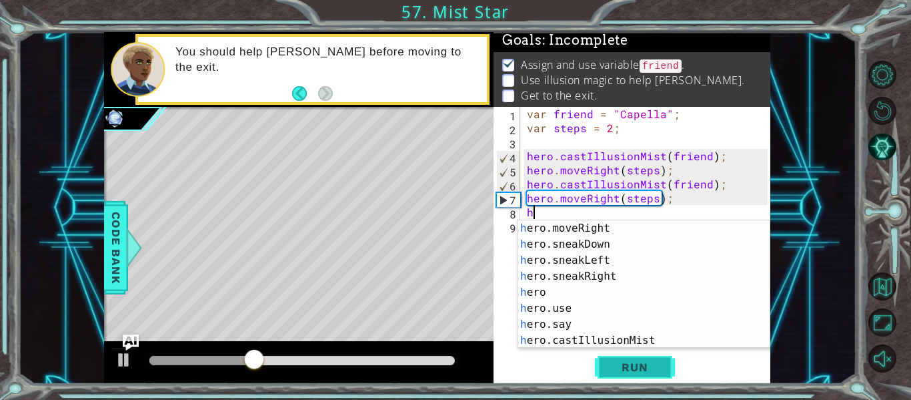
scroll to position [128, 0]
click at [658, 340] on div "h ero.moveRight press enter h ero.sneakDown press enter h ero.sneakLeft press e…" at bounding box center [644, 300] width 252 height 160
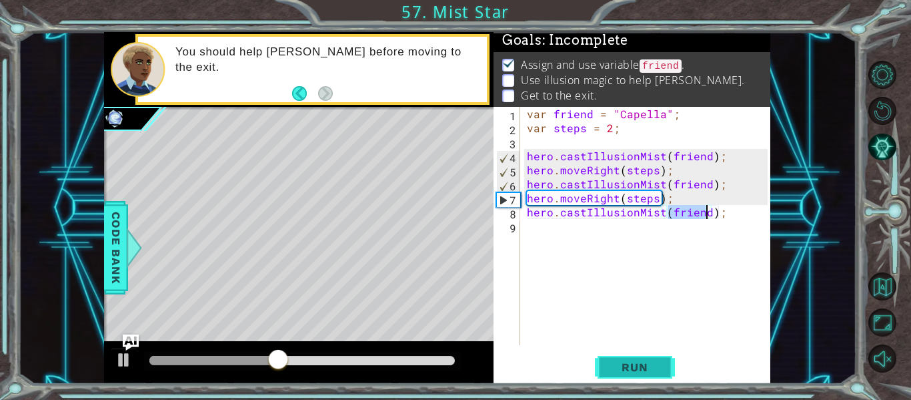
type textarea "hero.castIllusionMist(friend);"
click at [652, 372] on span "Run" at bounding box center [634, 366] width 53 height 13
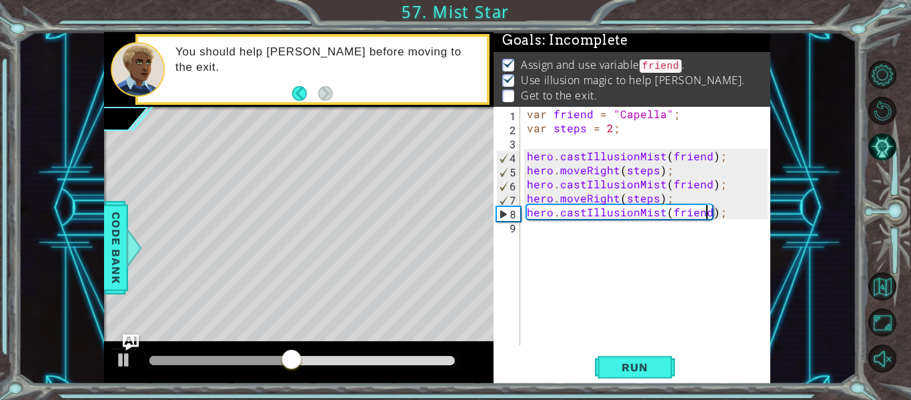
click at [693, 253] on div "var friend = "Capella" ; var steps = 2 ; hero . castIllusionMist ( friend ) ; h…" at bounding box center [649, 240] width 250 height 266
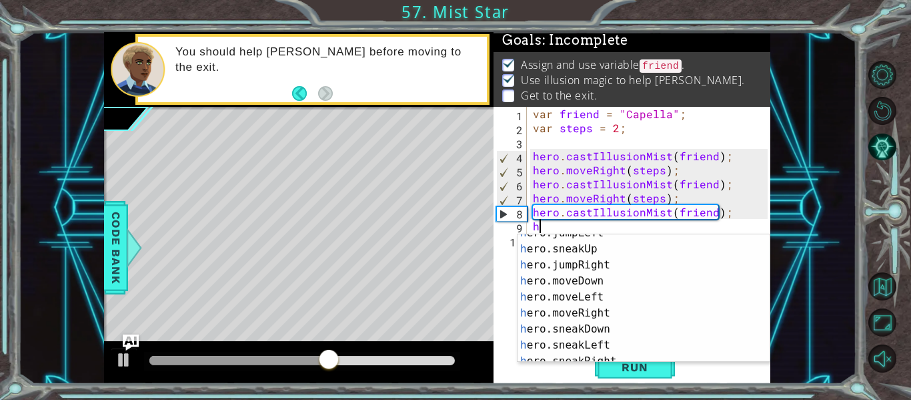
scroll to position [57, 0]
click at [658, 320] on div "h ero.jumpLeft press enter h ero.sneakUp press enter h ero.jumpRight press ente…" at bounding box center [644, 306] width 252 height 160
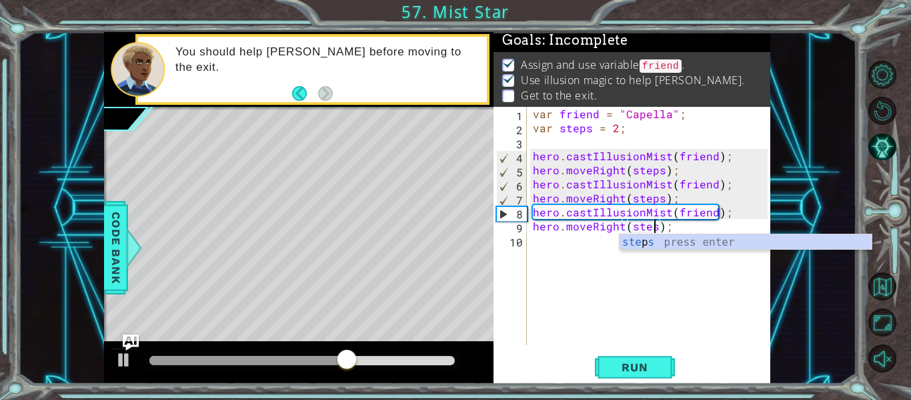
scroll to position [0, 8]
click at [725, 242] on div "ste p s press enter" at bounding box center [746, 258] width 252 height 48
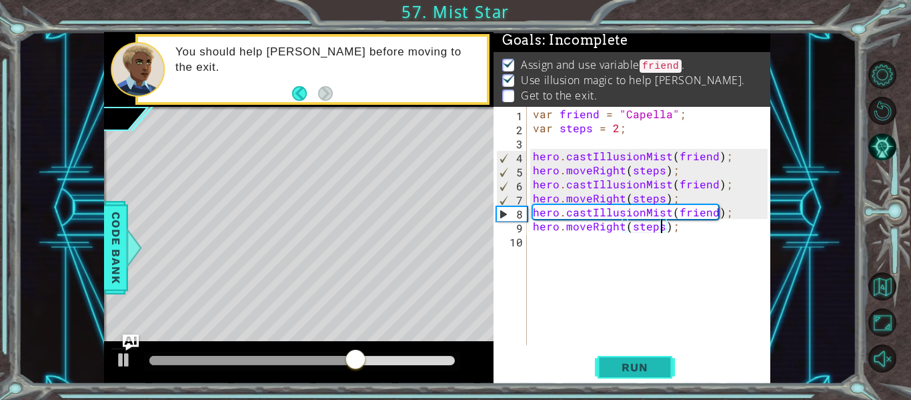
type textarea "hero.moveRight(steps);"
click at [658, 372] on span "Run" at bounding box center [634, 366] width 53 height 13
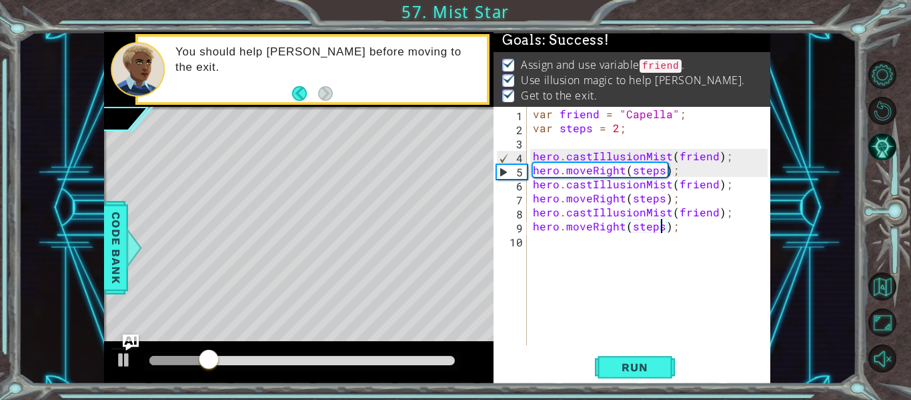
click at [280, 358] on div at bounding box center [302, 360] width 306 height 9
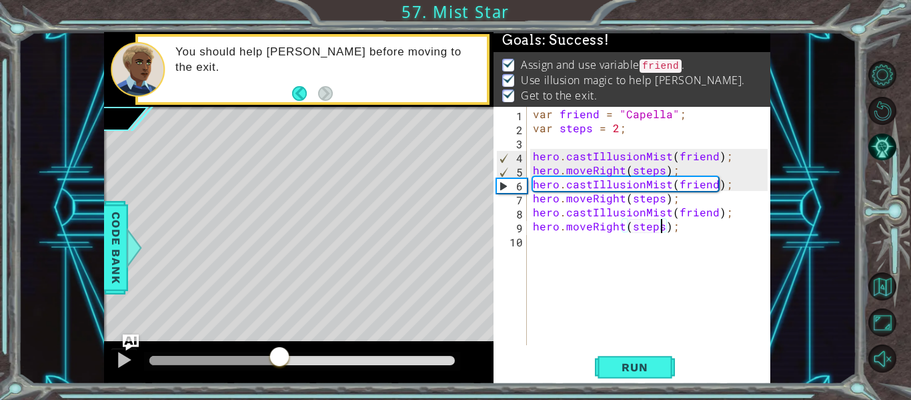
click at [297, 361] on div at bounding box center [302, 360] width 306 height 9
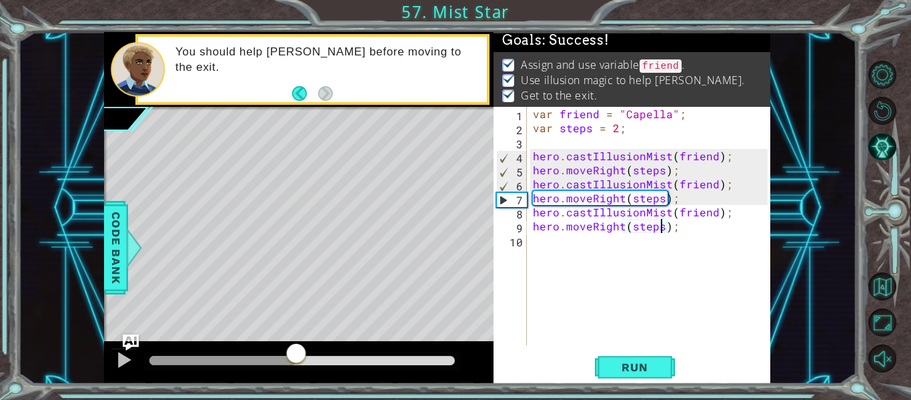
click at [356, 364] on div at bounding box center [302, 360] width 306 height 9
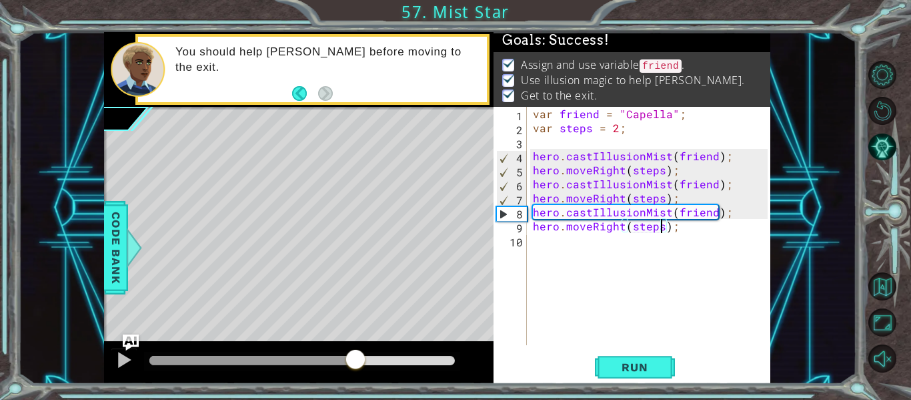
click at [393, 362] on div at bounding box center [302, 360] width 306 height 9
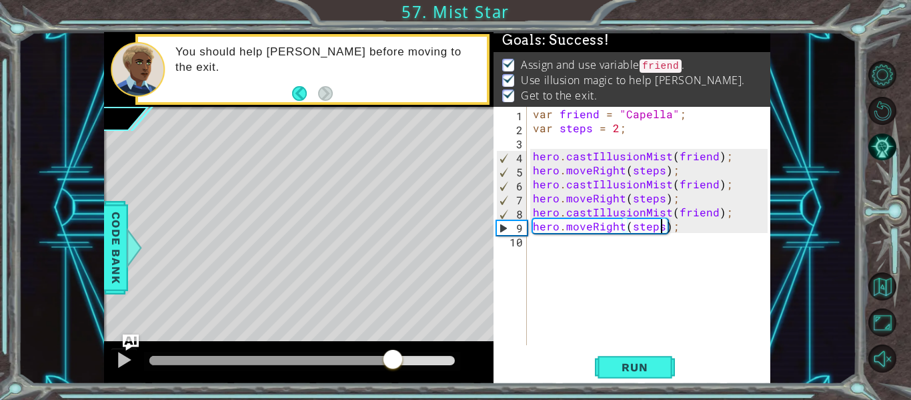
click at [378, 362] on div at bounding box center [271, 360] width 244 height 9
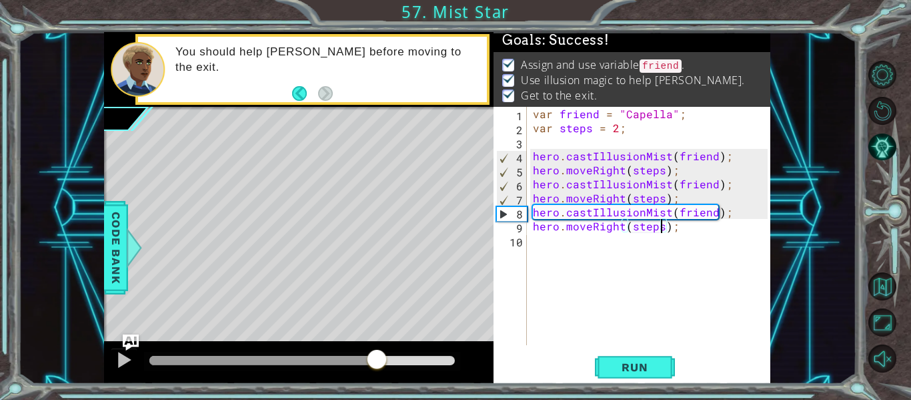
click at [354, 362] on div at bounding box center [263, 360] width 228 height 9
click at [634, 354] on button "Run" at bounding box center [635, 367] width 80 height 27
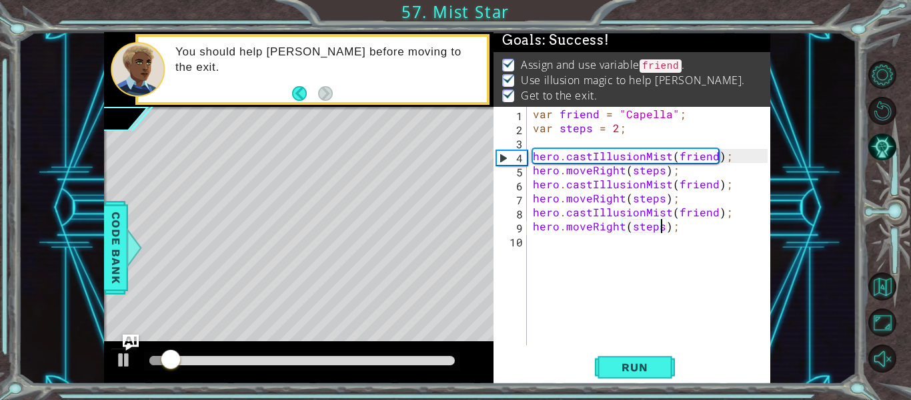
click at [723, 248] on div "var friend = "Capella" ; var steps = 2 ; hero . castIllusionMist ( friend ) ; h…" at bounding box center [652, 240] width 244 height 266
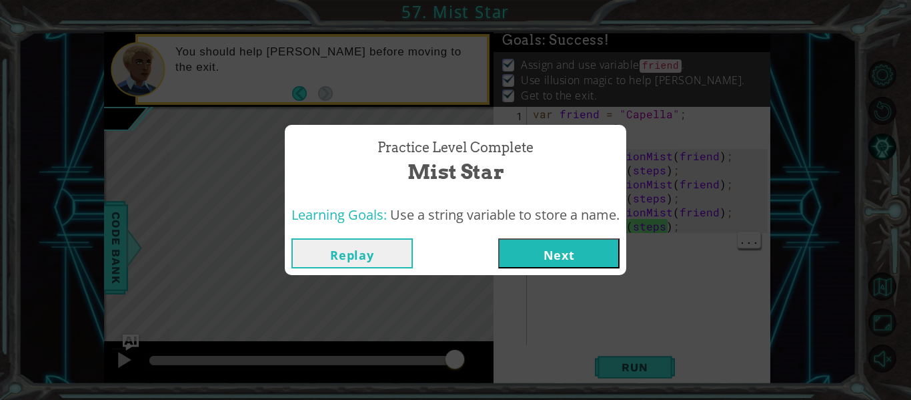
click at [618, 257] on button "Next" at bounding box center [558, 253] width 121 height 30
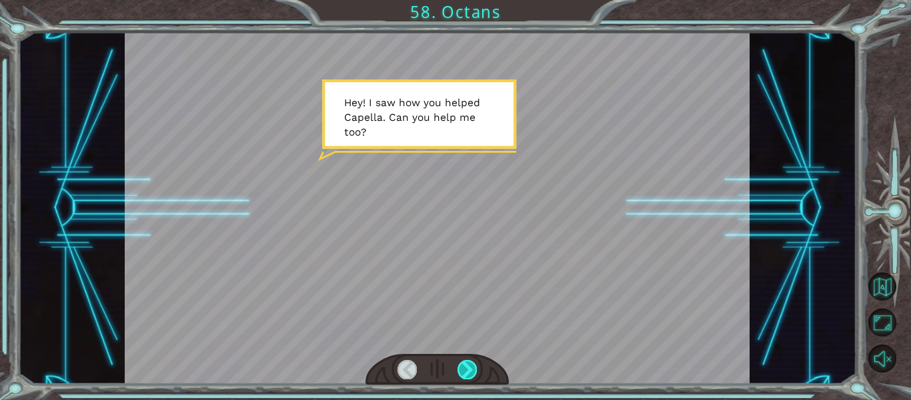
click at [475, 368] on div at bounding box center [467, 369] width 19 height 19
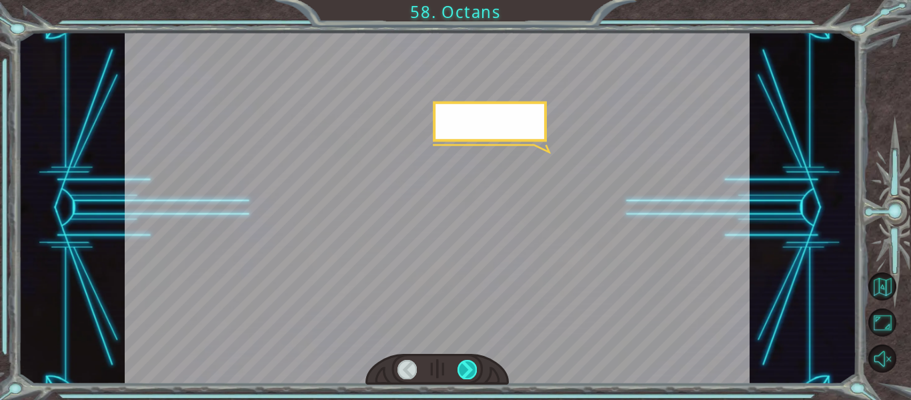
click at [469, 366] on div at bounding box center [467, 369] width 19 height 19
click at [473, 360] on div at bounding box center [467, 369] width 19 height 19
click at [472, 360] on div at bounding box center [467, 369] width 19 height 19
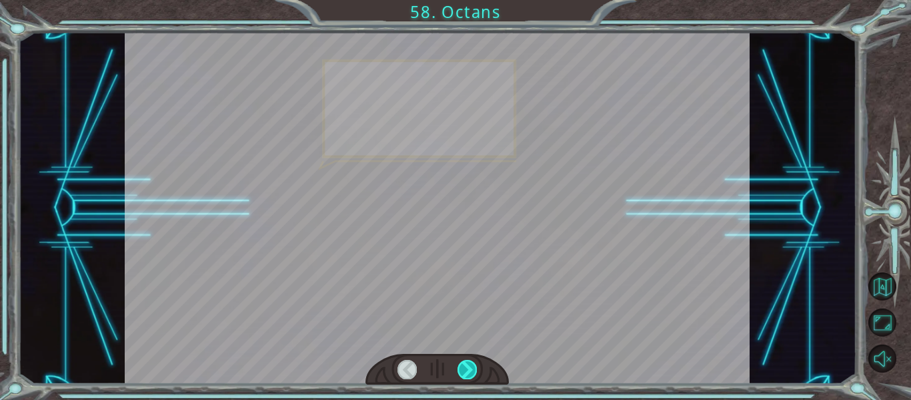
click at [490, 348] on div at bounding box center [438, 208] width 626 height 352
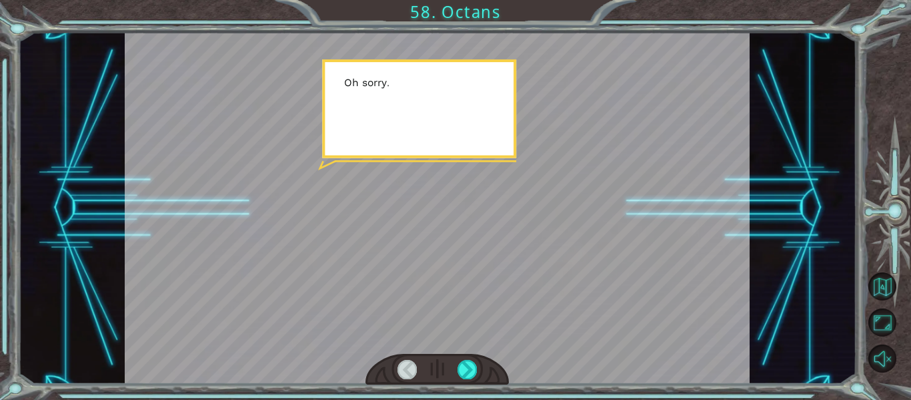
click at [475, 363] on div at bounding box center [467, 369] width 19 height 19
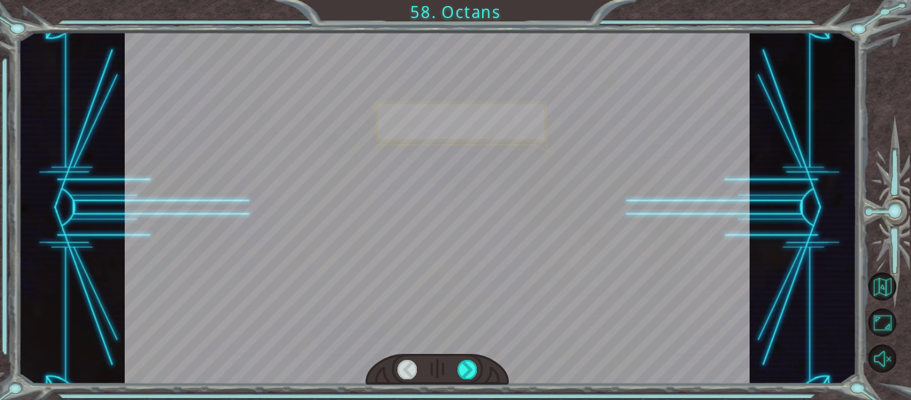
click at [496, 350] on div at bounding box center [438, 208] width 626 height 352
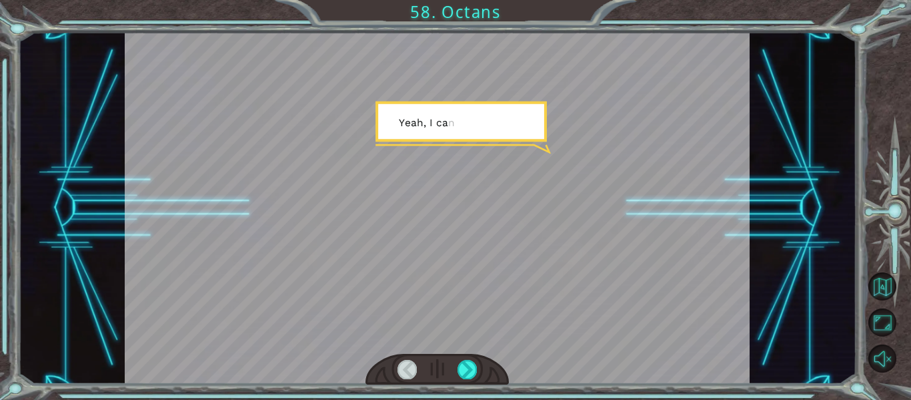
click at [476, 362] on div at bounding box center [467, 369] width 19 height 19
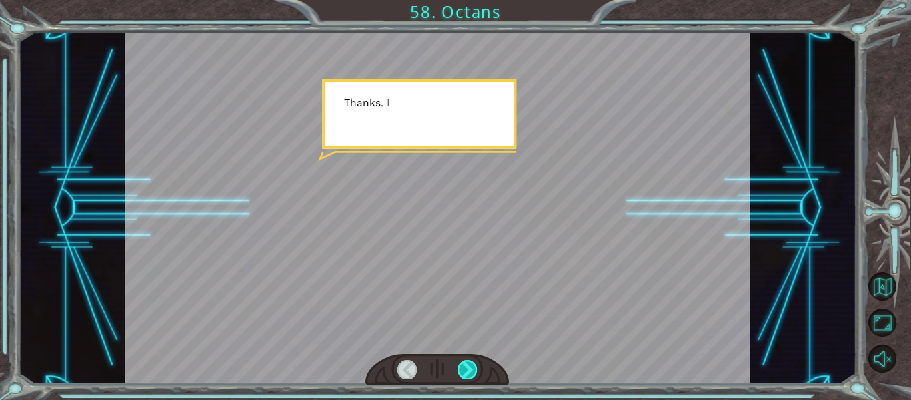
click at [476, 372] on div at bounding box center [467, 369] width 19 height 19
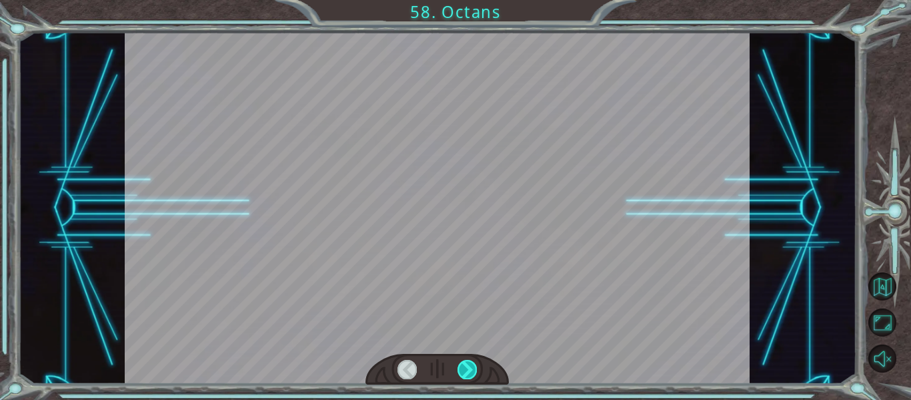
click at [472, 369] on div at bounding box center [467, 369] width 19 height 19
click at [473, 370] on div at bounding box center [467, 369] width 19 height 19
click at [475, 376] on div at bounding box center [467, 369] width 19 height 19
click at [474, 369] on div at bounding box center [467, 369] width 19 height 19
click at [468, 368] on div at bounding box center [467, 369] width 19 height 19
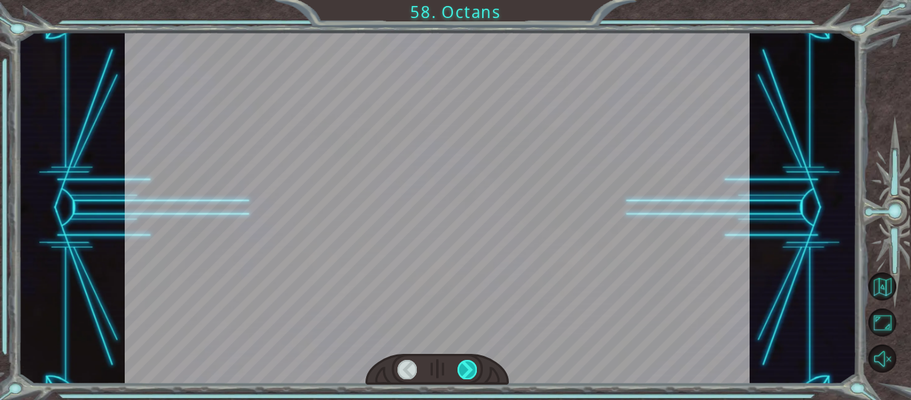
click at [470, 378] on div at bounding box center [467, 369] width 19 height 19
click at [472, 366] on div at bounding box center [467, 369] width 19 height 19
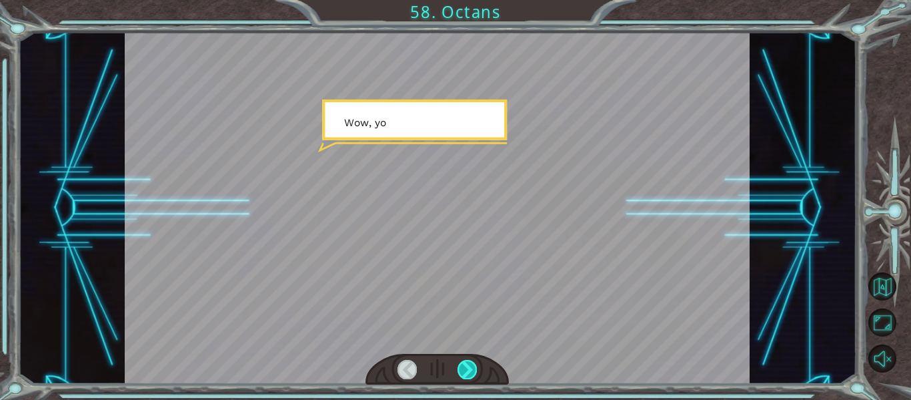
click at [472, 367] on div at bounding box center [467, 369] width 19 height 19
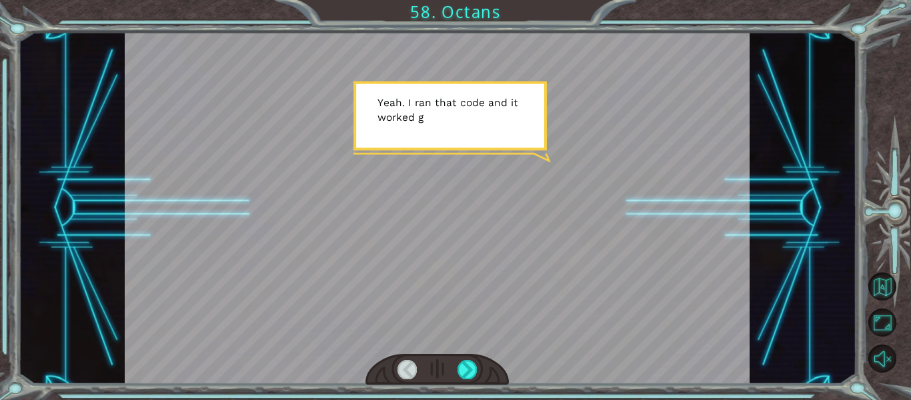
click at [470, 382] on div at bounding box center [438, 369] width 144 height 31
click at [476, 374] on div at bounding box center [467, 369] width 19 height 19
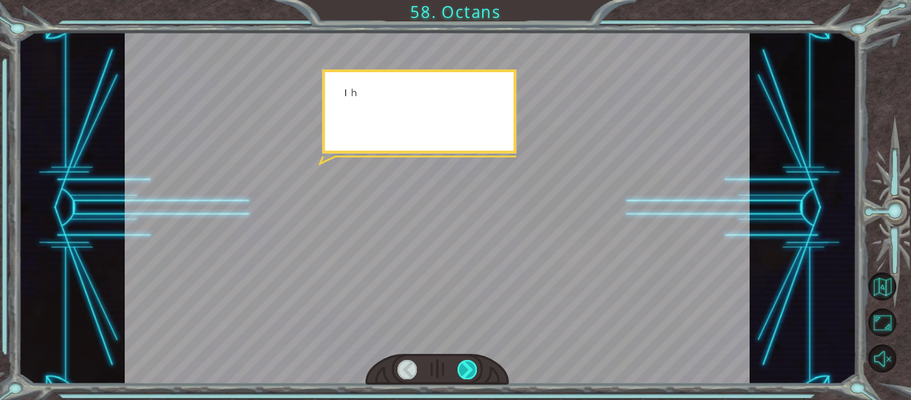
click at [472, 374] on div at bounding box center [467, 369] width 19 height 19
click at [465, 374] on div at bounding box center [467, 369] width 19 height 19
click at [474, 367] on div at bounding box center [467, 369] width 19 height 19
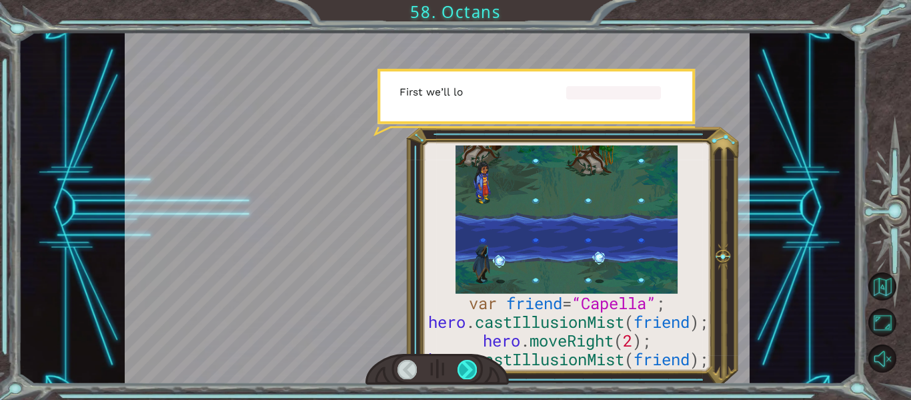
click at [472, 370] on div at bounding box center [467, 369] width 19 height 19
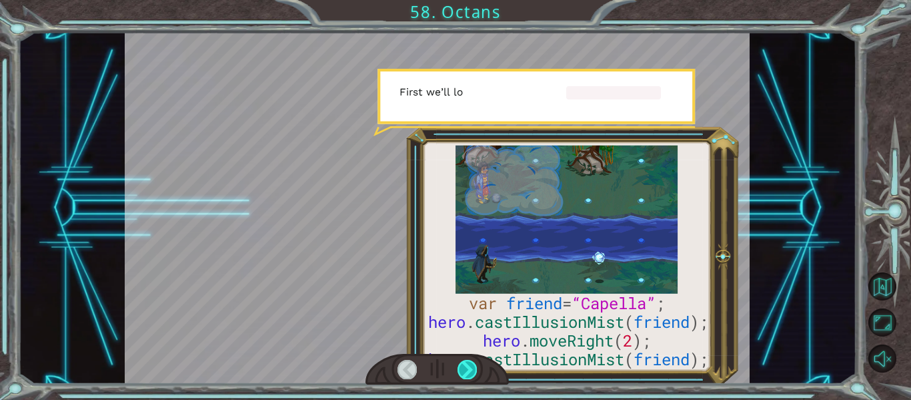
click at [476, 366] on div at bounding box center [467, 369] width 19 height 19
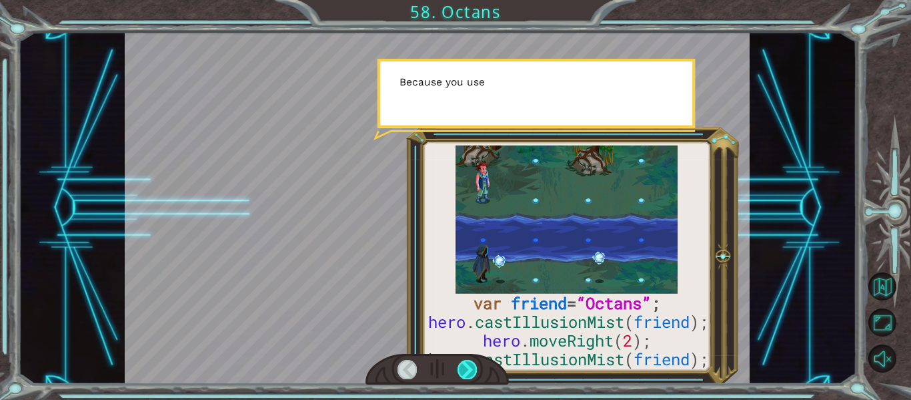
click at [472, 377] on div at bounding box center [467, 369] width 19 height 19
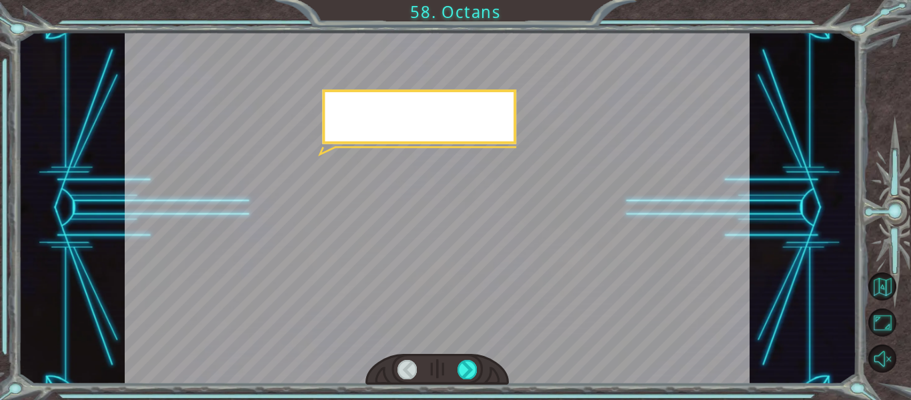
click at [468, 379] on div at bounding box center [438, 369] width 144 height 31
click at [468, 382] on div at bounding box center [438, 369] width 144 height 31
click at [468, 370] on div at bounding box center [467, 369] width 19 height 19
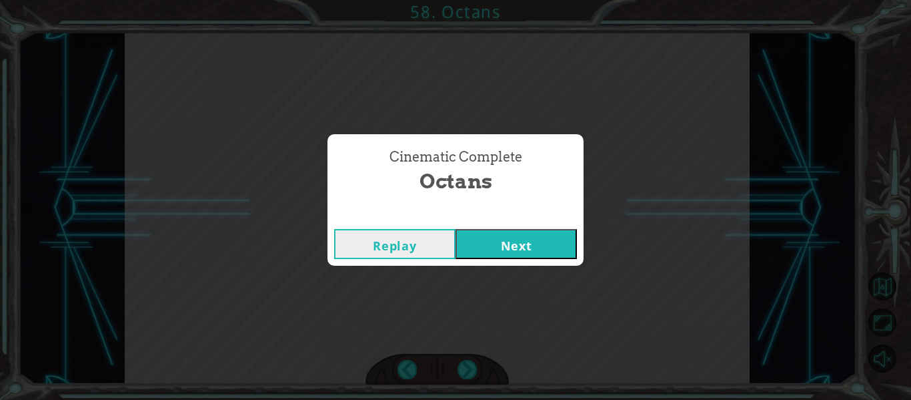
click at [466, 376] on div "Cinematic Complete Octans Replay Next" at bounding box center [455, 200] width 911 height 400
click at [470, 377] on div "Cinematic Complete Octans Replay Next" at bounding box center [455, 200] width 911 height 400
click at [538, 256] on button "Next" at bounding box center [516, 244] width 121 height 30
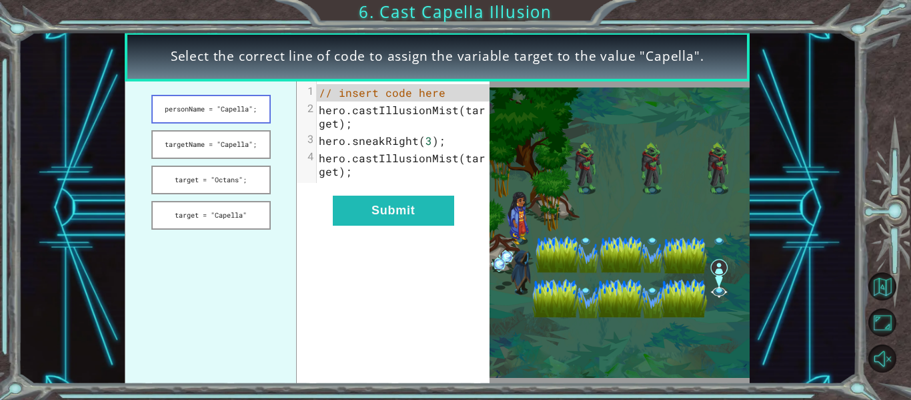
click at [254, 97] on button "personName = "Capella";" at bounding box center [210, 109] width 119 height 29
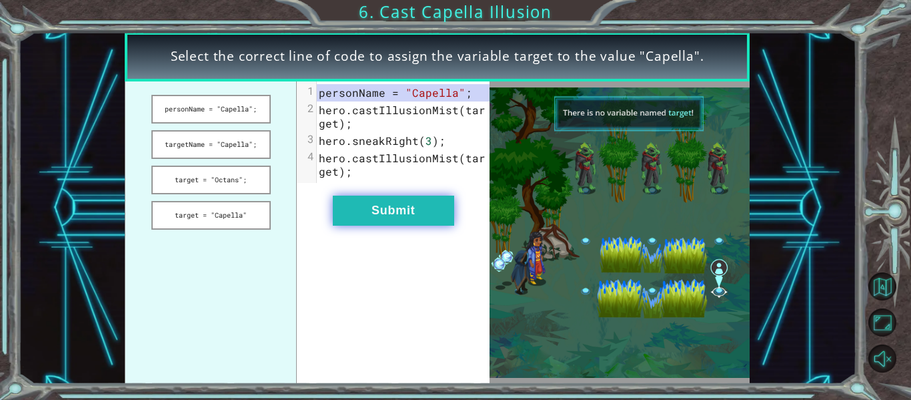
click at [415, 218] on button "Submit" at bounding box center [393, 210] width 121 height 30
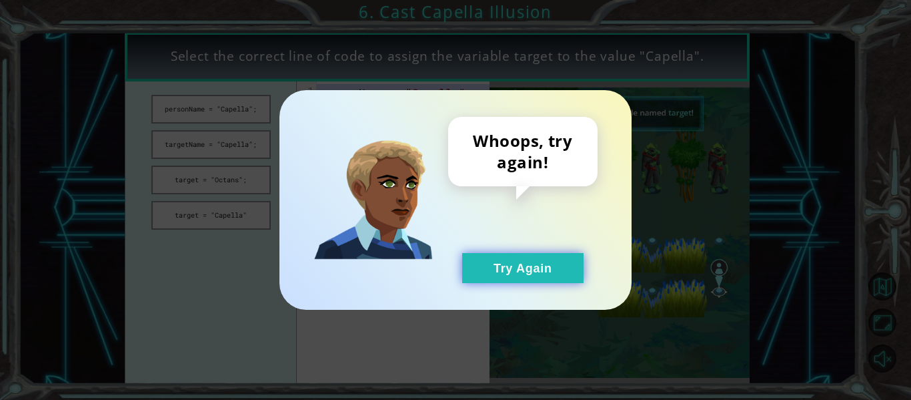
click at [492, 253] on button "Try Again" at bounding box center [522, 268] width 121 height 30
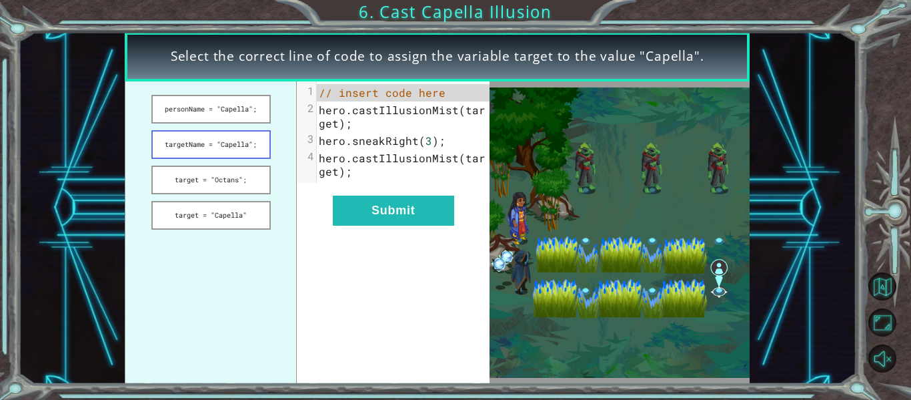
click at [256, 151] on button "targetName = "Capella";" at bounding box center [210, 144] width 119 height 29
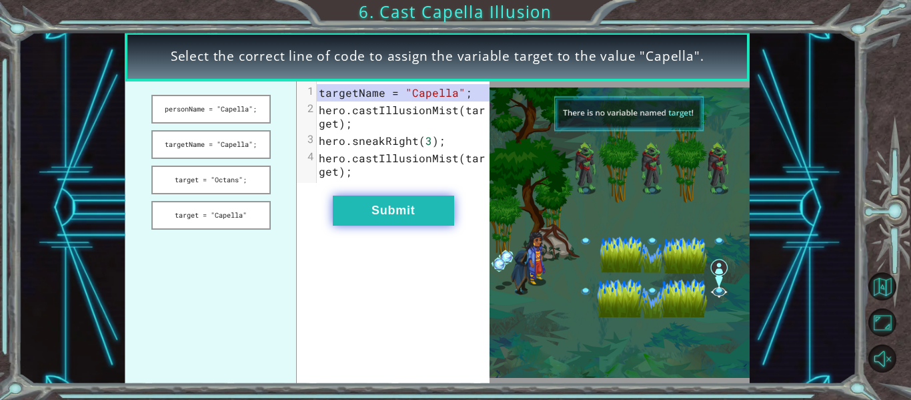
click at [401, 205] on button "Submit" at bounding box center [393, 210] width 121 height 30
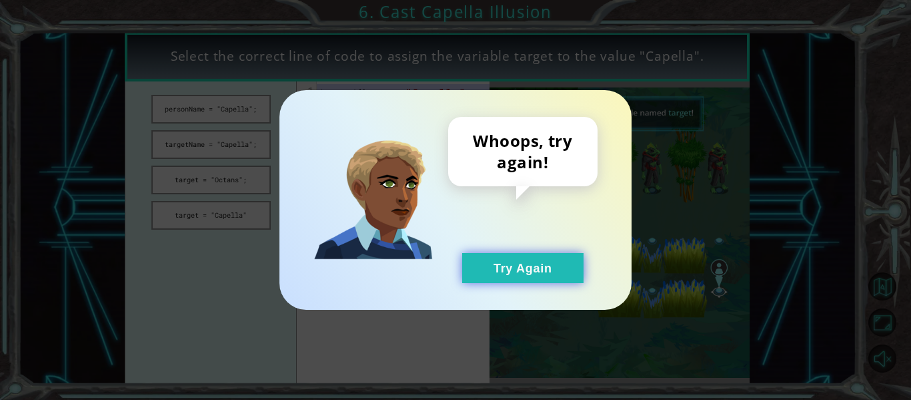
click at [520, 264] on button "Try Again" at bounding box center [522, 268] width 121 height 30
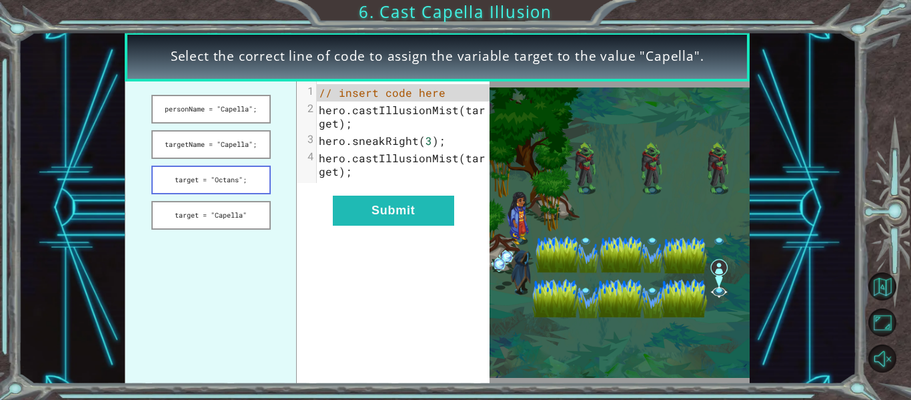
click at [201, 179] on button "target = "Octans";" at bounding box center [210, 179] width 119 height 29
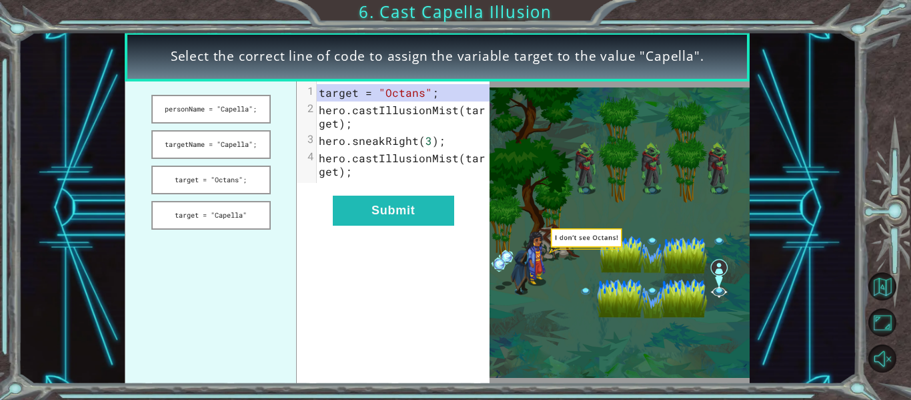
click at [364, 189] on div "xxxxxxxxxx 4 1 target = "Octans" ; 2 hero . castIllusionMist ( target ); 3 hero…" at bounding box center [393, 232] width 193 height 302
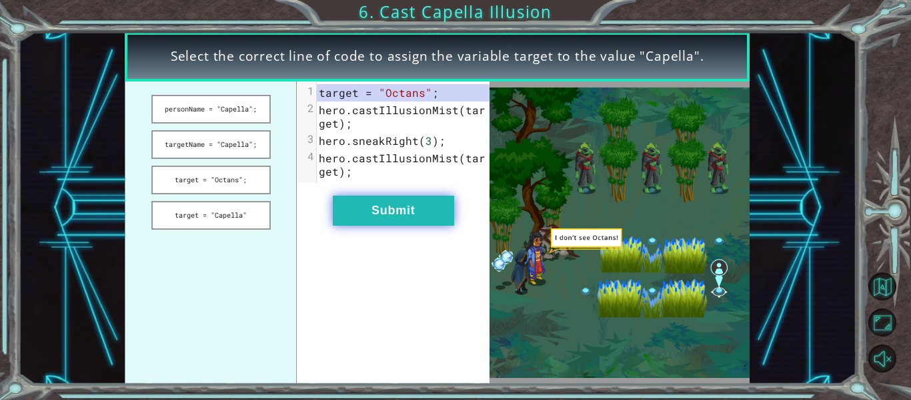
click at [373, 201] on button "Submit" at bounding box center [393, 210] width 121 height 30
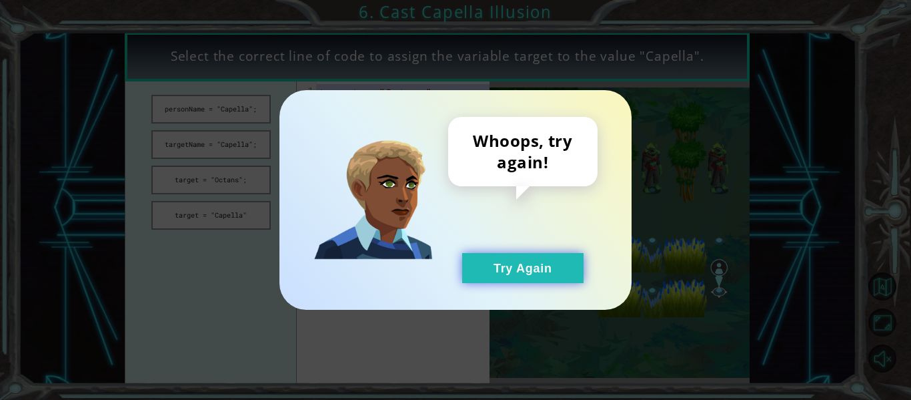
click at [581, 267] on button "Try Again" at bounding box center [522, 268] width 121 height 30
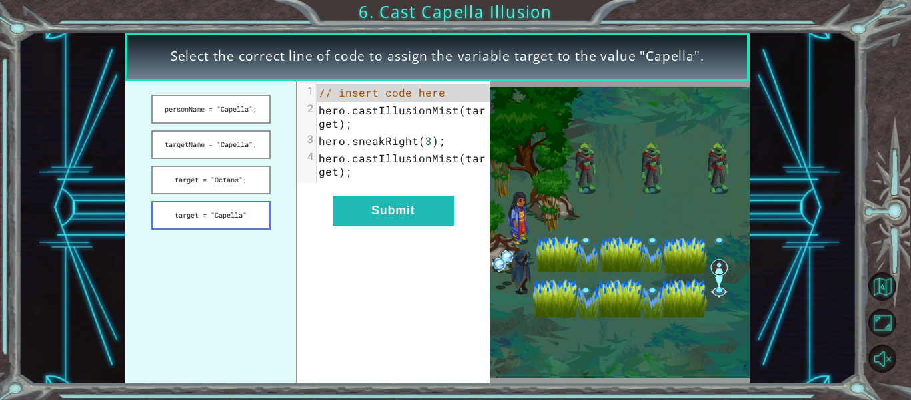
click at [174, 228] on button "target = "Capella"" at bounding box center [210, 215] width 119 height 29
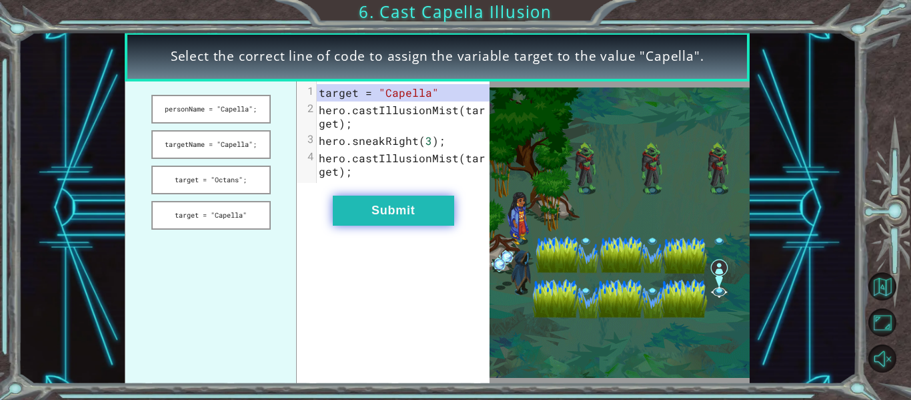
click at [359, 214] on button "Submit" at bounding box center [393, 210] width 121 height 30
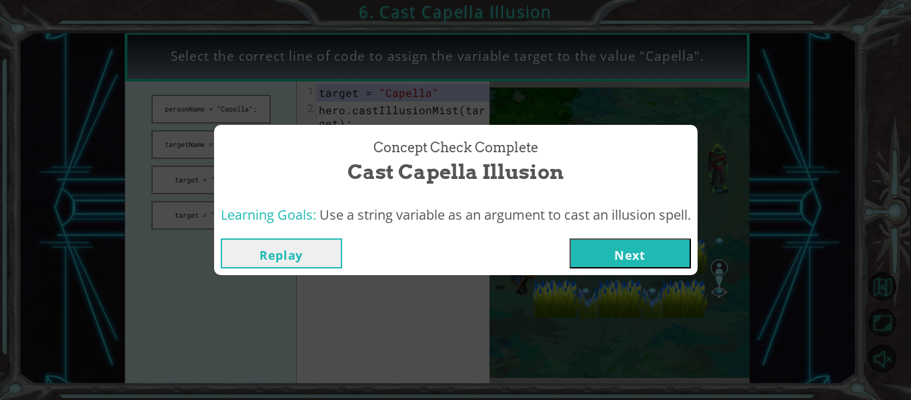
click at [667, 266] on button "Next" at bounding box center [630, 253] width 121 height 30
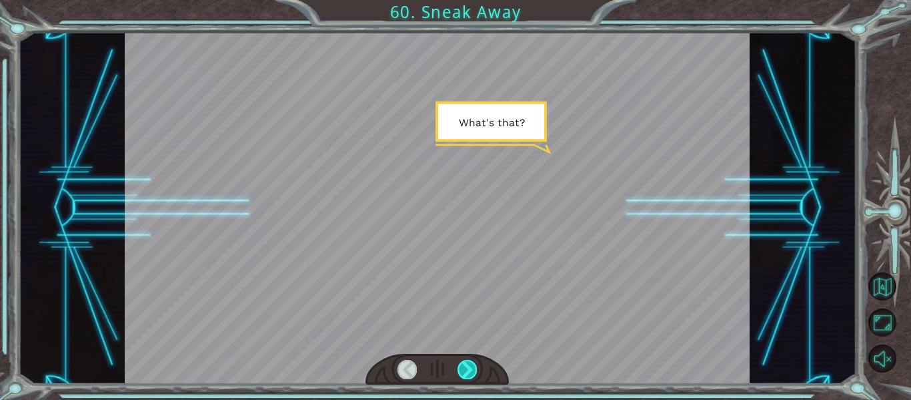
click at [474, 372] on div at bounding box center [467, 369] width 19 height 19
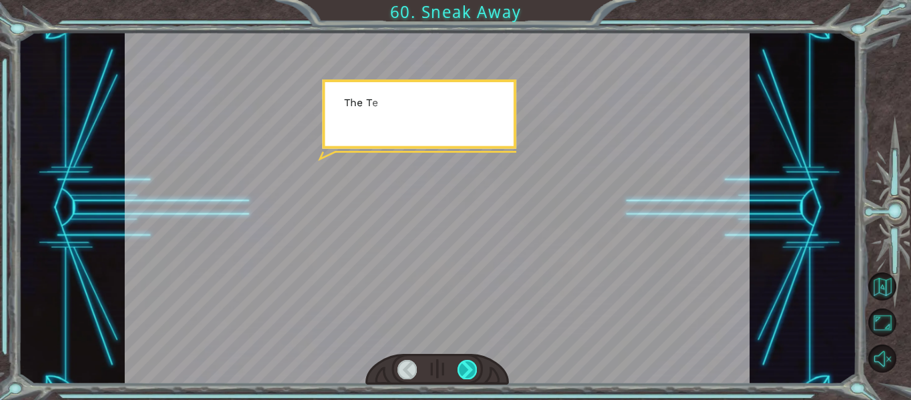
click at [474, 372] on div at bounding box center [467, 369] width 19 height 19
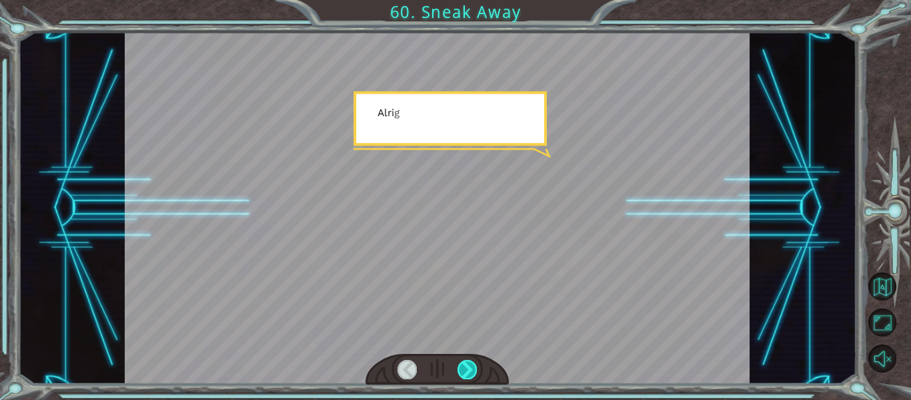
click at [474, 372] on div at bounding box center [467, 369] width 19 height 19
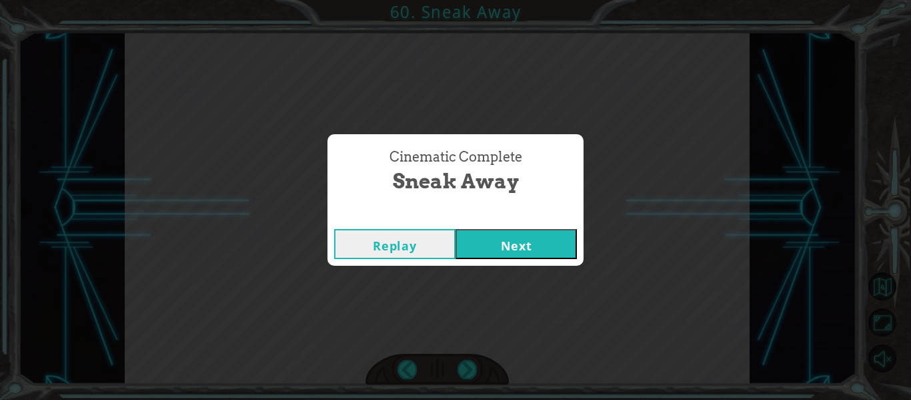
click at [542, 254] on button "Next" at bounding box center [516, 244] width 121 height 30
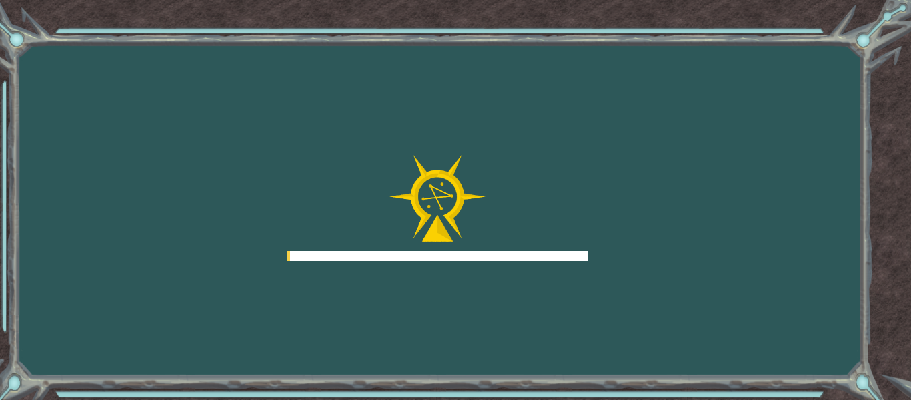
click at [548, 243] on div at bounding box center [438, 208] width 300 height 107
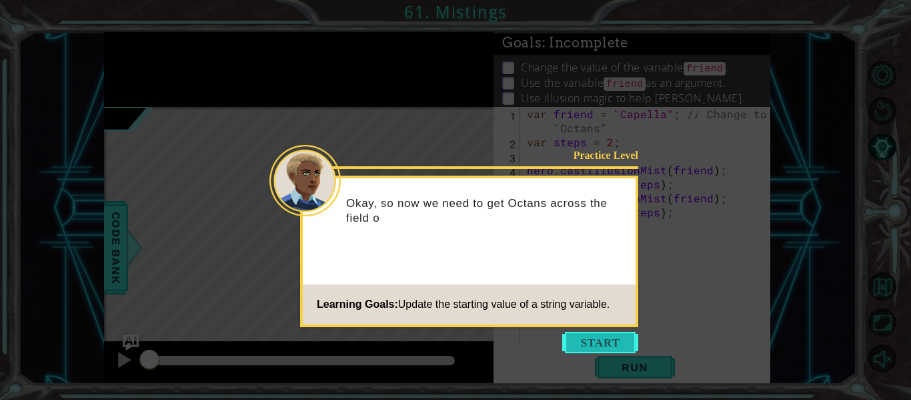
click at [576, 334] on button "Start" at bounding box center [600, 342] width 76 height 21
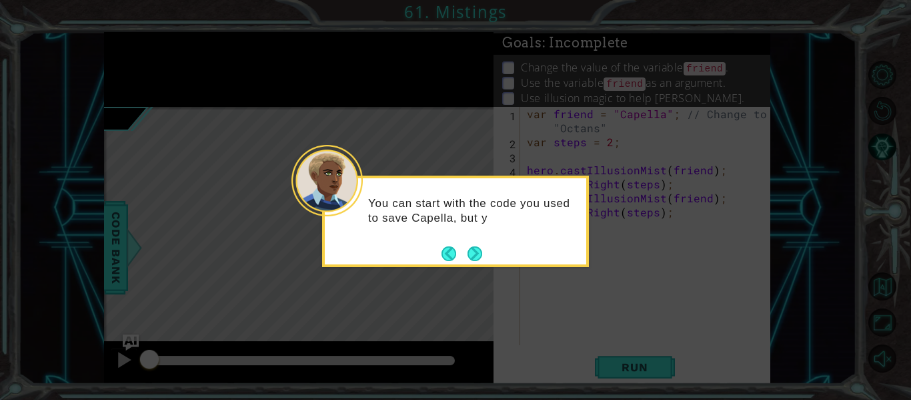
click at [482, 261] on footer at bounding box center [462, 254] width 41 height 20
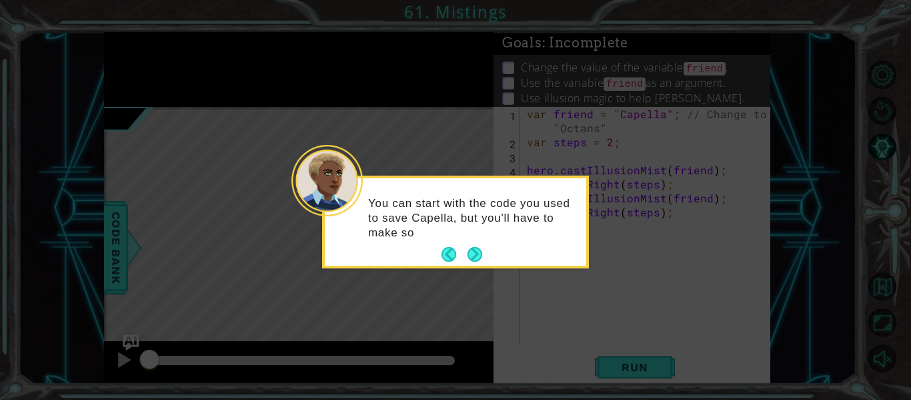
click at [482, 261] on button "Next" at bounding box center [474, 254] width 25 height 25
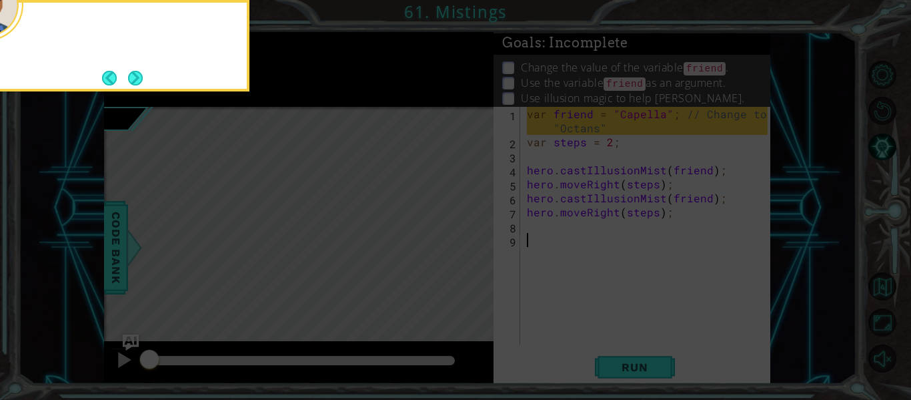
click at [482, 261] on icon at bounding box center [455, 60] width 911 height 680
click at [143, 79] on button "Next" at bounding box center [135, 78] width 15 height 15
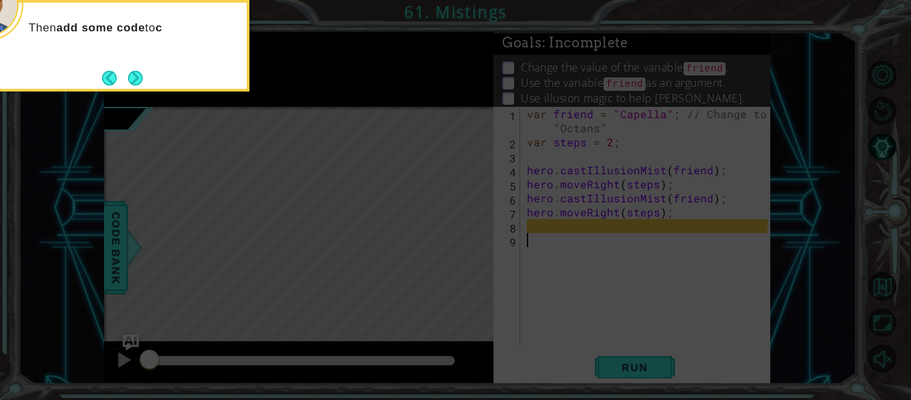
click at [143, 79] on button "Next" at bounding box center [135, 78] width 15 height 15
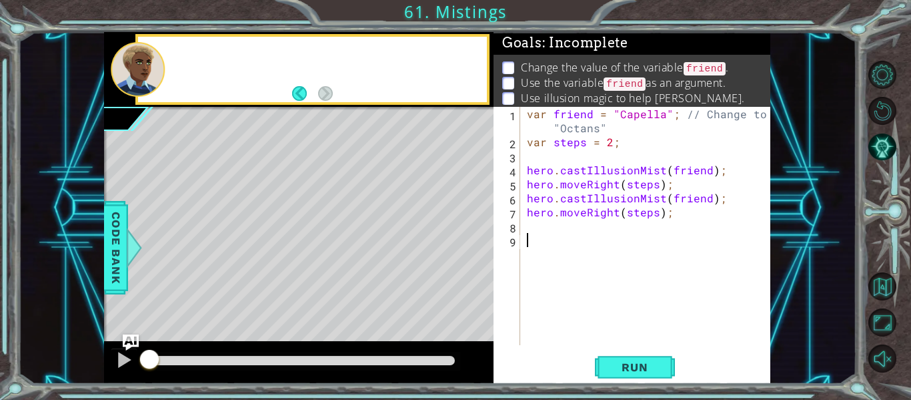
click at [143, 79] on div at bounding box center [138, 69] width 54 height 55
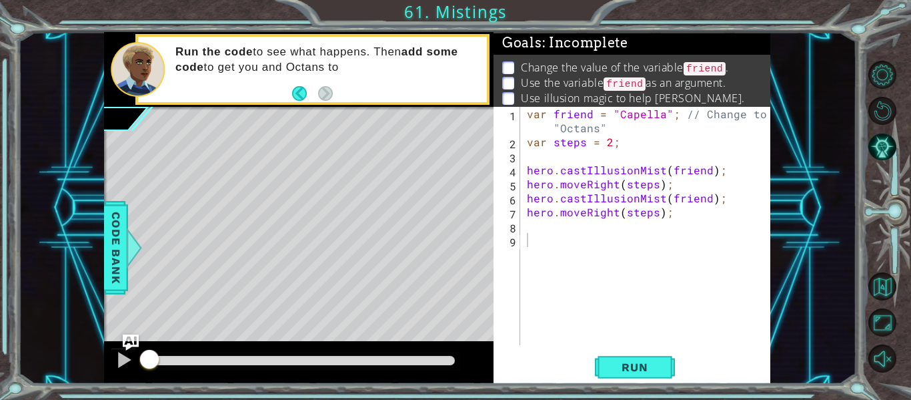
click at [671, 382] on div "1 2 3 4 5 6 7 8 9 var friend = "Capella" ; // Change to "Octans" var steps = 2 …" at bounding box center [632, 245] width 277 height 277
click at [655, 374] on button "Run" at bounding box center [635, 367] width 80 height 27
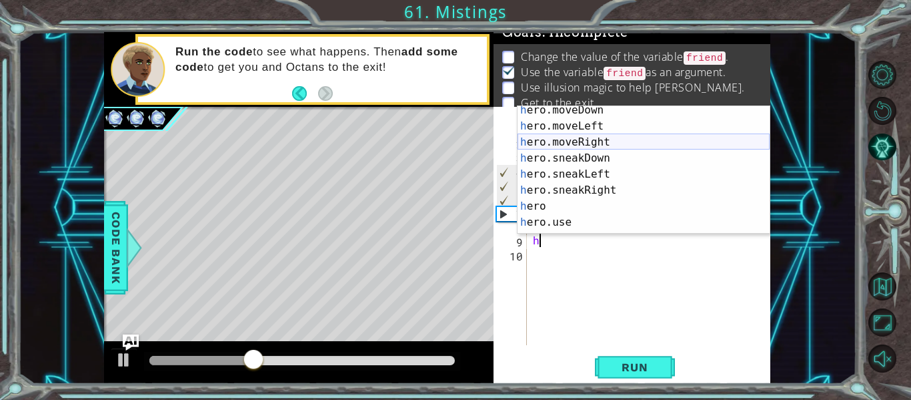
scroll to position [128, 0]
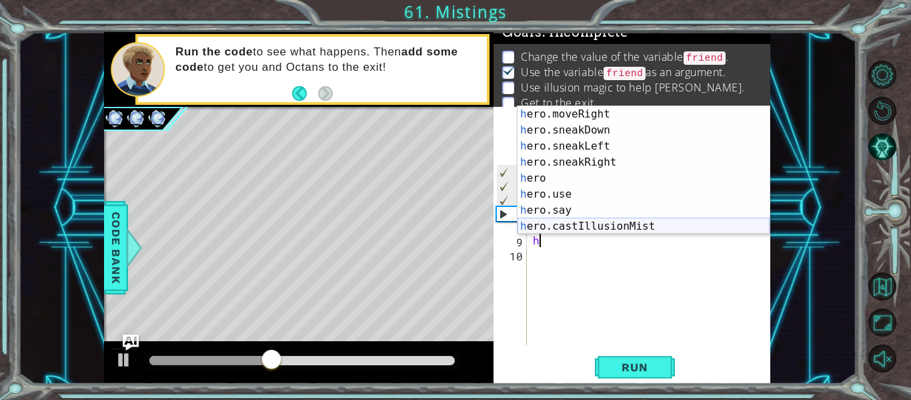
click at [600, 227] on div "h ero.moveRight press enter h ero.sneakDown press enter h ero.sneakLeft press e…" at bounding box center [644, 186] width 252 height 160
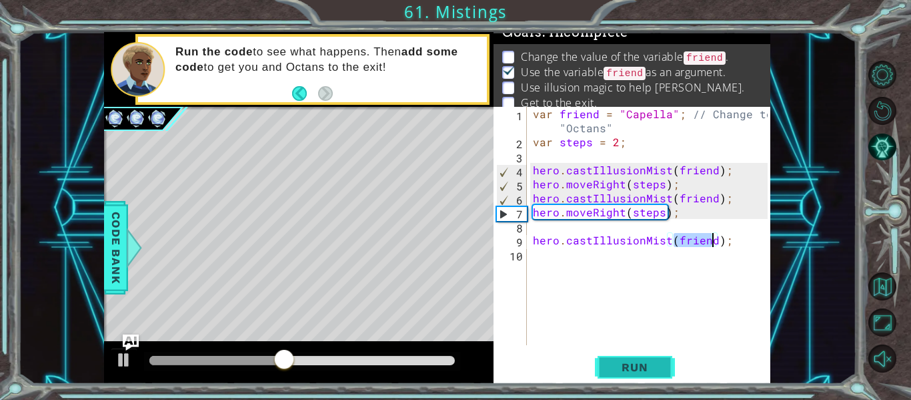
type textarea "hero.castIllusionMist(friend);"
click at [647, 359] on button "Run" at bounding box center [635, 367] width 80 height 27
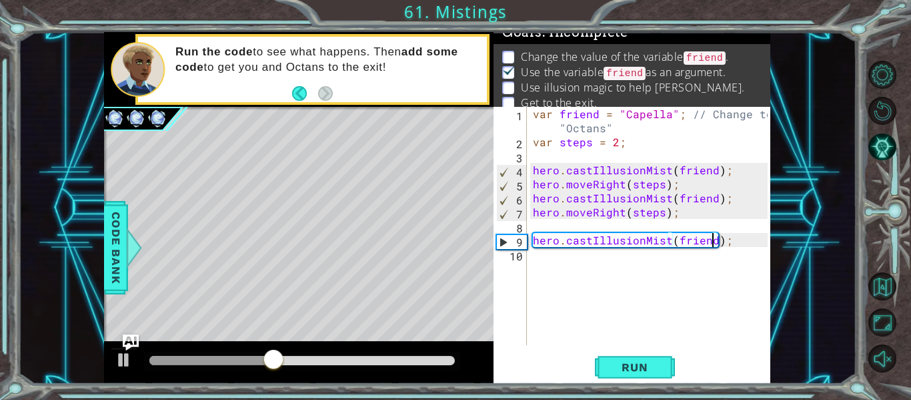
click at [624, 226] on div "var friend = "Capella" ; // Change to "Octans" var steps = 2 ; hero . castIllus…" at bounding box center [652, 247] width 244 height 280
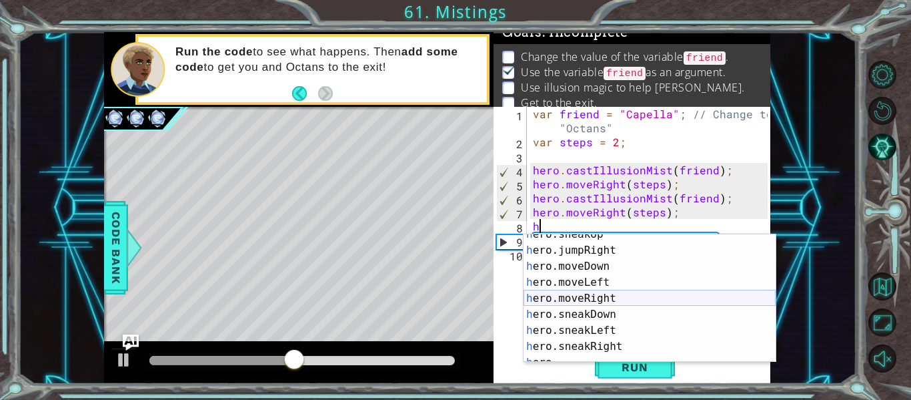
scroll to position [127, 0]
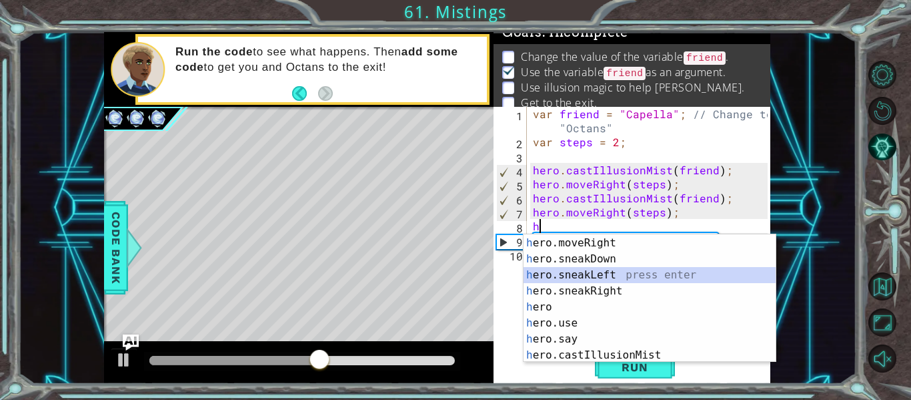
click at [623, 269] on div "h ero.moveLeft press enter h ero.moveRight press enter h ero.sneakDown press en…" at bounding box center [650, 299] width 252 height 160
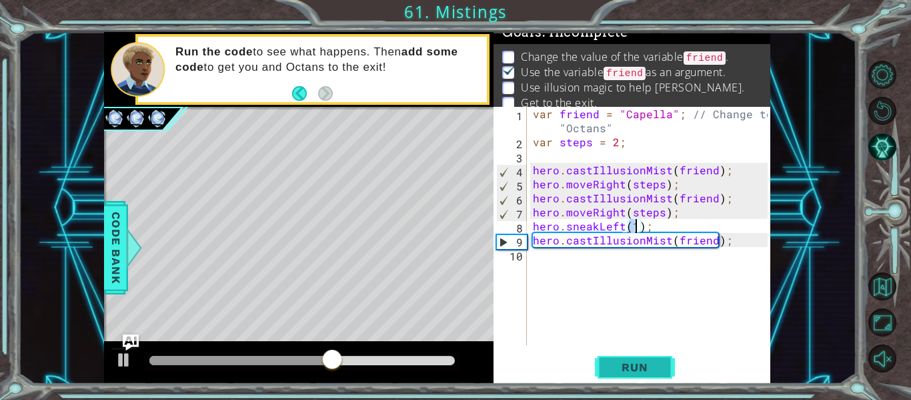
click at [640, 364] on span "Run" at bounding box center [634, 366] width 53 height 13
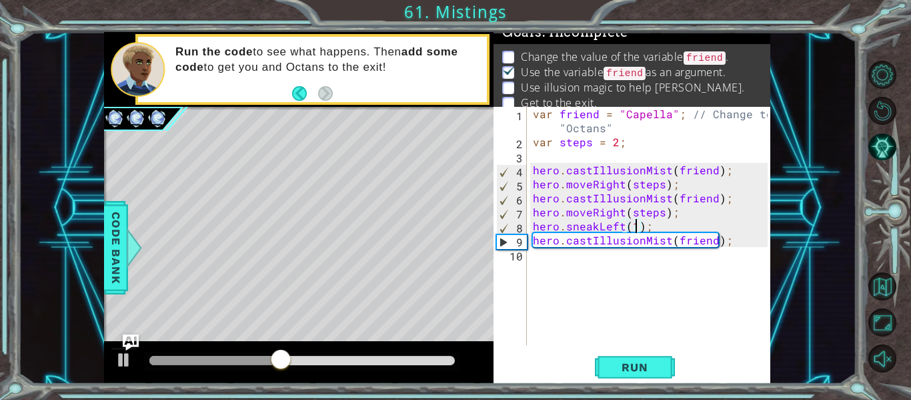
click at [712, 239] on div "var friend = "Capella" ; // Change to "Octans" var steps = 2 ; hero . castIllus…" at bounding box center [652, 247] width 244 height 280
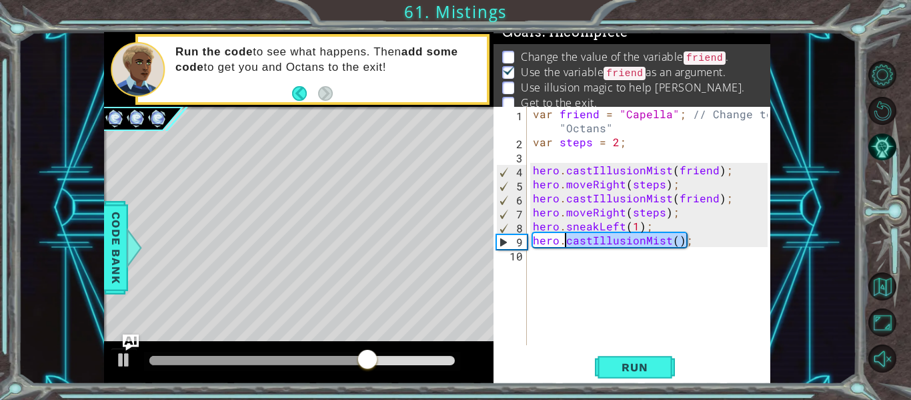
drag, startPoint x: 697, startPoint y: 234, endPoint x: 566, endPoint y: 241, distance: 131.6
click at [566, 241] on div "var friend = "Capella" ; // Change to "Octans" var steps = 2 ; hero . castIllus…" at bounding box center [652, 247] width 244 height 280
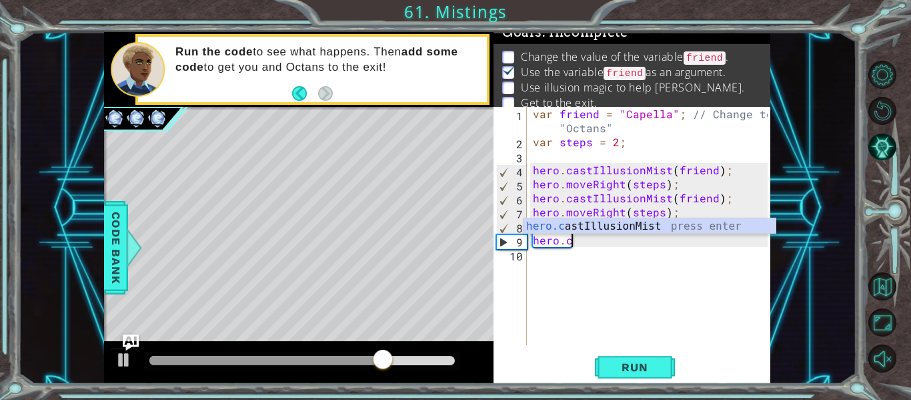
scroll to position [0, 2]
click at [662, 228] on div "hero.c astIllusionMist press enter" at bounding box center [650, 242] width 252 height 48
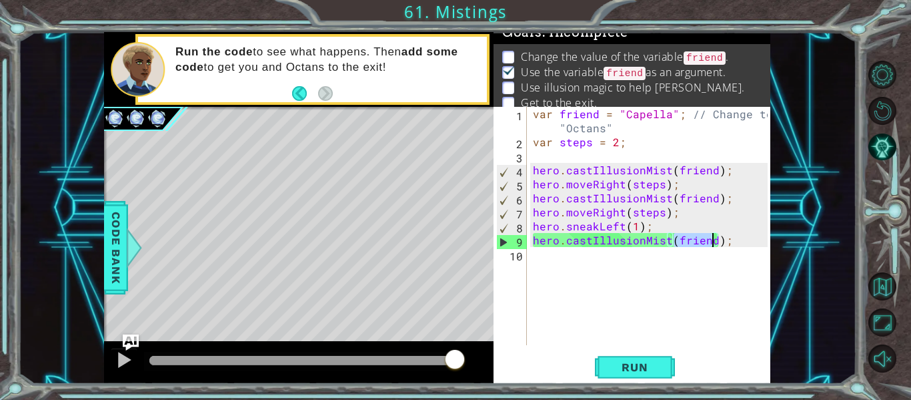
click at [593, 143] on div "var friend = "Capella" ; // Change to "Octans" var steps = 2 ; hero . castIllus…" at bounding box center [652, 247] width 244 height 280
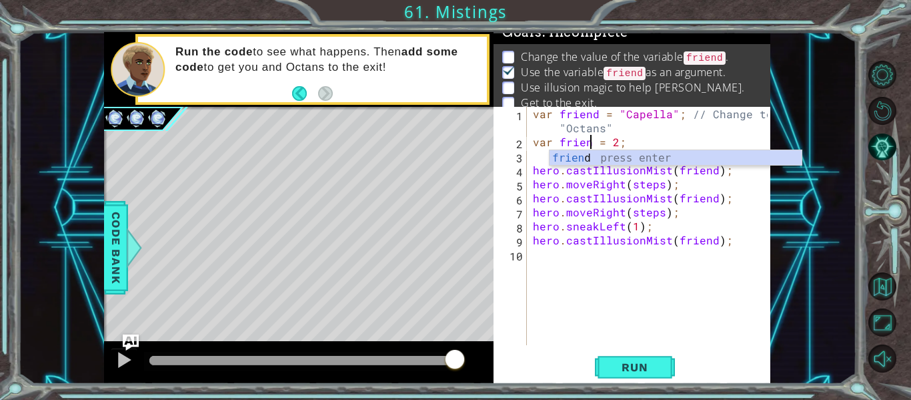
scroll to position [0, 5]
click at [663, 162] on div "friend press enter" at bounding box center [676, 174] width 252 height 48
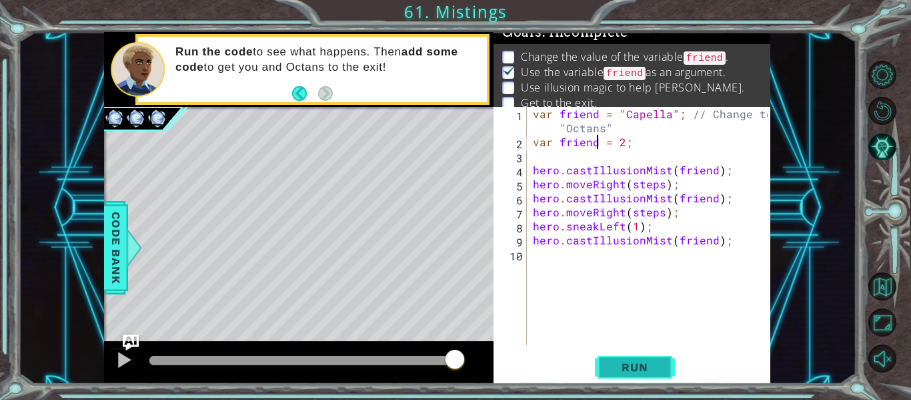
click at [646, 374] on span "Run" at bounding box center [634, 366] width 53 height 13
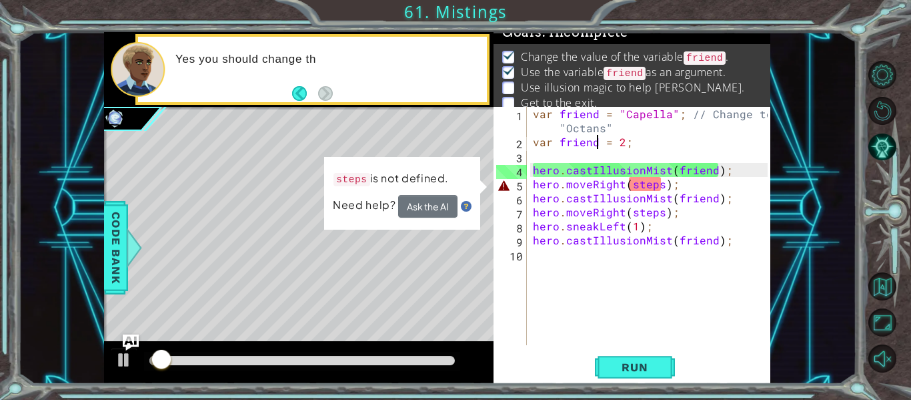
click at [711, 184] on div "var friend = "Capella" ; // Change to "Octans" var friend = 2 ; hero . castIllu…" at bounding box center [652, 247] width 244 height 280
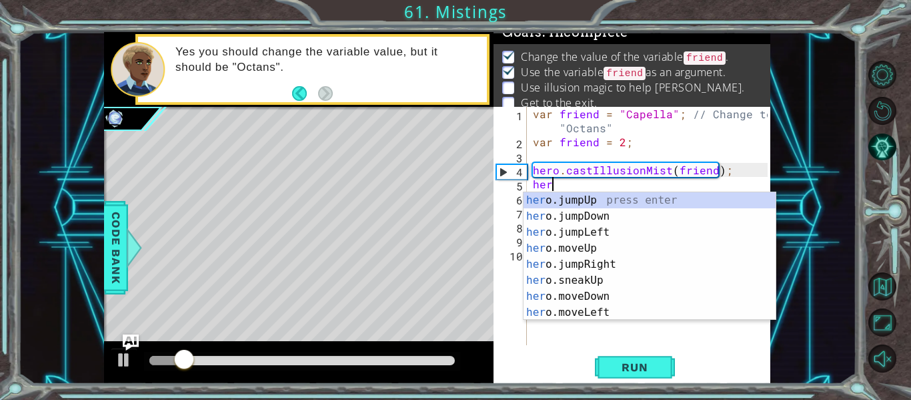
scroll to position [0, 0]
type textarea "h"
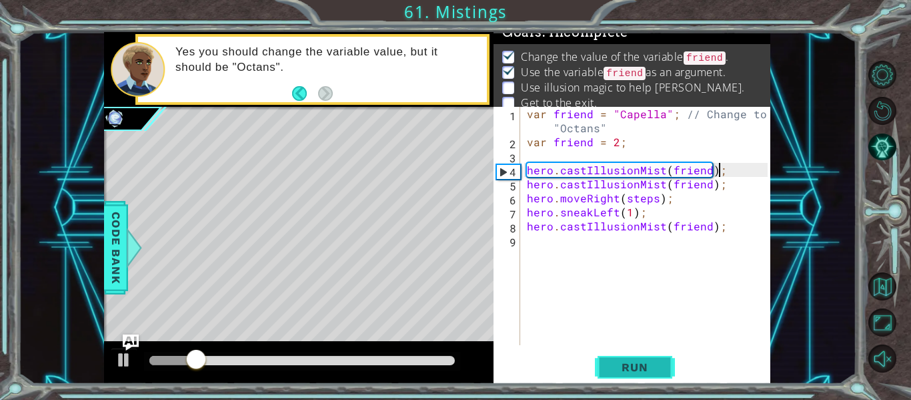
click at [675, 366] on button "Run" at bounding box center [635, 367] width 80 height 27
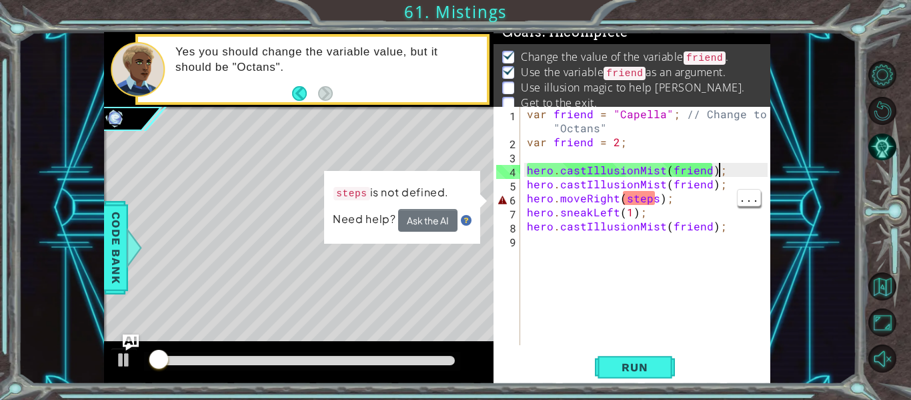
click at [699, 200] on div "var friend = "Capella" ; // Change to "Octans" var friend = 2 ; hero . castIllu…" at bounding box center [649, 247] width 250 height 280
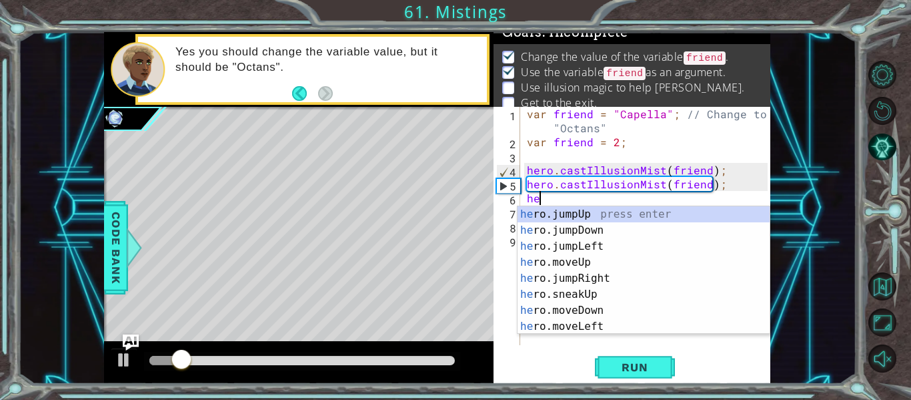
type textarea "h"
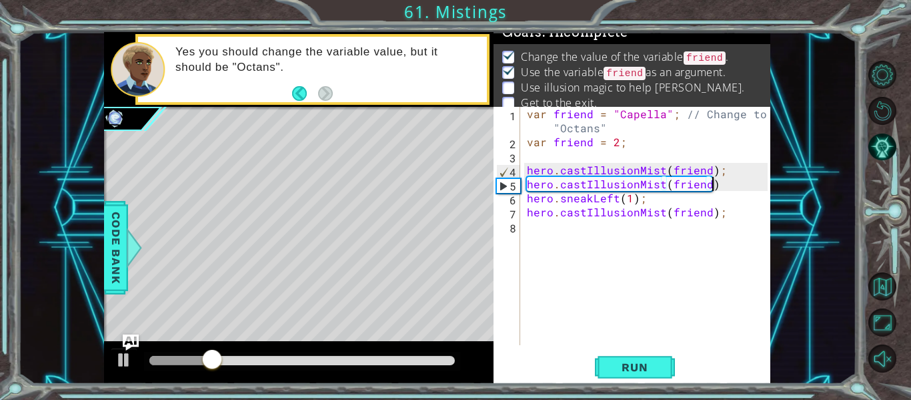
scroll to position [0, 11]
click at [661, 351] on div "hero.castIllusionMist(friend); 1 2 3 4 5 6 7 8 var friend = "[PERSON_NAME]" ; /…" at bounding box center [632, 245] width 277 height 277
click at [659, 367] on span "Run" at bounding box center [634, 366] width 53 height 13
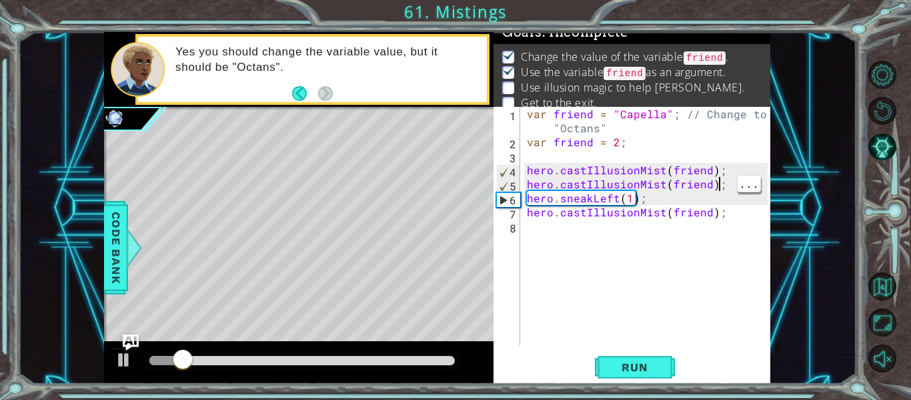
click at [727, 189] on div "var friend = "Capella" ; // Change to "Octans" var friend = 2 ; hero . castIllu…" at bounding box center [649, 247] width 250 height 280
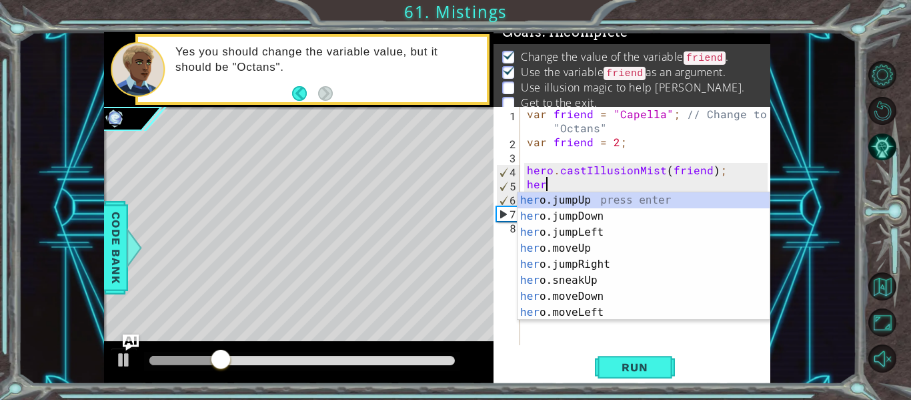
scroll to position [0, 0]
type textarea "h"
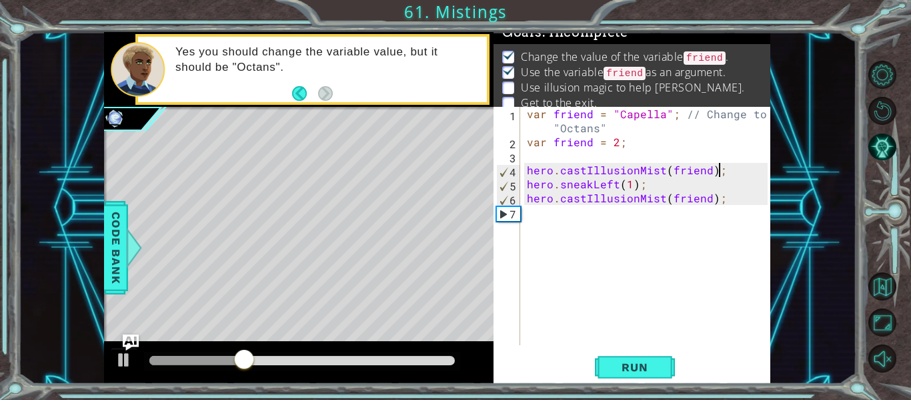
click at [711, 184] on div "var friend = "Capella" ; // Change to "Octans" var friend = 2 ; hero . castIllu…" at bounding box center [649, 247] width 250 height 280
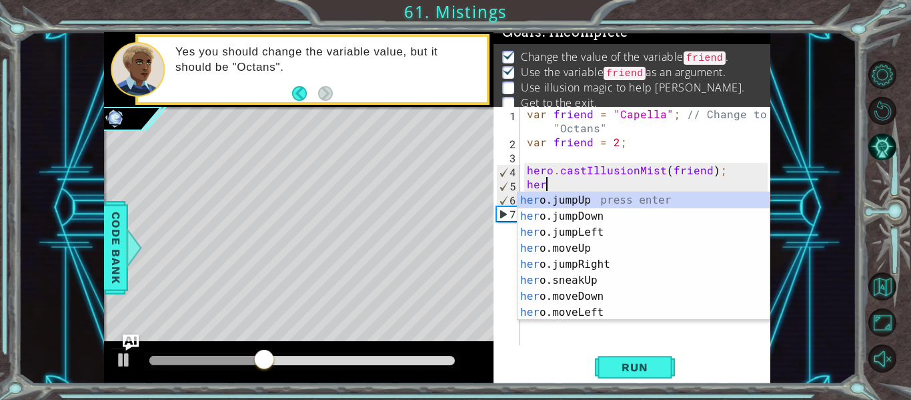
type textarea "h"
type textarea "hero.castIllusionMist(friend);"
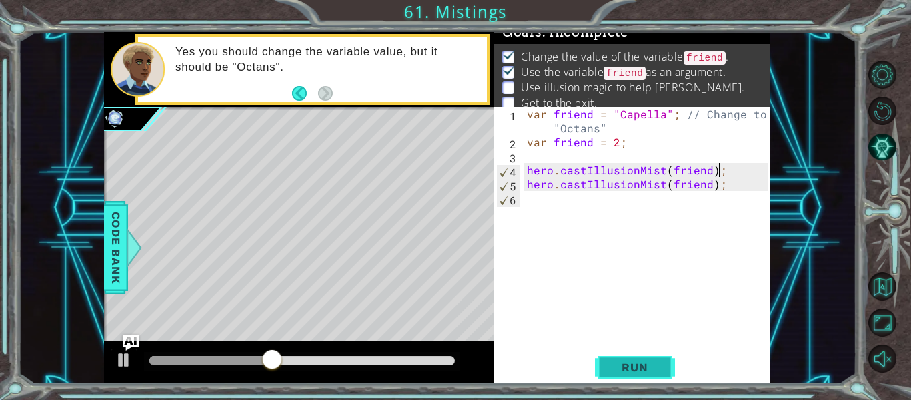
click at [669, 354] on button "Run" at bounding box center [635, 367] width 80 height 27
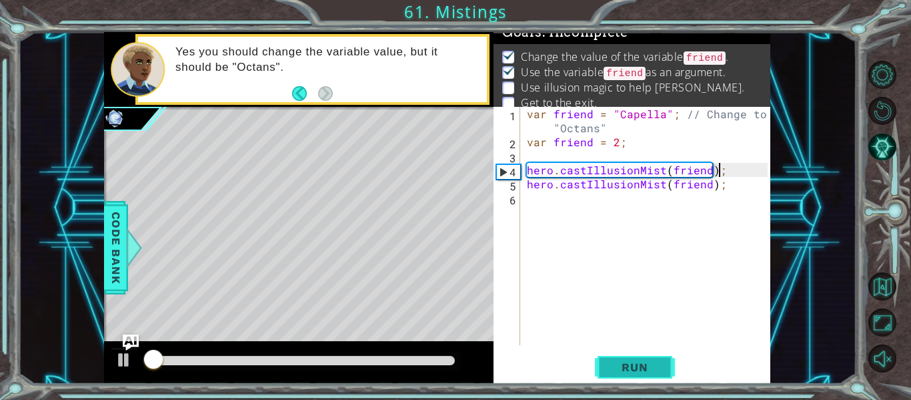
click at [661, 377] on button "Run" at bounding box center [635, 367] width 80 height 27
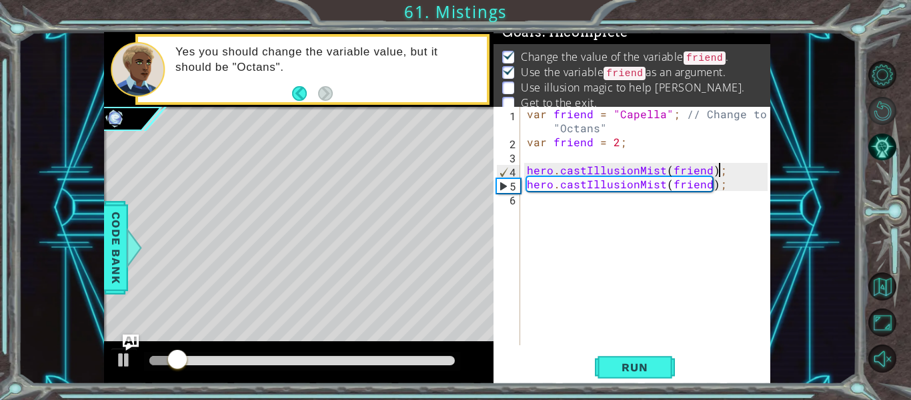
click at [887, 123] on button "Restart Level" at bounding box center [883, 111] width 28 height 28
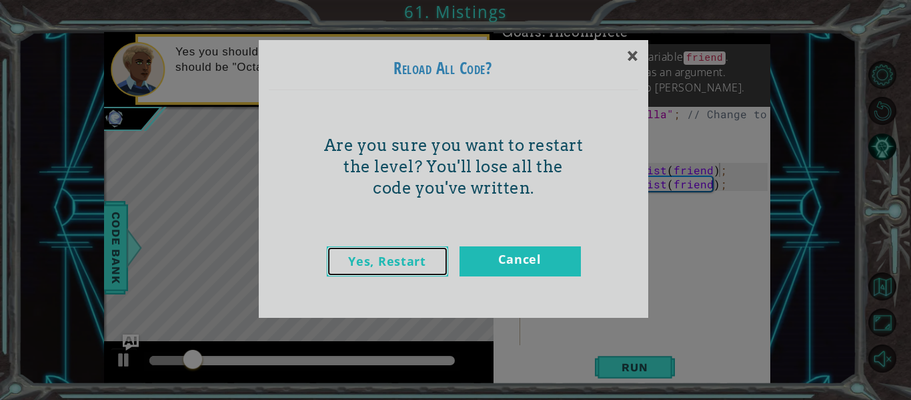
click at [438, 259] on link "Yes, Restart" at bounding box center [387, 261] width 121 height 30
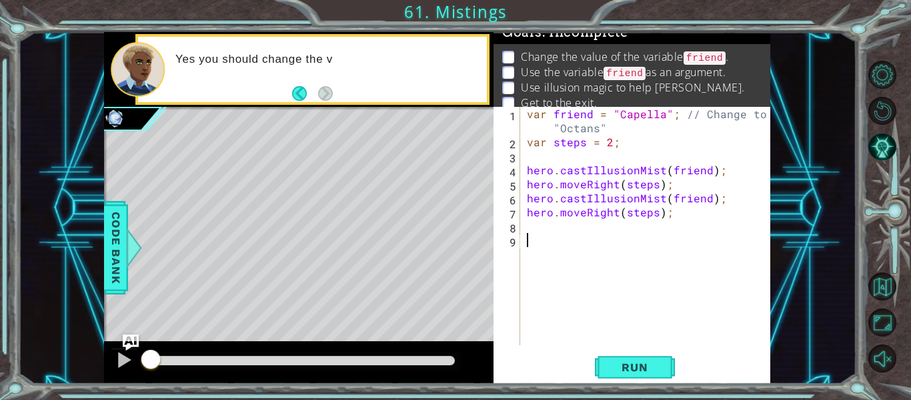
click at [585, 147] on div "var friend = "Capella" ; // Change to "Octans" var steps = 2 ; hero . castIllus…" at bounding box center [649, 247] width 250 height 280
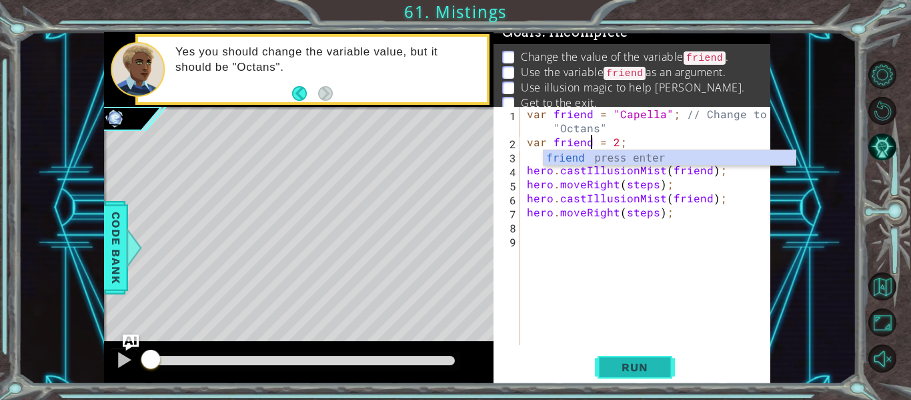
click at [654, 366] on span "Run" at bounding box center [634, 366] width 53 height 13
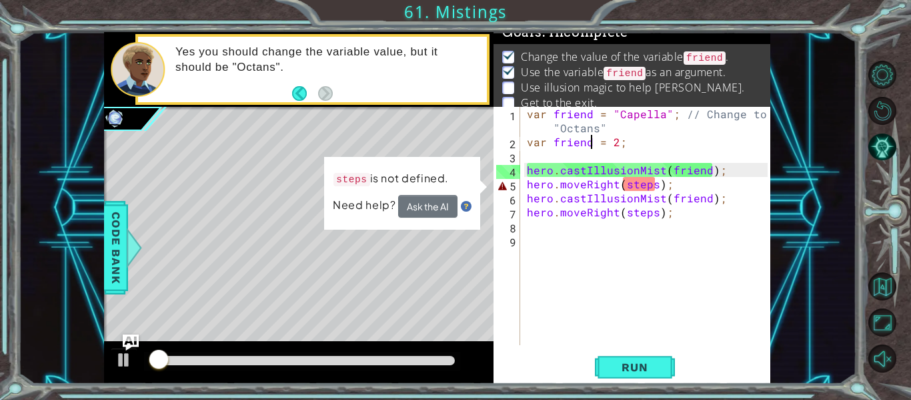
click at [729, 170] on div "var friend = "Capella" ; // Change to "Octans" var friend = 2 ; hero . castIllu…" at bounding box center [649, 247] width 250 height 280
click at [718, 193] on div "var friend = "Capella" ; // Change to "Octans" var friend = 2 ; hero . castIllu…" at bounding box center [649, 247] width 250 height 280
click at [714, 183] on div "var friend = "Capella" ; // Change to "Octans" var friend = 2 ; hero . castIllu…" at bounding box center [649, 247] width 250 height 280
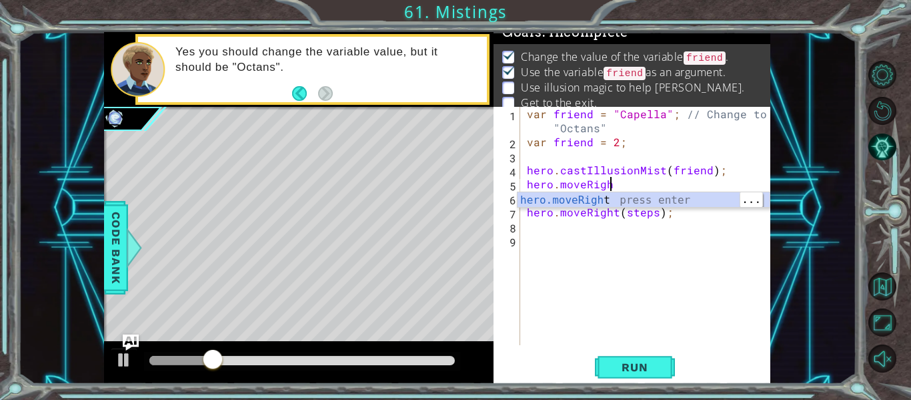
click at [707, 204] on div "hero.moveRigh t press enter" at bounding box center [644, 216] width 252 height 48
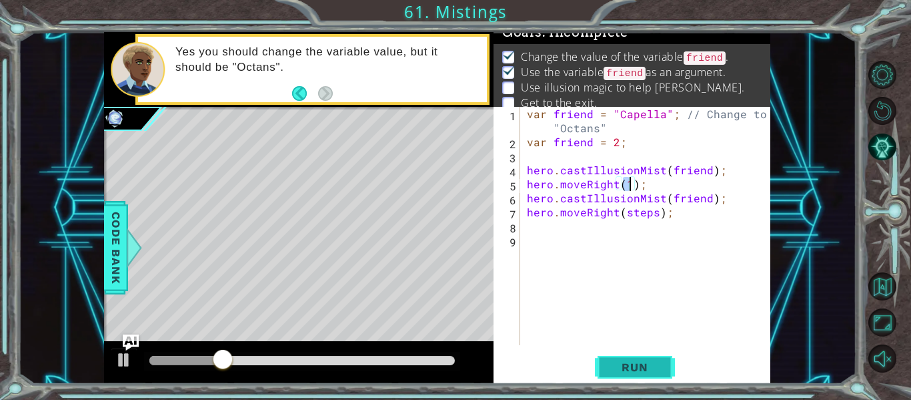
click at [629, 379] on button "Run" at bounding box center [635, 367] width 80 height 27
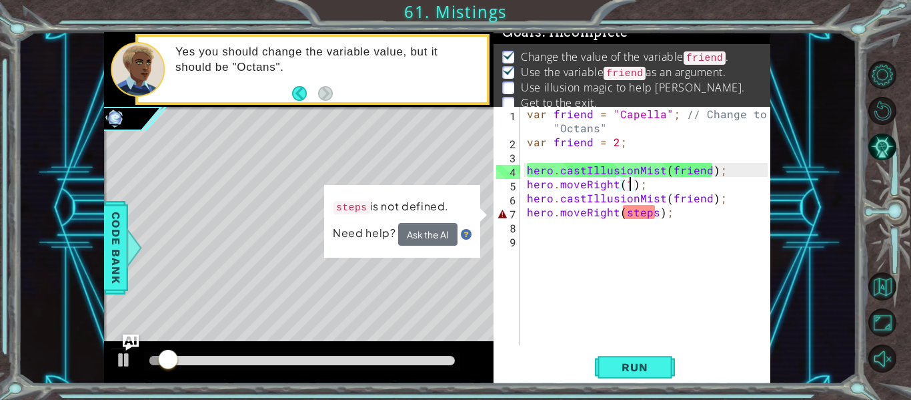
click at [722, 172] on div "var friend = "Capella" ; // Change to "Octans" var friend = 2 ; hero . castIllu…" at bounding box center [649, 247] width 250 height 280
type textarea "hero.castIllusionMist(friend)"
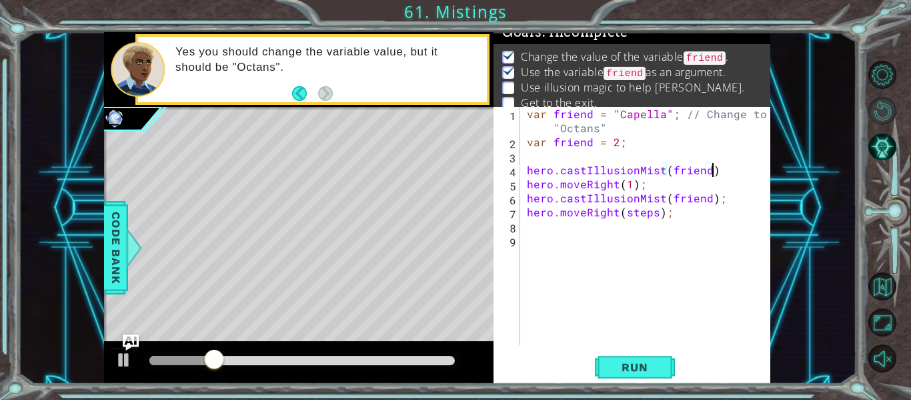
click at [883, 113] on button "Restart Level" at bounding box center [883, 111] width 28 height 28
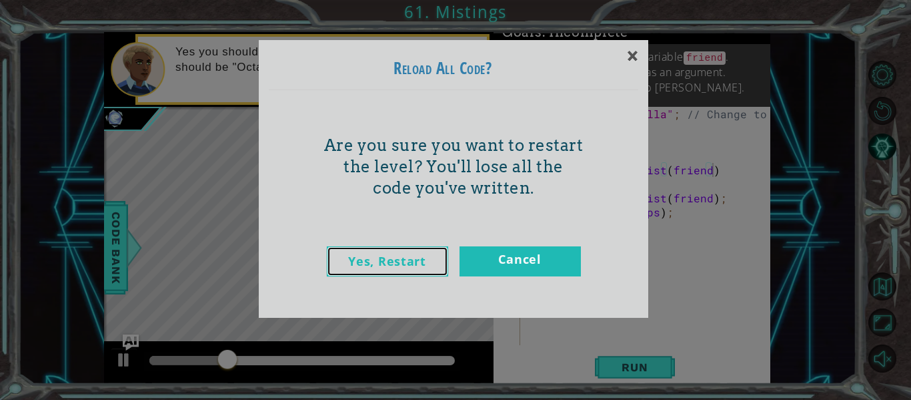
click at [397, 269] on link "Yes, Restart" at bounding box center [387, 261] width 121 height 30
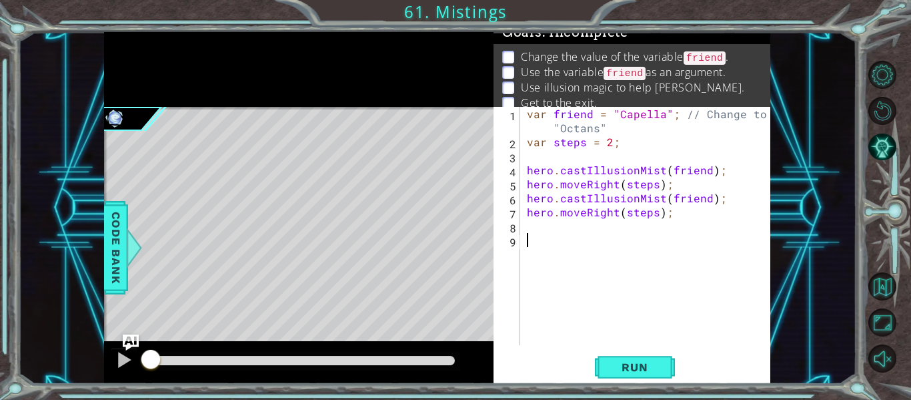
scroll to position [0, 0]
click at [711, 111] on div "var friend = "Capella" ; // Change to "Octans" var steps = 2 ; hero . castIllus…" at bounding box center [649, 247] width 250 height 280
click at [737, 123] on div "var friend = "Capella" ; // Change to "Octans" var steps = 2 ; hero . castIllus…" at bounding box center [649, 247] width 250 height 280
click at [660, 118] on div "var friend = "Capella" ; // Change to "Octans" var steps = 2 ; hero . castIllus…" at bounding box center [649, 247] width 250 height 280
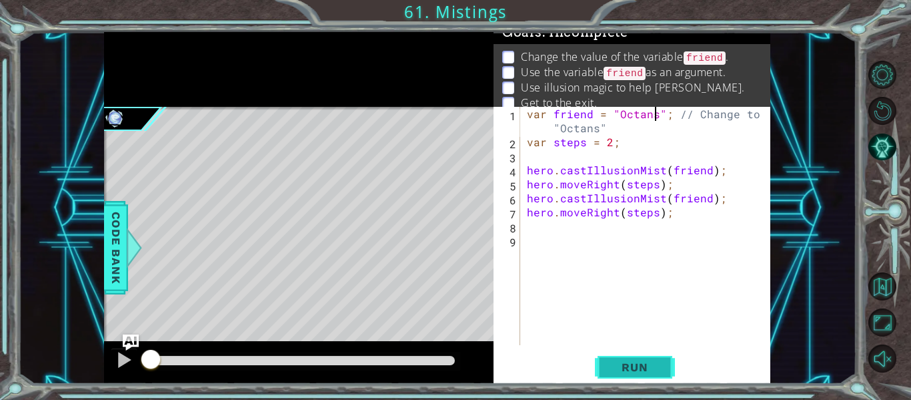
click at [638, 380] on button "Run" at bounding box center [635, 367] width 80 height 27
click at [638, 374] on button "Run" at bounding box center [635, 367] width 80 height 27
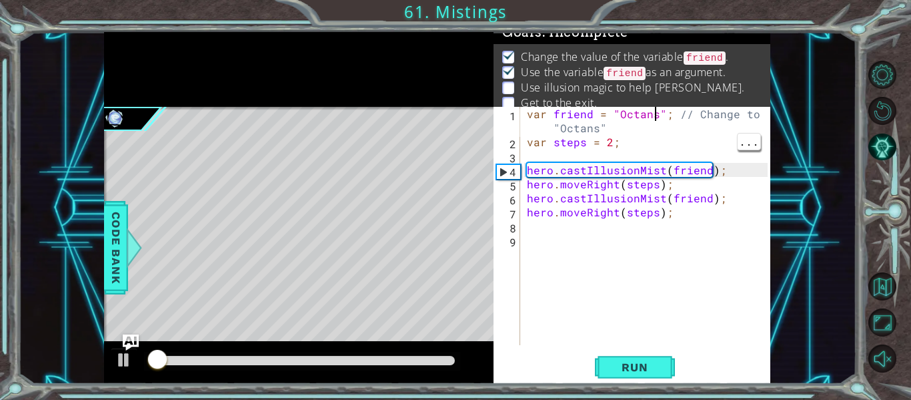
click at [590, 143] on div "var friend = "Octans" ; // Change to "Octans" var steps = 2 ; hero . castIllusi…" at bounding box center [649, 247] width 250 height 280
type textarea "var steps = 2;"
click at [581, 151] on div "var friend = "Octans" ; // Change to "Octans" var steps = 2 ; hero . castIllusi…" at bounding box center [649, 247] width 250 height 280
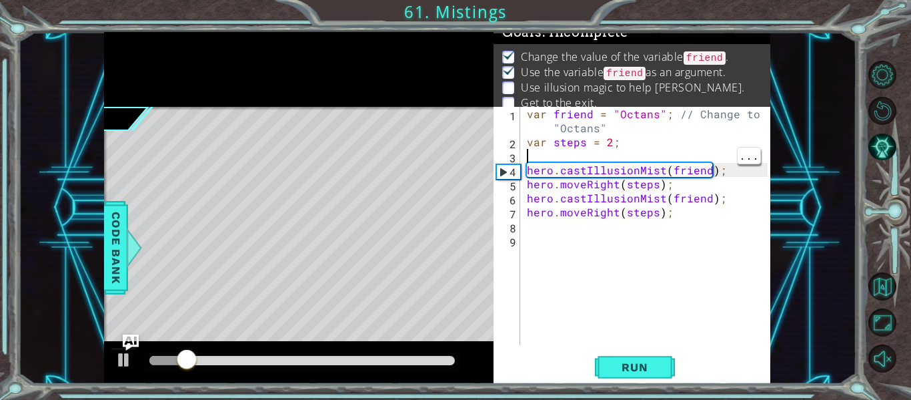
click at [590, 144] on div "var friend = "Octans" ; // Change to "Octans" var steps = 2 ; hero . castIllusi…" at bounding box center [649, 247] width 250 height 280
click at [588, 144] on div "var friend = "Octans" ; // Change to "Octans" var steps = 2 ; hero . castIllusi…" at bounding box center [649, 247] width 250 height 280
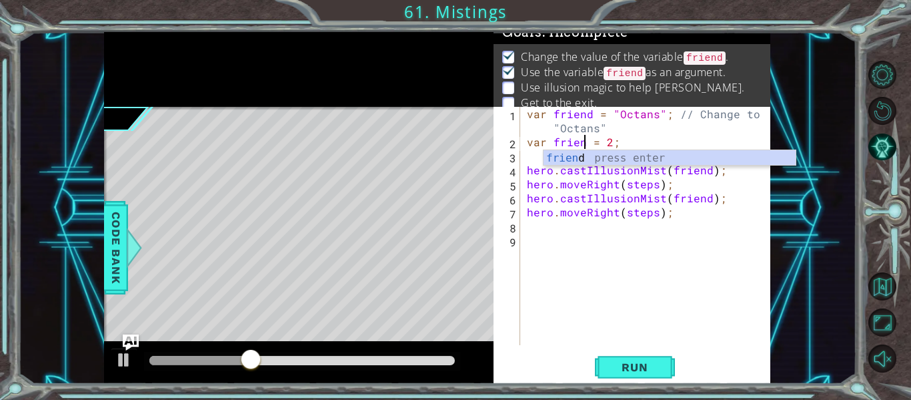
scroll to position [0, 5]
click at [661, 364] on span "Run" at bounding box center [634, 366] width 53 height 13
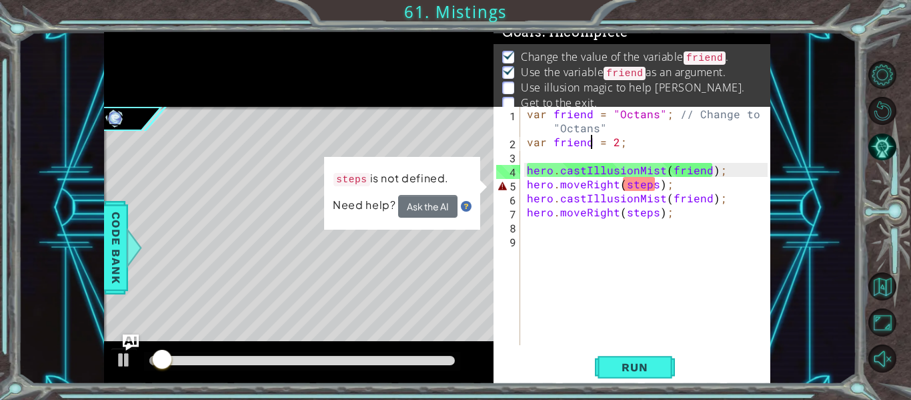
click at [721, 175] on div "var friend = "Octans" ; // Change to "Octans" var friend = 2 ; hero . castIllus…" at bounding box center [649, 247] width 250 height 280
click at [707, 191] on div "var friend = "Octans" ; // Change to "Octans" var friend = 2 ; hero . castIllus…" at bounding box center [649, 247] width 250 height 280
click at [704, 188] on div "var friend = "Octans" ; // Change to "Octans" var friend = 2 ; hero . castIllus…" at bounding box center [649, 247] width 250 height 280
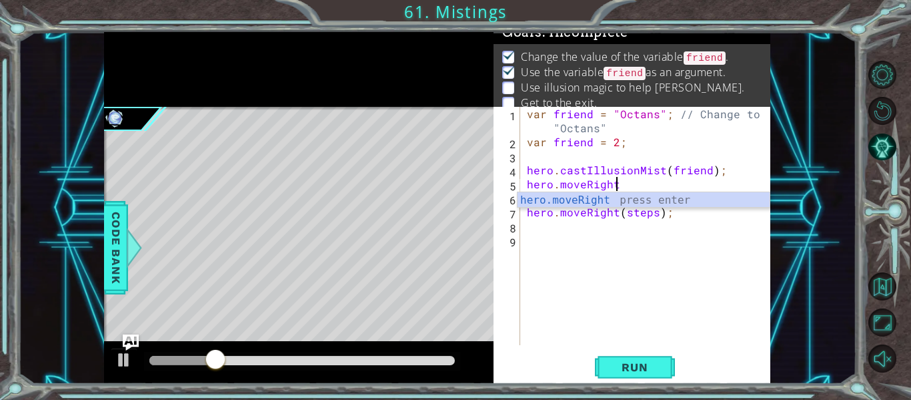
click at [705, 203] on div "hero.moveRight press enter" at bounding box center [644, 216] width 252 height 48
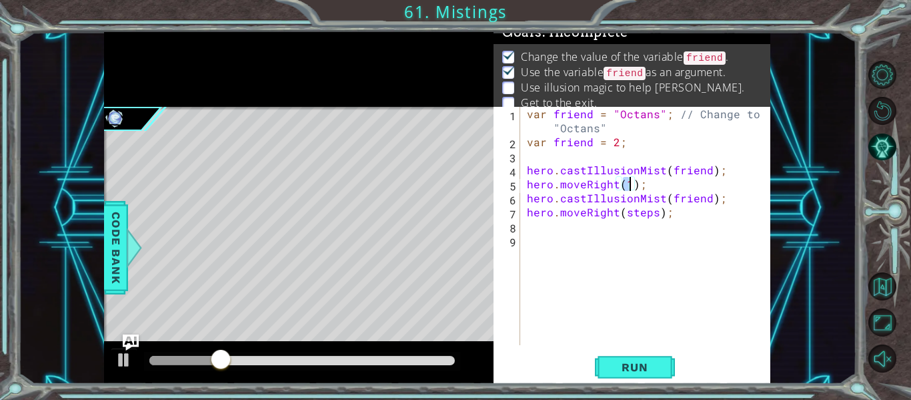
click at [653, 383] on div "hero.moveRight(1); 1 2 3 4 5 6 7 8 9 var friend = "Octans" ; // Change to "Octa…" at bounding box center [632, 245] width 277 height 277
click at [655, 371] on span "Run" at bounding box center [634, 366] width 53 height 13
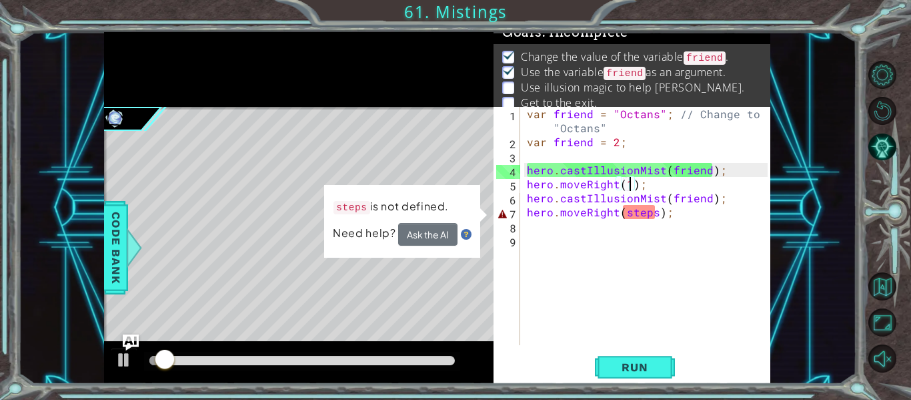
click at [702, 188] on div "var friend = "Octans" ; // Change to "Octans" var friend = 2 ; hero . castIllus…" at bounding box center [649, 247] width 250 height 280
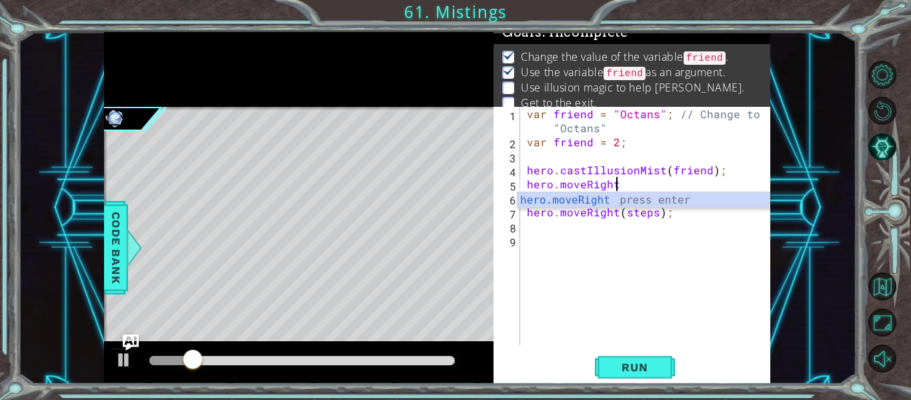
click at [689, 199] on div "hero.moveRight press enter" at bounding box center [644, 216] width 252 height 48
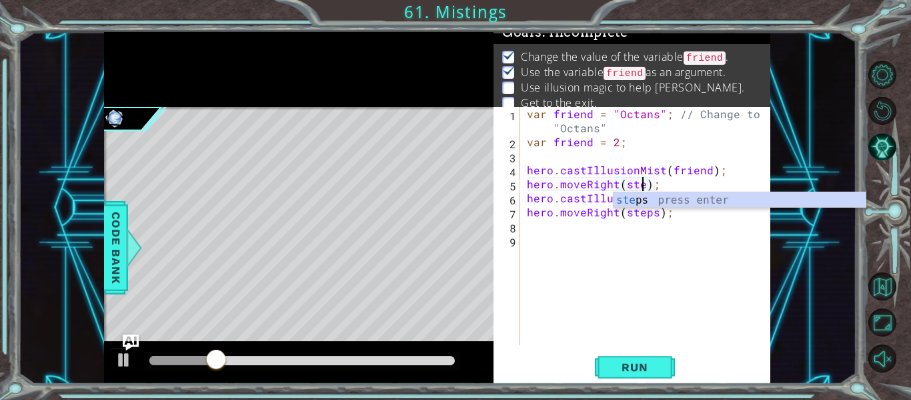
scroll to position [0, 8]
click at [644, 378] on button "Run" at bounding box center [635, 367] width 80 height 27
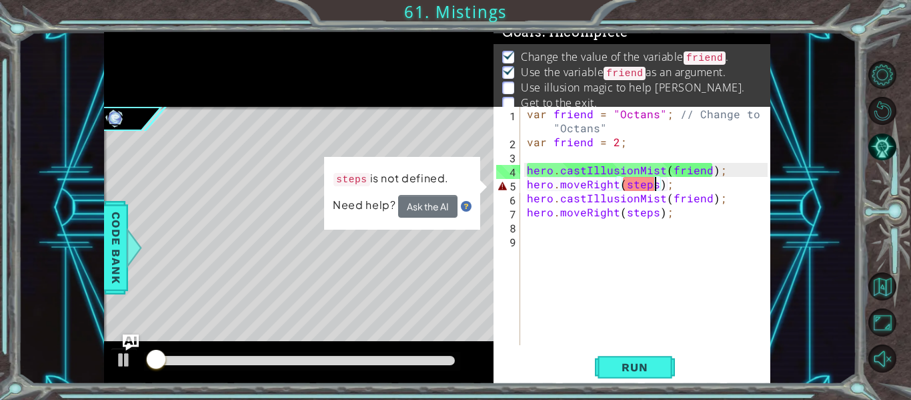
click at [705, 175] on div "var friend = "Octans" ; // Change to "Octans" var friend = 2 ; hero . castIllus…" at bounding box center [649, 247] width 250 height 280
click at [715, 189] on div "var friend = "Octans" ; // Change to "Octans" var friend = 2 ; hero . castIllus…" at bounding box center [649, 247] width 250 height 280
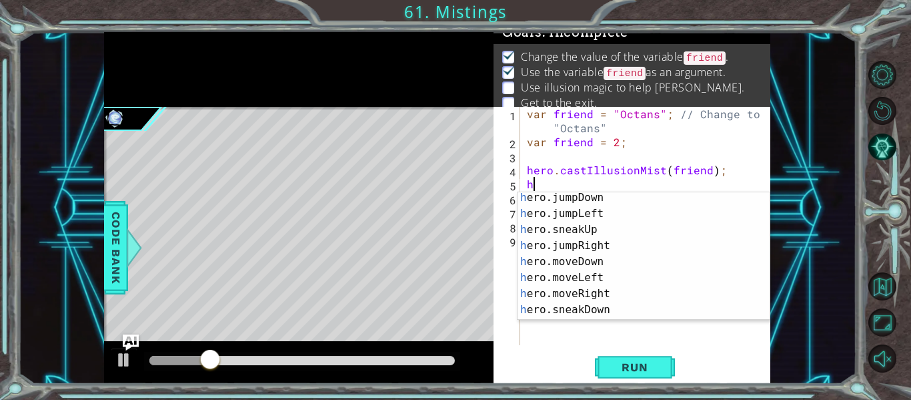
scroll to position [36, 0]
click at [634, 291] on div "h ero.jumpDown press enter h ero.jumpLeft press enter h ero.sneakUp press enter…" at bounding box center [644, 267] width 252 height 160
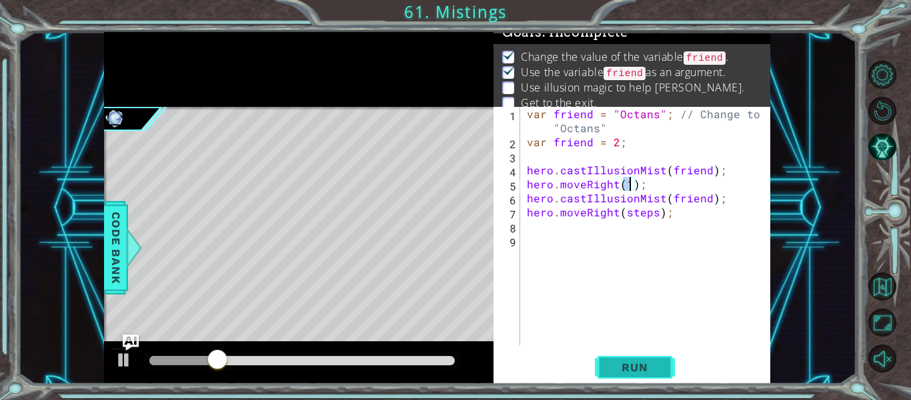
click at [644, 379] on button "Run" at bounding box center [635, 367] width 80 height 27
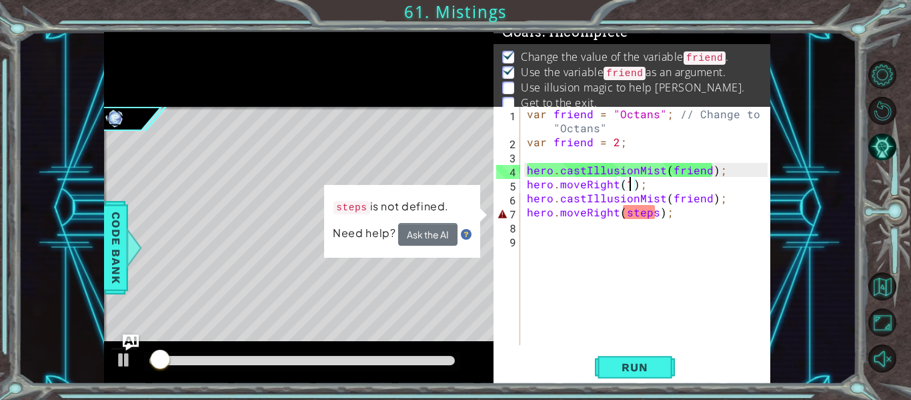
click at [700, 209] on div "var friend = "Octans" ; // Change to "Octans" var friend = 2 ; hero . castIllus…" at bounding box center [649, 247] width 250 height 280
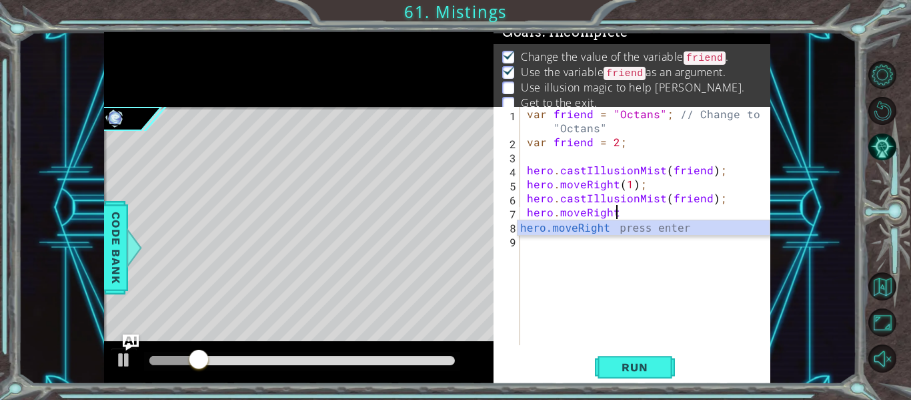
click at [692, 233] on div "hero.moveRight press enter" at bounding box center [644, 244] width 252 height 48
type textarea "hero.moveRight(1);"
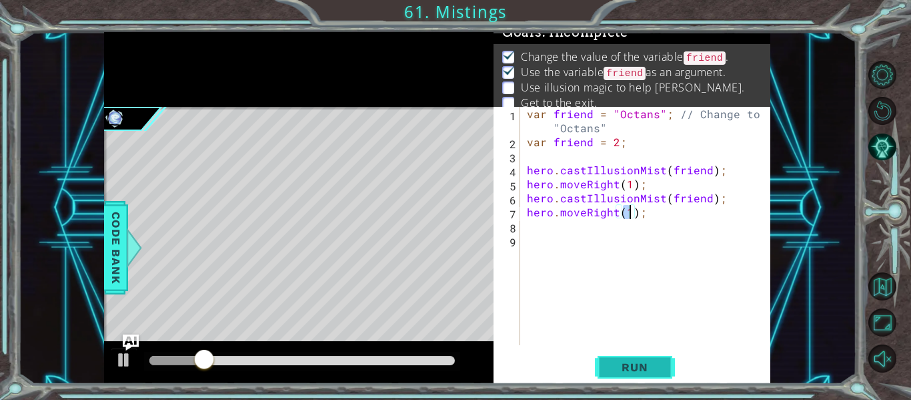
click at [644, 380] on button "Run" at bounding box center [635, 367] width 80 height 27
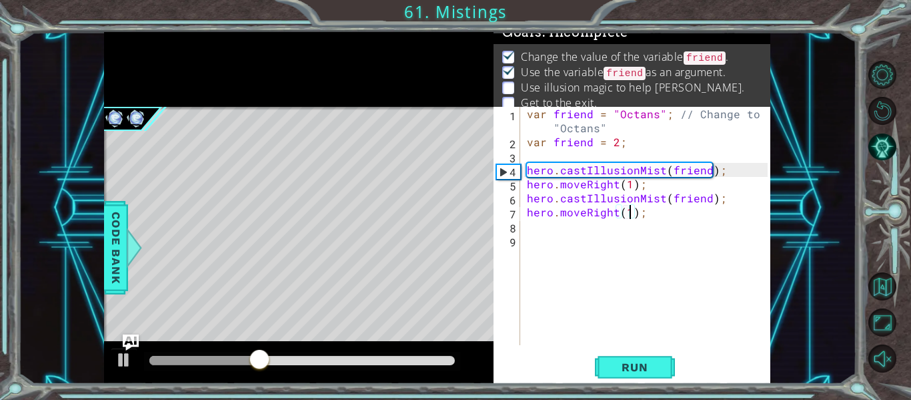
click at [644, 350] on div "hero.moveRight(1); 1 2 3 4 5 6 7 8 9 var friend = "Octans" ; // Change to "Octa…" at bounding box center [632, 245] width 277 height 277
click at [883, 119] on button "Restart Level" at bounding box center [883, 111] width 28 height 28
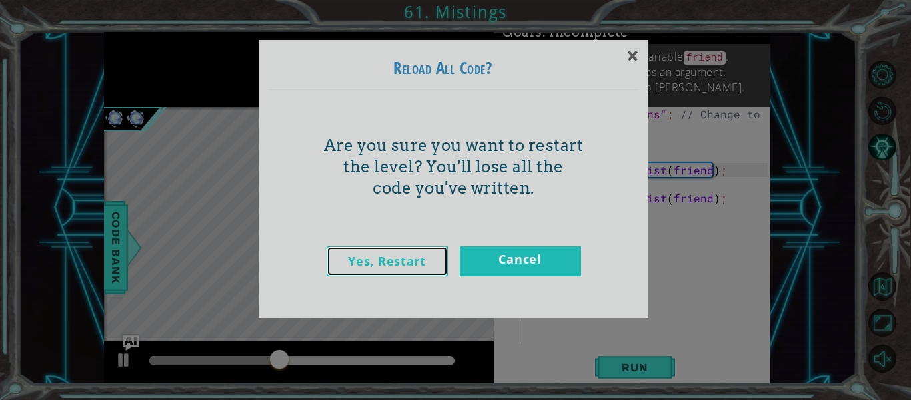
click at [420, 266] on link "Yes, Restart" at bounding box center [387, 261] width 121 height 30
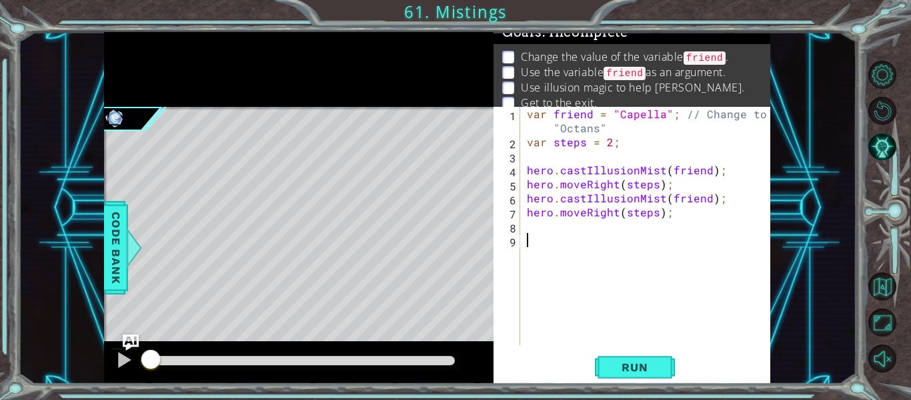
click at [659, 114] on div "var friend = "Capella" ; // Change to "Octans" var steps = 2 ; hero . castIllus…" at bounding box center [649, 247] width 250 height 280
click at [612, 377] on button "Run" at bounding box center [635, 367] width 80 height 27
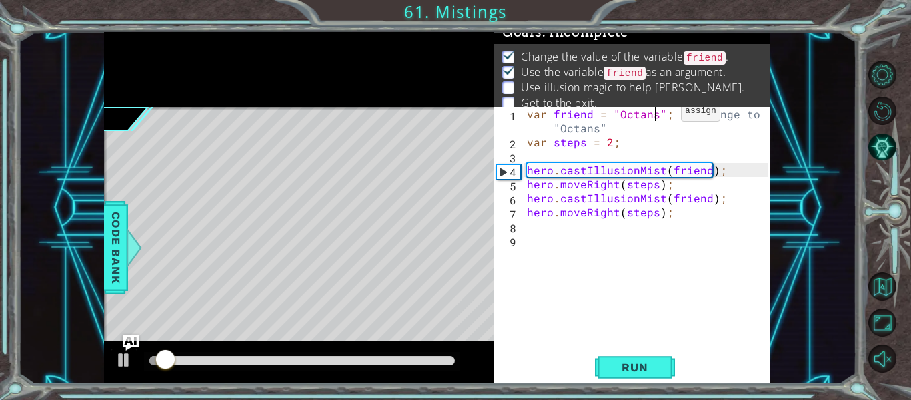
click at [574, 148] on div "var friend = "Octans" ; // Change to "Octans" var steps = 2 ; hero . castIllusi…" at bounding box center [649, 247] width 250 height 280
type textarea "var steps = 2;"
click at [594, 147] on div "var friend = "Octans" ; // Change to "Octans" var steps = 2 ; hero . castIllusi…" at bounding box center [649, 247] width 250 height 280
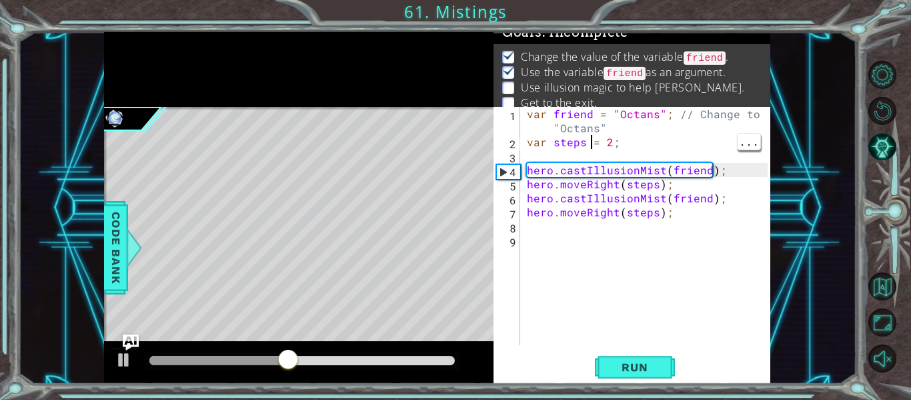
click at [691, 232] on div "var friend = "Octans" ; // Change to "Octans" var steps = 2 ; hero . castIllusi…" at bounding box center [649, 247] width 250 height 280
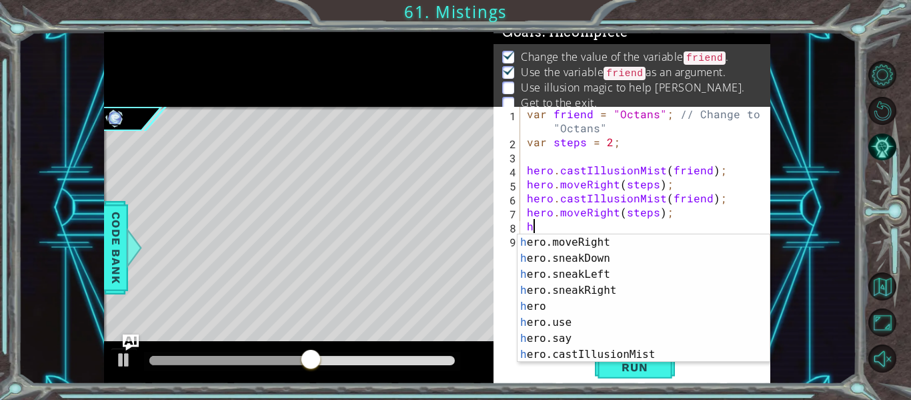
scroll to position [128, 0]
click at [640, 358] on div "h ero.moveRight press enter h ero.sneakDown press enter h ero.sneakLeft press e…" at bounding box center [644, 314] width 252 height 160
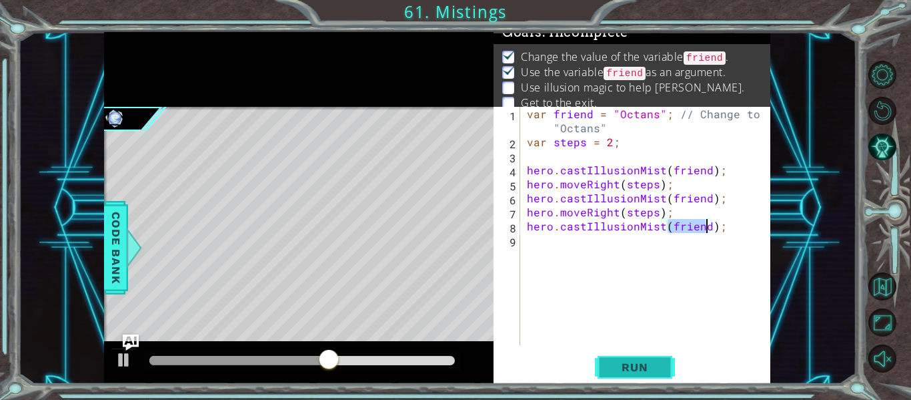
type textarea "hero.castIllusionMist(friend);"
click at [644, 364] on span "Run" at bounding box center [634, 366] width 53 height 13
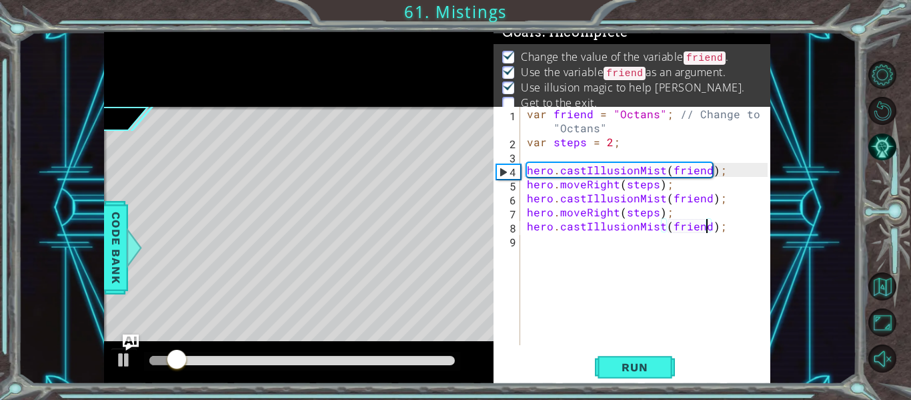
click at [717, 234] on div "var friend = "Octans" ; // Change to "Octans" var steps = 2 ; hero . castIllusi…" at bounding box center [649, 247] width 250 height 280
type textarea "h"
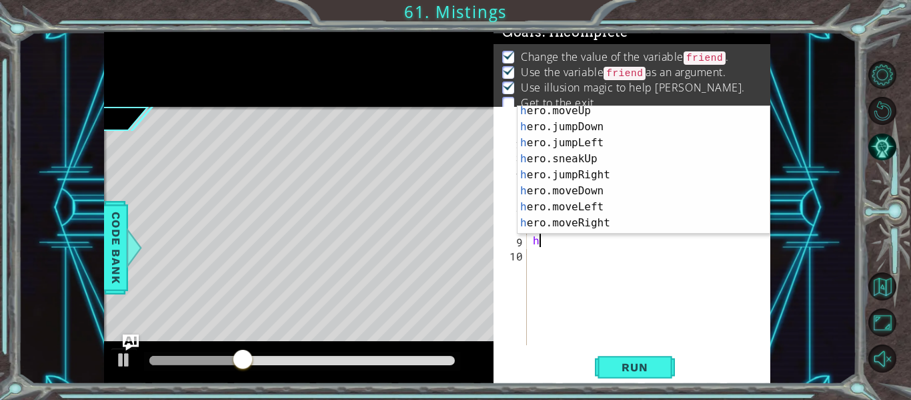
scroll to position [0, 0]
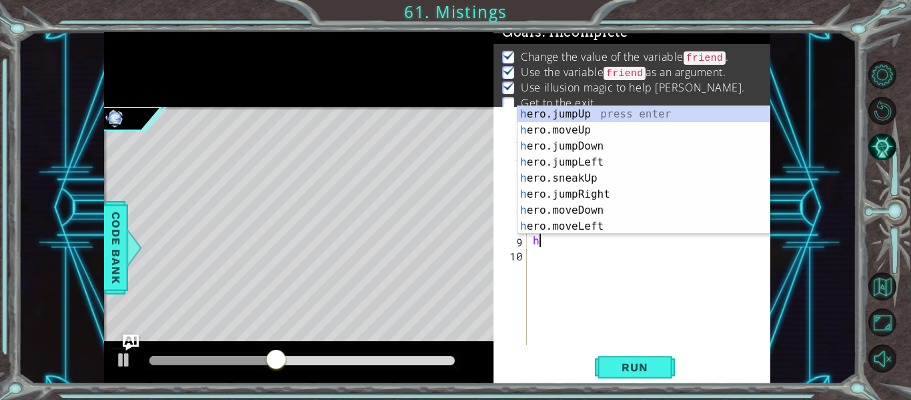
click at [634, 140] on div "h ero.jumpUp press enter h ero.moveUp press enter h ero.jumpDown press enter h …" at bounding box center [644, 186] width 252 height 160
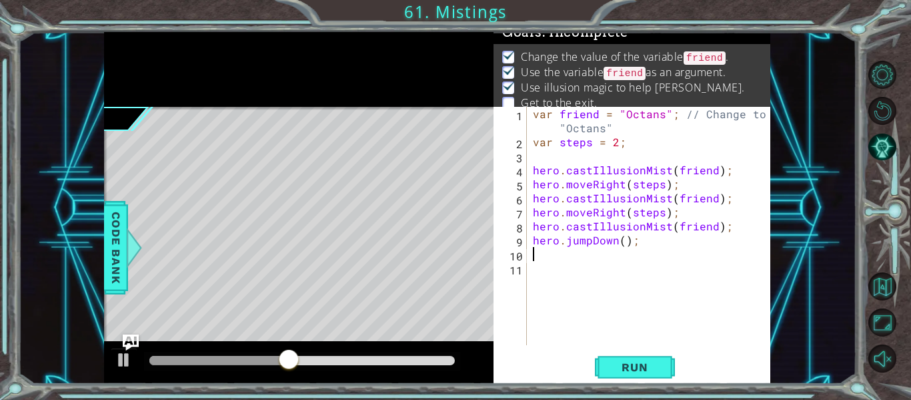
click at [677, 241] on div "var friend = "Octans" ; // Change to "Octans" var steps = 2 ; hero . castIllusi…" at bounding box center [652, 247] width 244 height 280
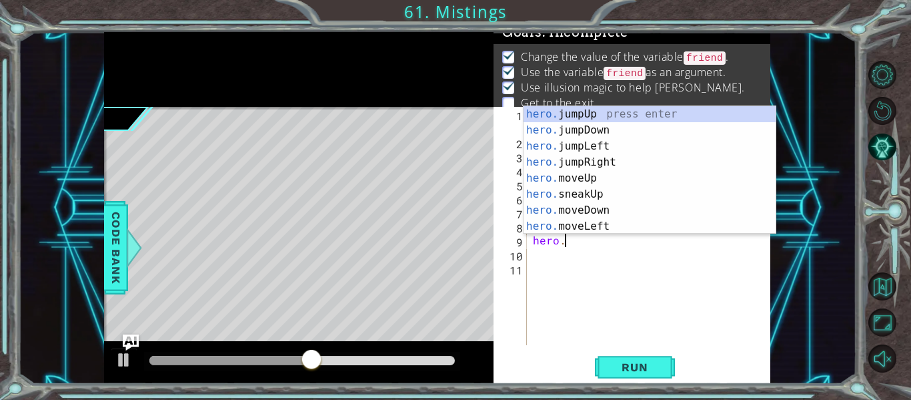
scroll to position [0, 2]
click at [646, 166] on div "hero.m oveUp press enter hero.m oveDown press enter hero.m oveLeft press enter …" at bounding box center [650, 186] width 252 height 160
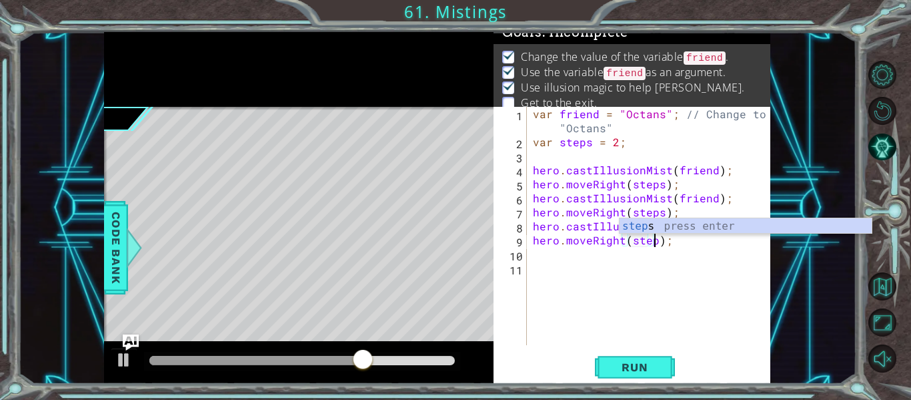
scroll to position [0, 8]
type textarea "hero.moveRight(steps);"
click at [650, 375] on button "Run" at bounding box center [635, 367] width 80 height 27
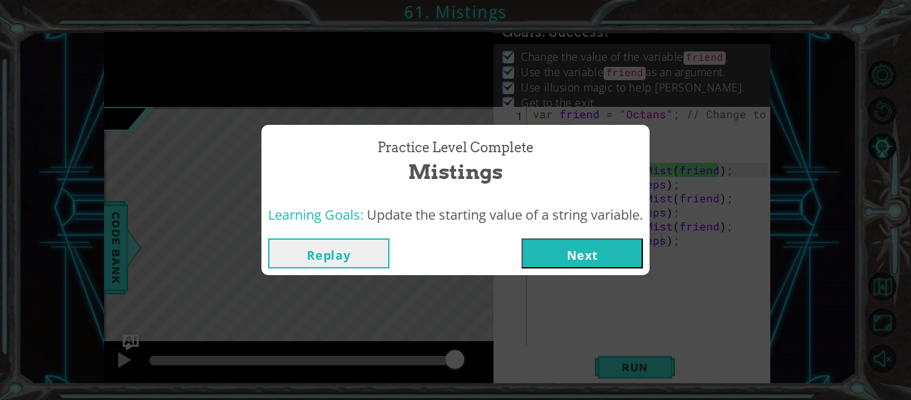
click at [572, 227] on div "Learning Goals: Update the starting value of a string variable." at bounding box center [456, 215] width 388 height 33
click at [554, 252] on button "Next" at bounding box center [582, 253] width 121 height 30
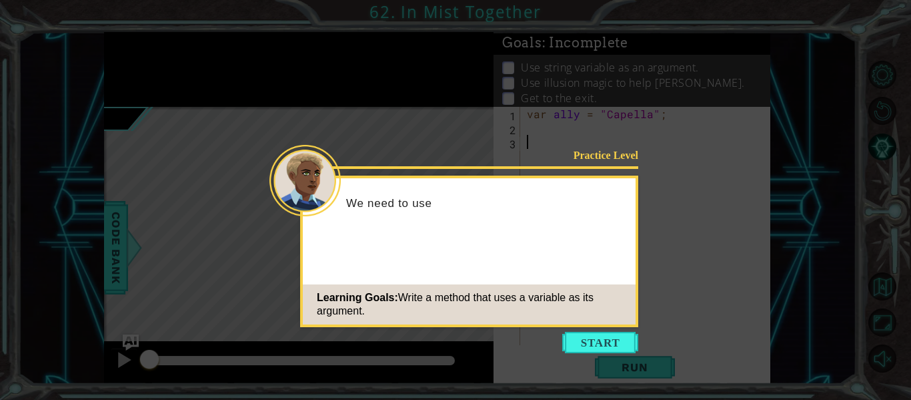
click at [621, 322] on div "Learning Goals: Write a method that uses a variable as its argument." at bounding box center [469, 304] width 333 height 40
click at [596, 362] on icon at bounding box center [455, 200] width 911 height 400
click at [580, 352] on button "Start" at bounding box center [600, 342] width 76 height 21
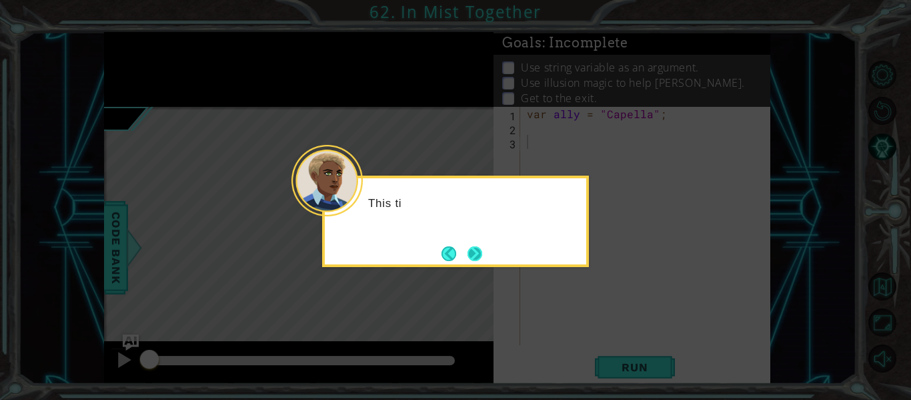
click at [481, 246] on button "Next" at bounding box center [475, 253] width 15 height 15
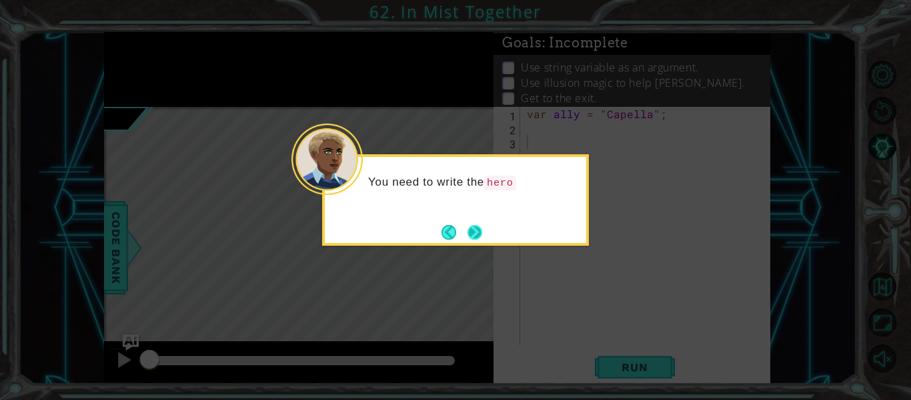
click at [480, 239] on button "Next" at bounding box center [475, 231] width 15 height 15
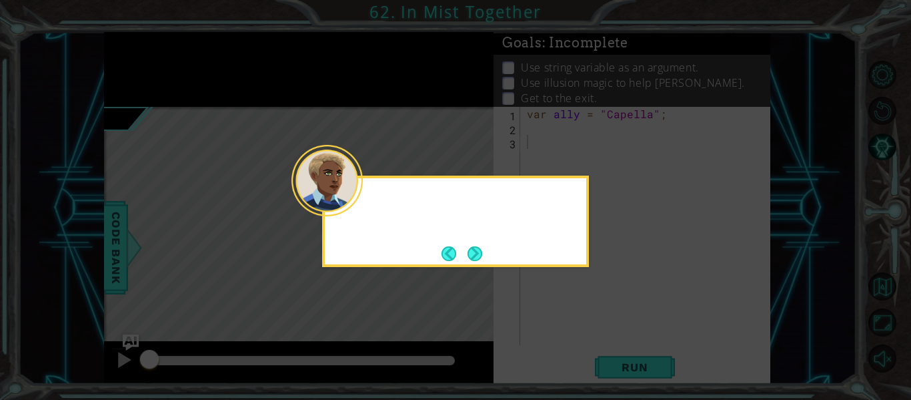
click at [482, 232] on div at bounding box center [455, 220] width 267 height 91
click at [475, 246] on button "Next" at bounding box center [475, 253] width 22 height 22
